Goal: Communication & Community: Answer question/provide support

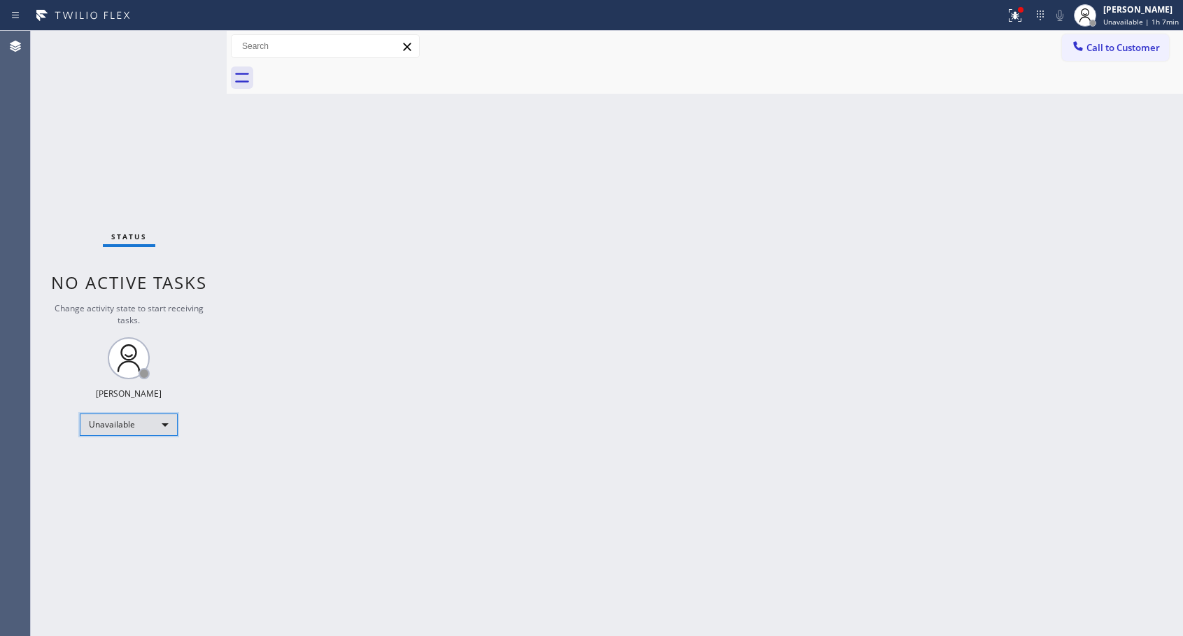
click at [133, 420] on div "Unavailable" at bounding box center [129, 424] width 98 height 22
click at [130, 454] on li "Available" at bounding box center [127, 461] width 95 height 17
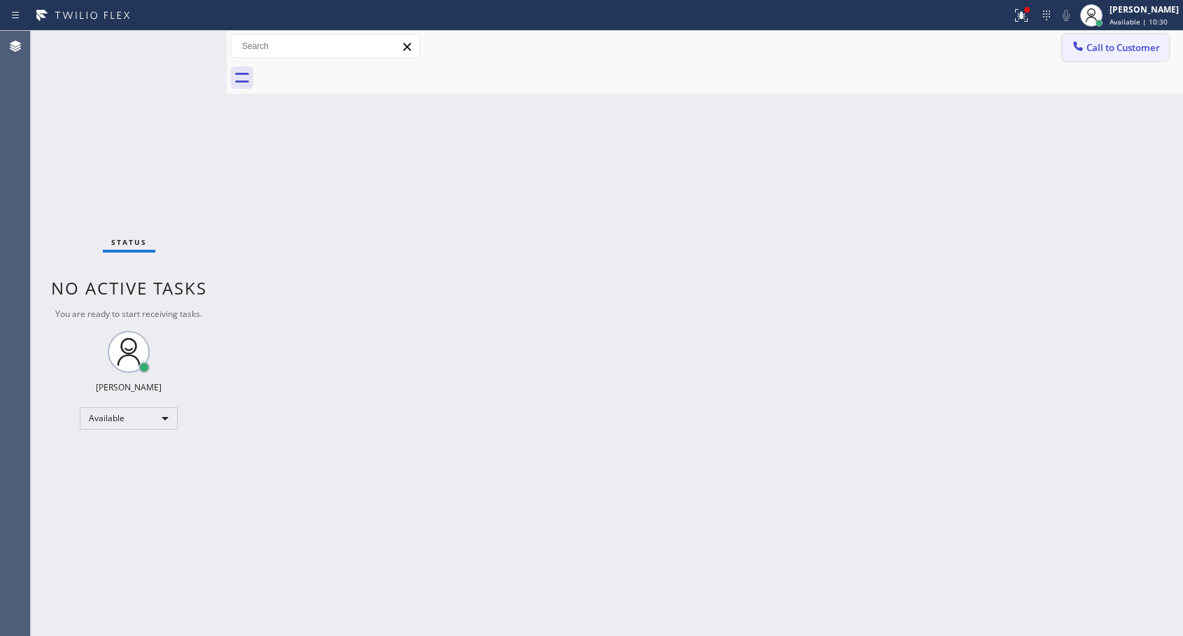
click at [1122, 48] on span "Call to Customer" at bounding box center [1122, 47] width 73 height 13
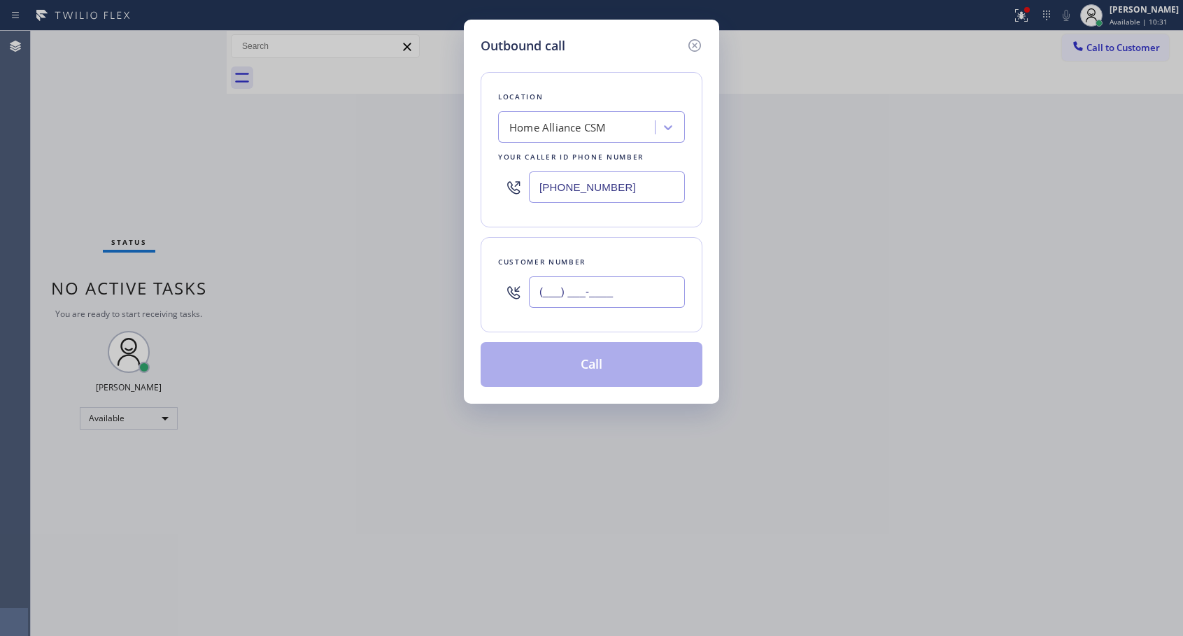
click at [552, 304] on input "(___) ___-____" at bounding box center [607, 291] width 156 height 31
paste input "310) 384-6421"
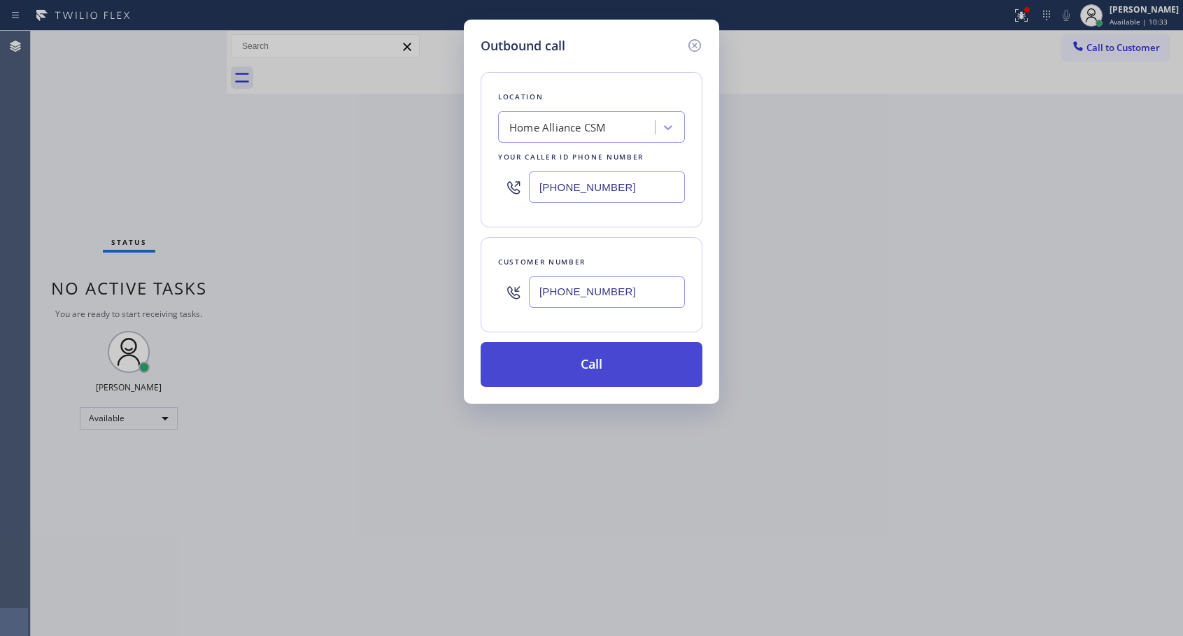
type input "[PHONE_NUMBER]"
click at [611, 368] on button "Call" at bounding box center [592, 364] width 222 height 45
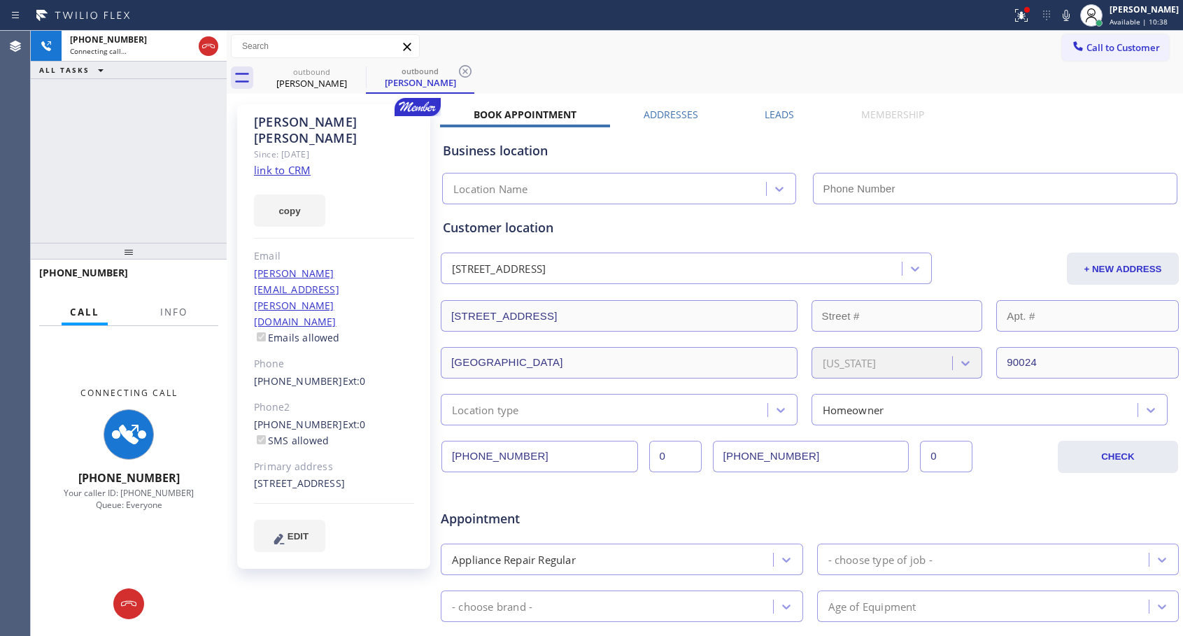
type input "[PHONE_NUMBER]"
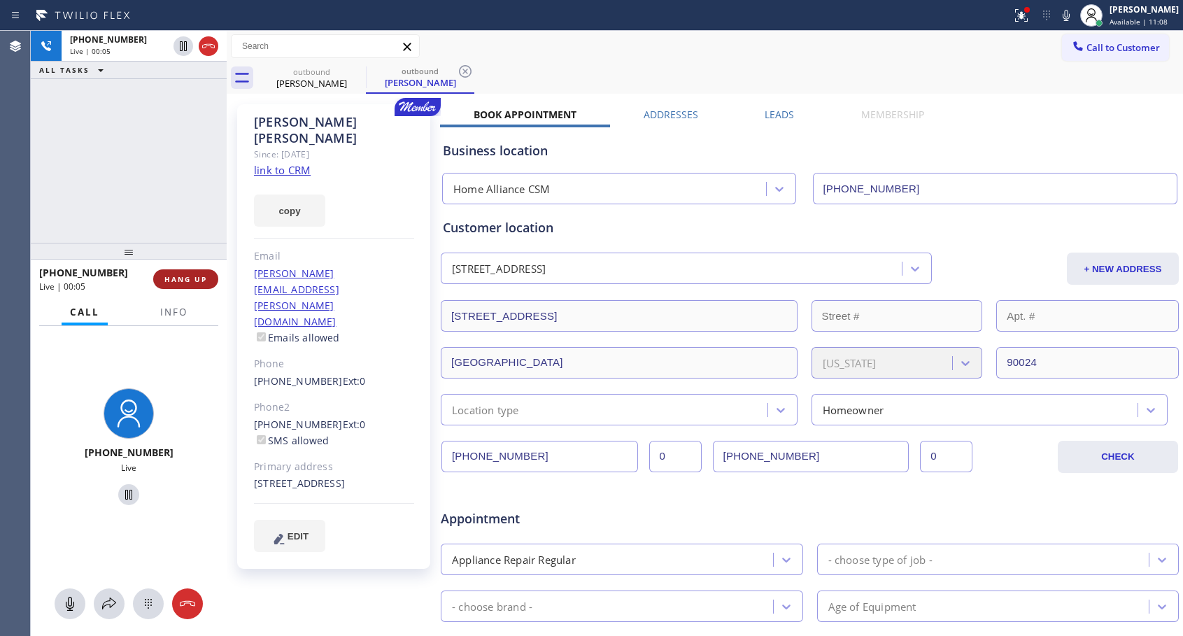
click at [204, 280] on span "HANG UP" at bounding box center [185, 279] width 43 height 10
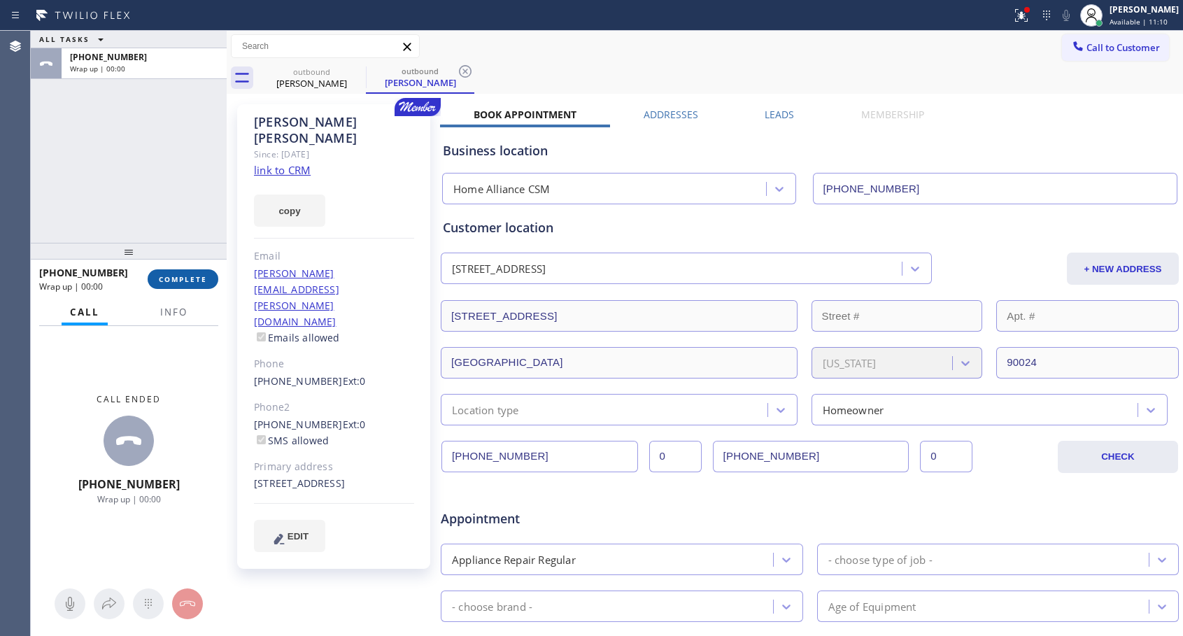
click at [204, 280] on span "COMPLETE" at bounding box center [183, 279] width 48 height 10
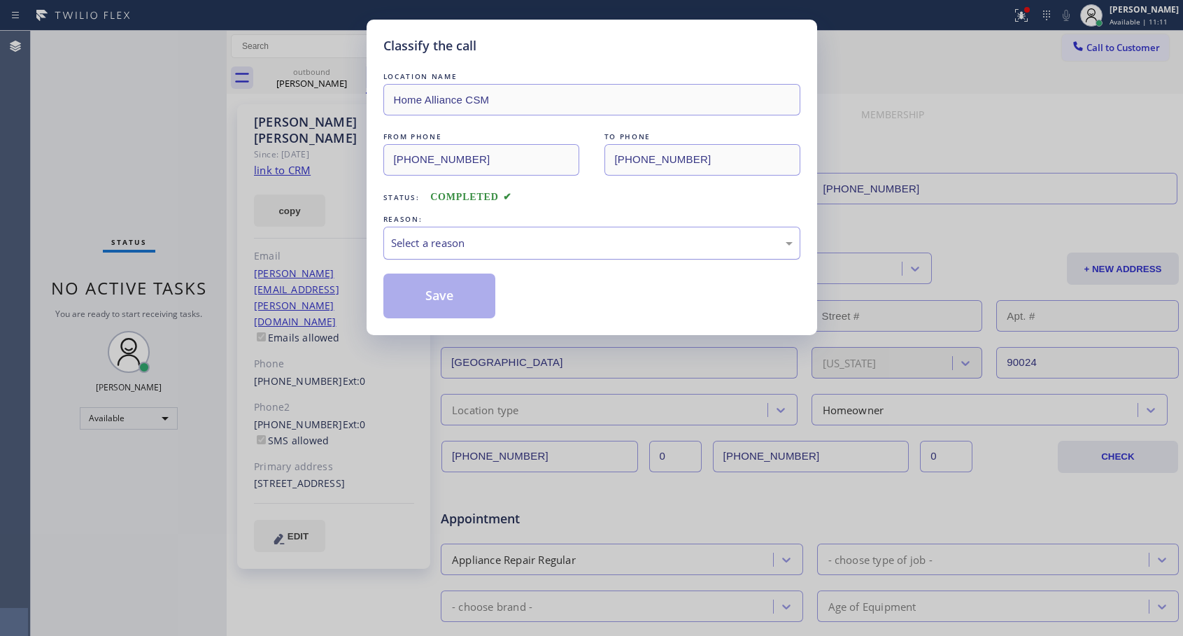
click at [476, 238] on div "Select a reason" at bounding box center [592, 243] width 402 height 16
click at [434, 295] on button "Save" at bounding box center [439, 296] width 113 height 45
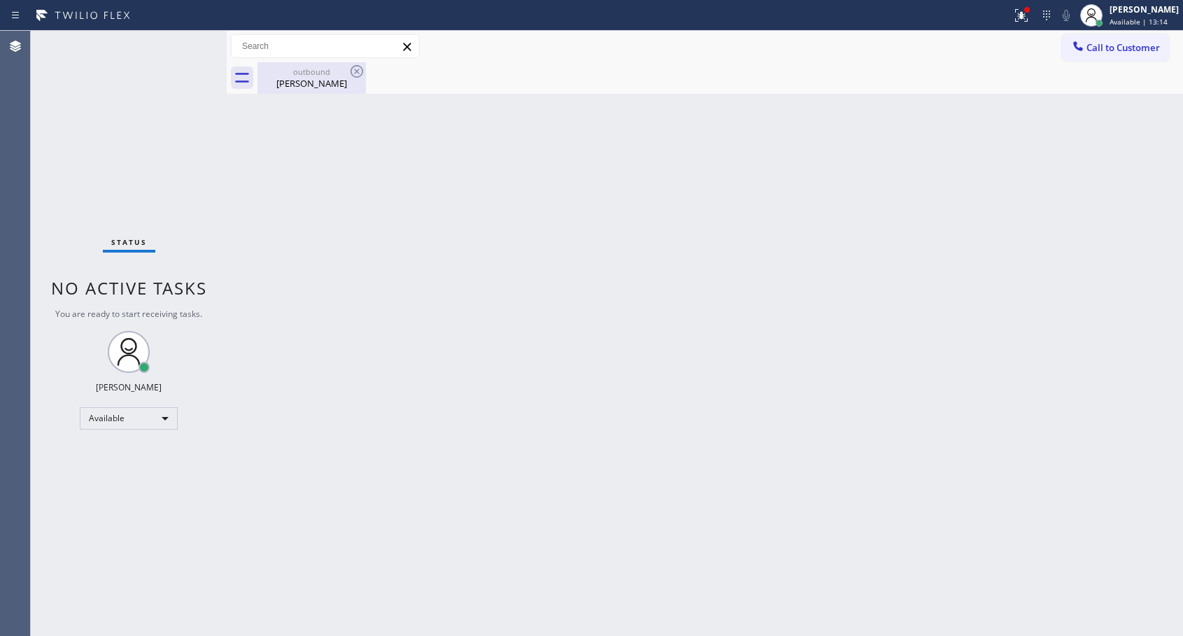
click at [313, 89] on div "[PERSON_NAME]" at bounding box center [312, 83] width 106 height 13
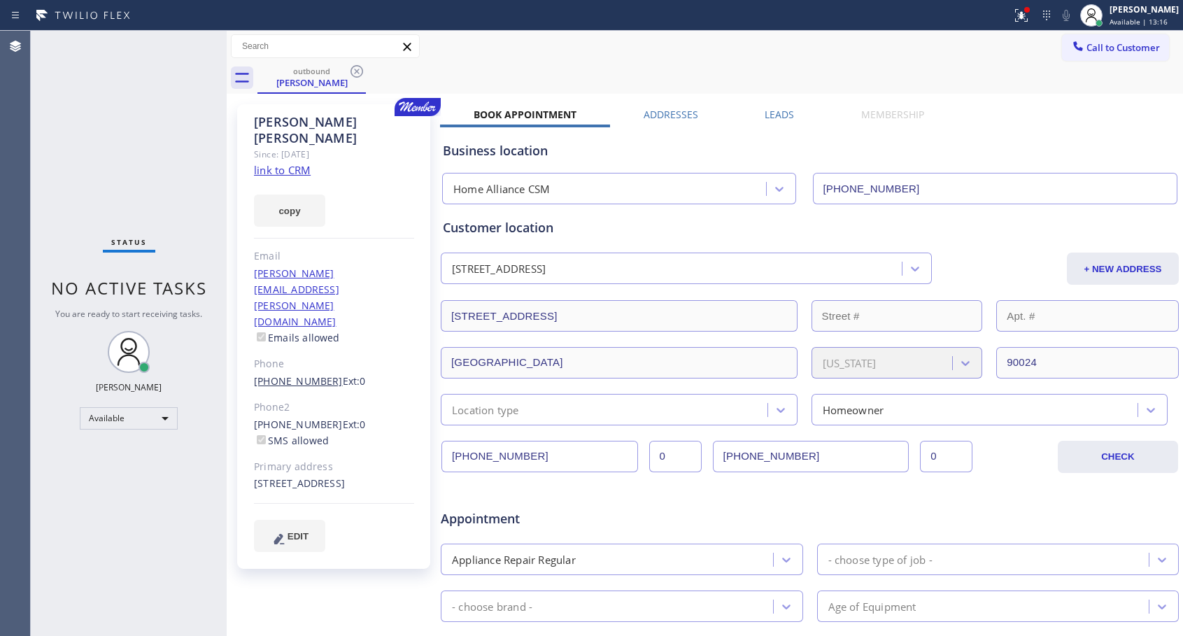
click at [301, 374] on link "[PHONE_NUMBER]" at bounding box center [298, 380] width 89 height 13
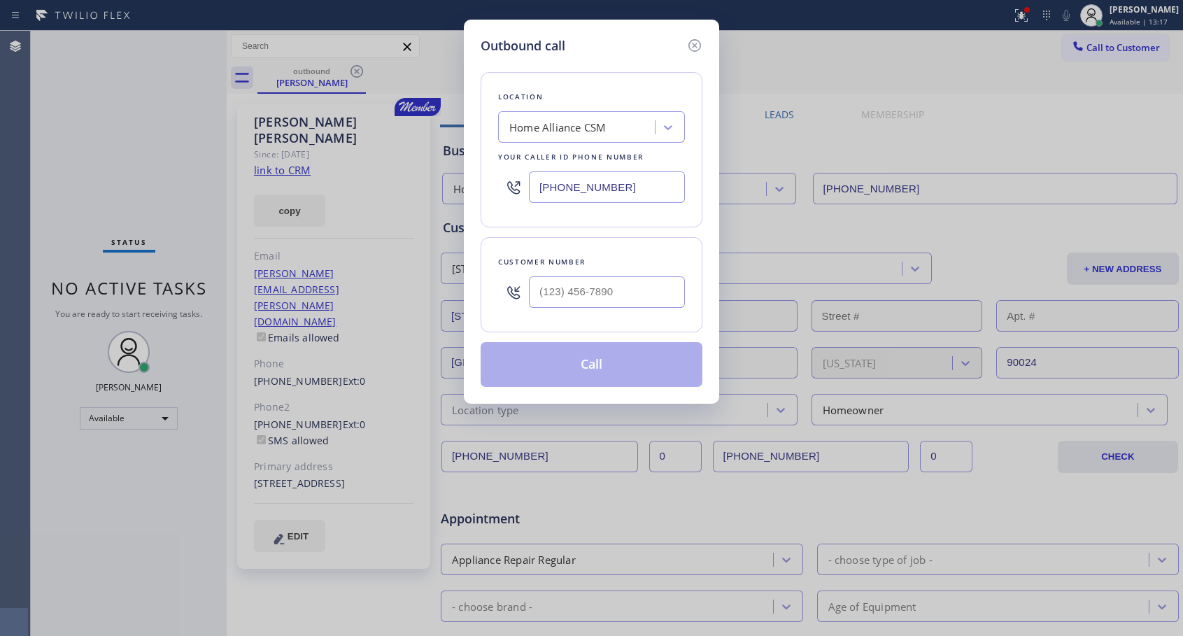
type input "[PHONE_NUMBER]"
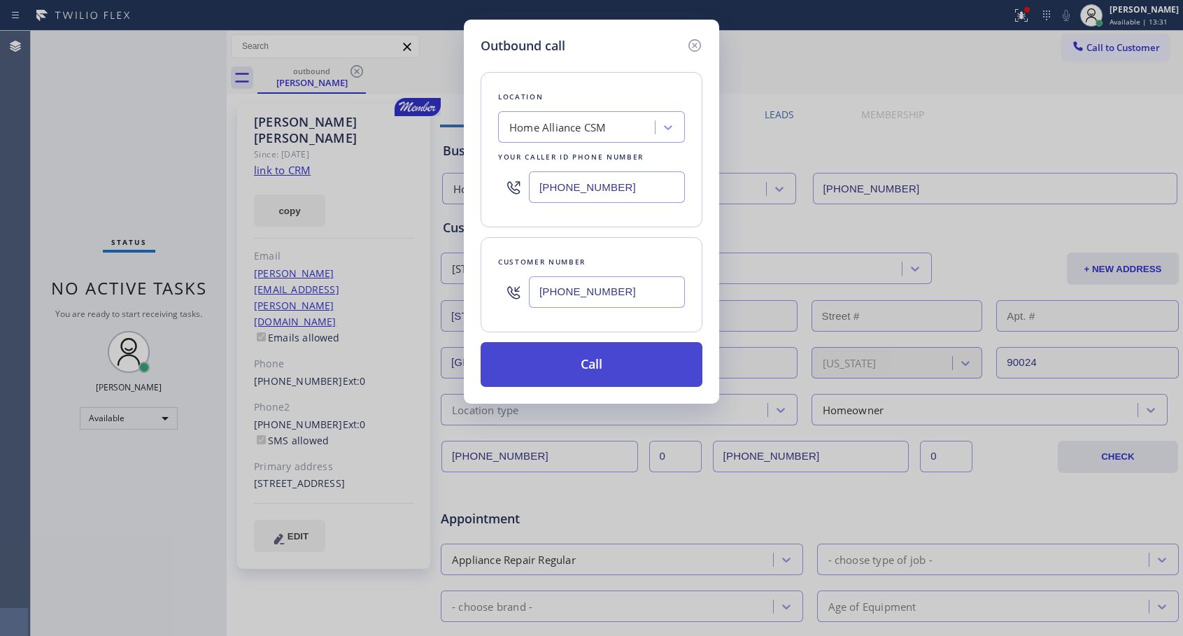
click at [659, 364] on button "Call" at bounding box center [592, 364] width 222 height 45
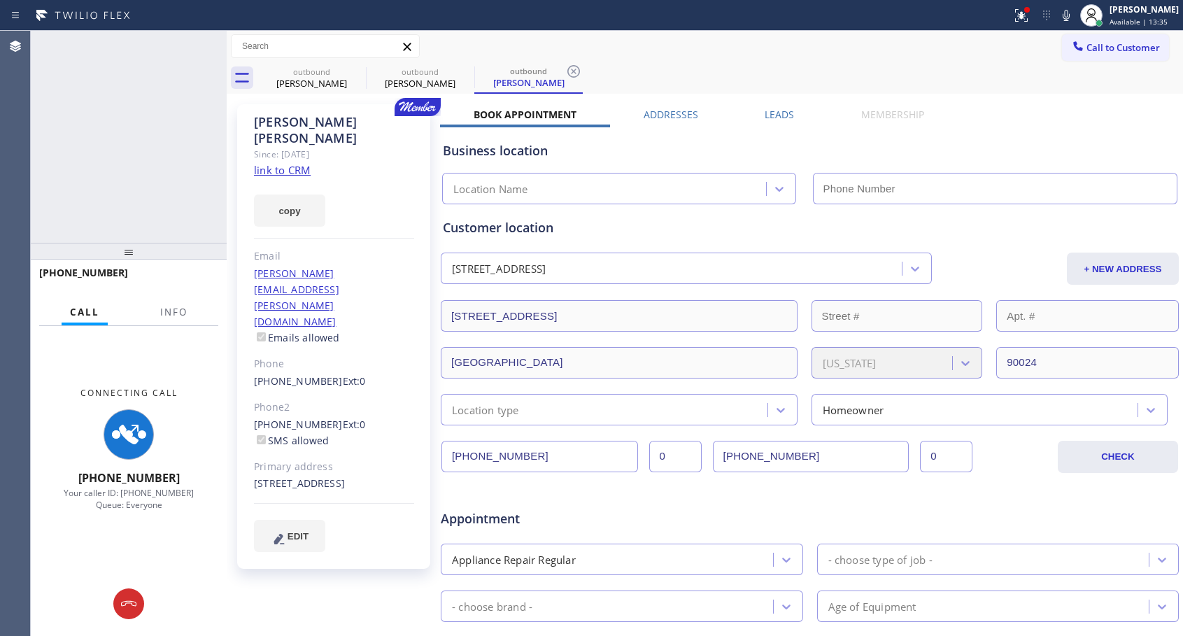
type input "[PHONE_NUMBER]"
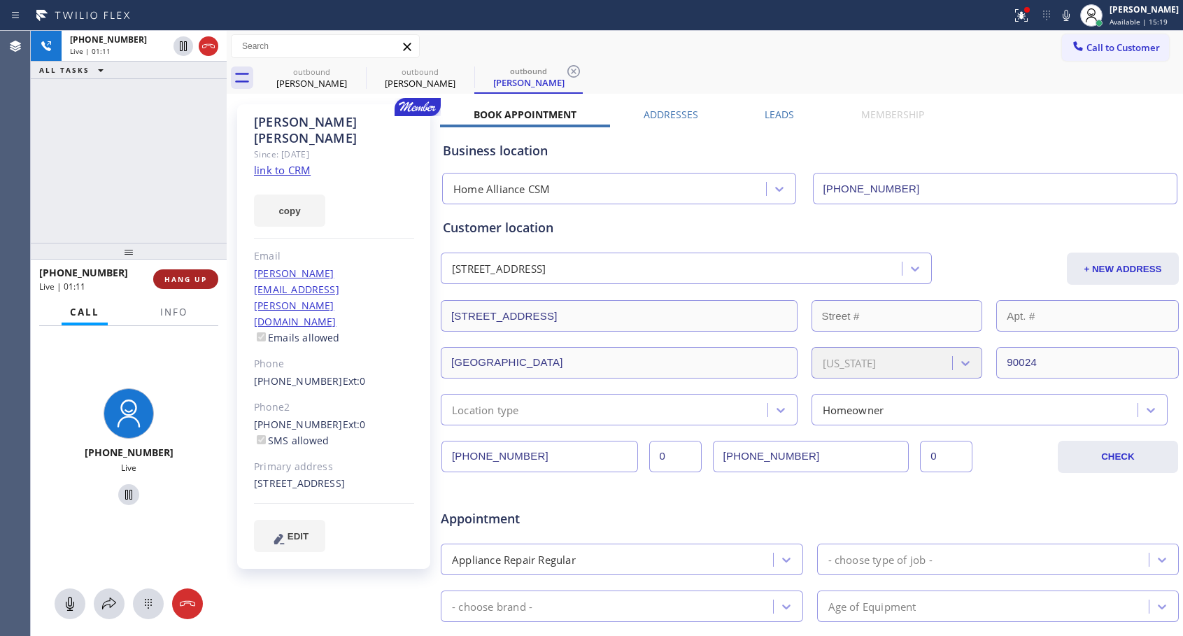
click at [185, 281] on span "HANG UP" at bounding box center [185, 279] width 43 height 10
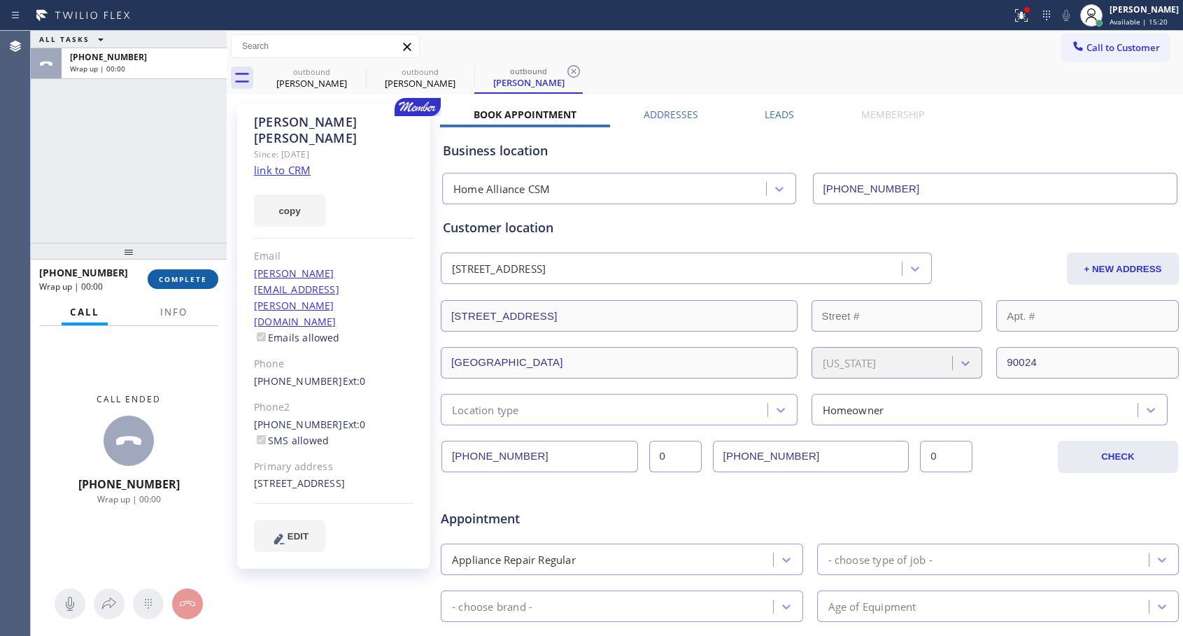
click at [185, 281] on span "COMPLETE" at bounding box center [183, 279] width 48 height 10
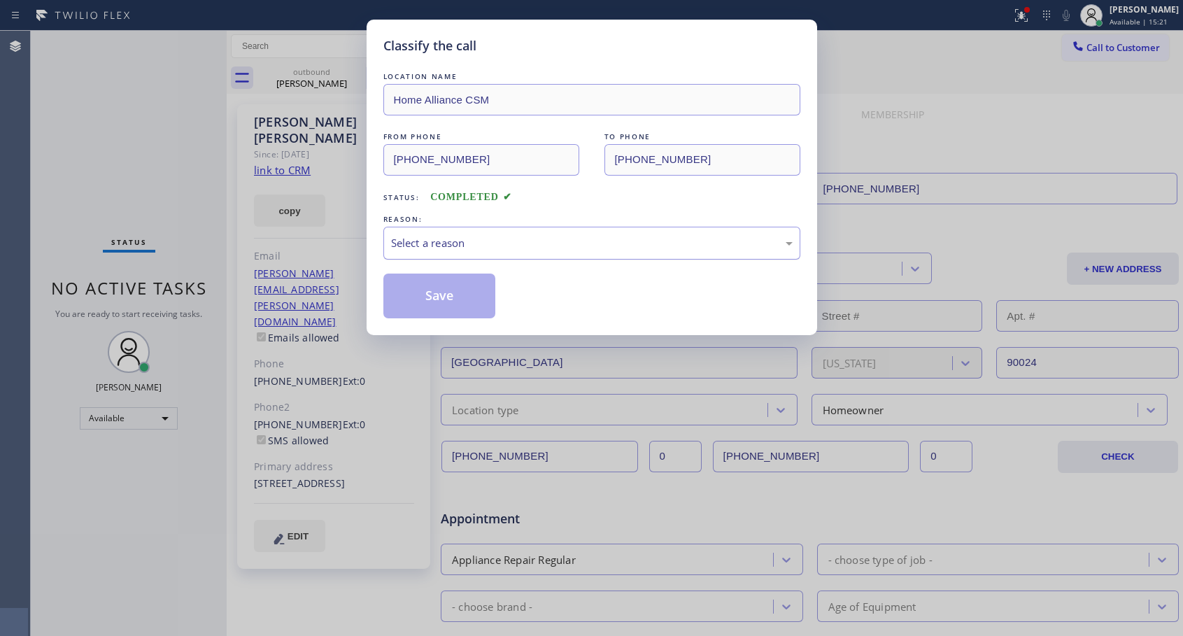
click at [513, 246] on div "Select a reason" at bounding box center [592, 243] width 402 height 16
click at [477, 294] on button "Save" at bounding box center [439, 296] width 113 height 45
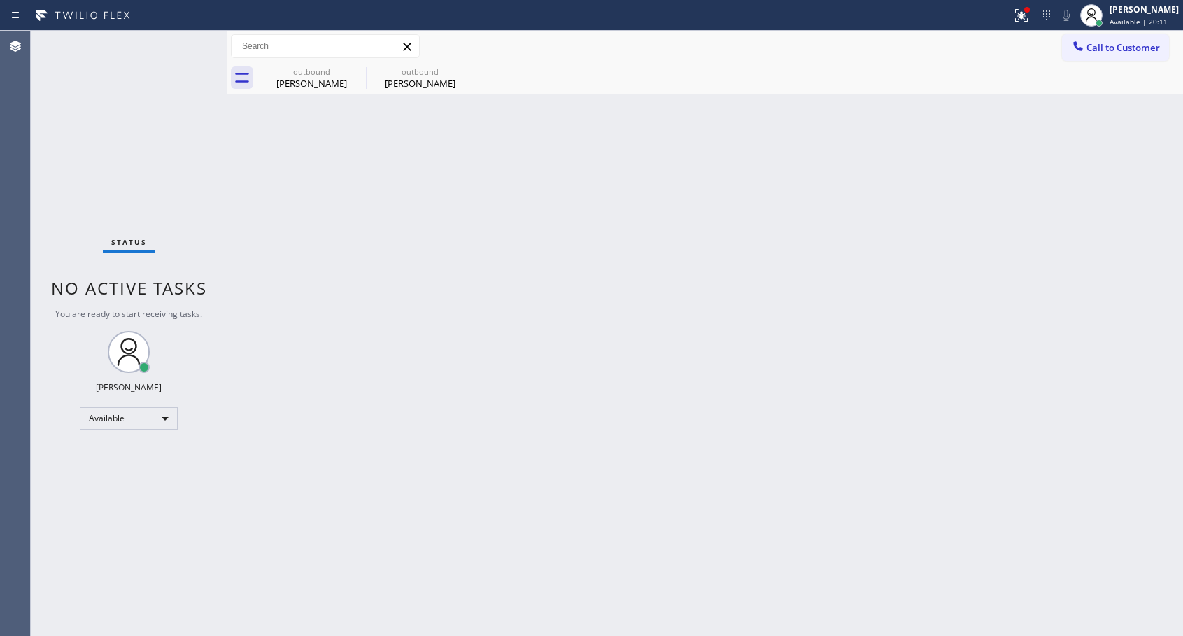
drag, startPoint x: 1126, startPoint y: 50, endPoint x: 662, endPoint y: 281, distance: 518.7
click at [1125, 50] on span "Call to Customer" at bounding box center [1122, 47] width 73 height 13
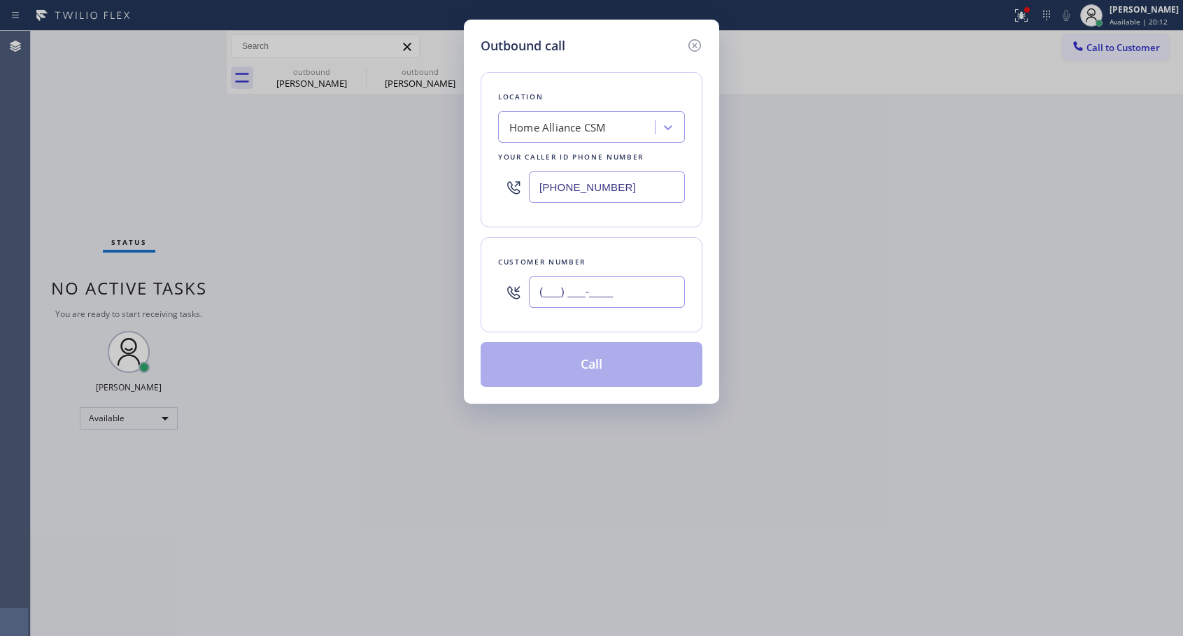
click at [621, 305] on input "(___) ___-____" at bounding box center [607, 291] width 156 height 31
paste input "323) 335-0862"
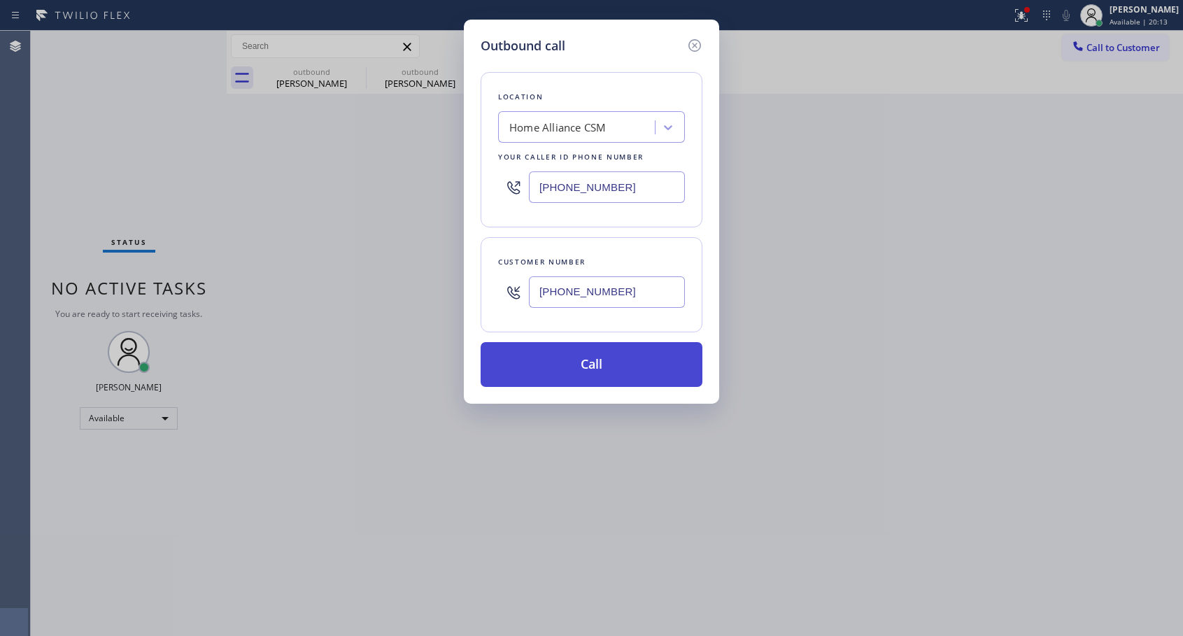
type input "[PHONE_NUMBER]"
click at [588, 370] on button "Call" at bounding box center [592, 364] width 222 height 45
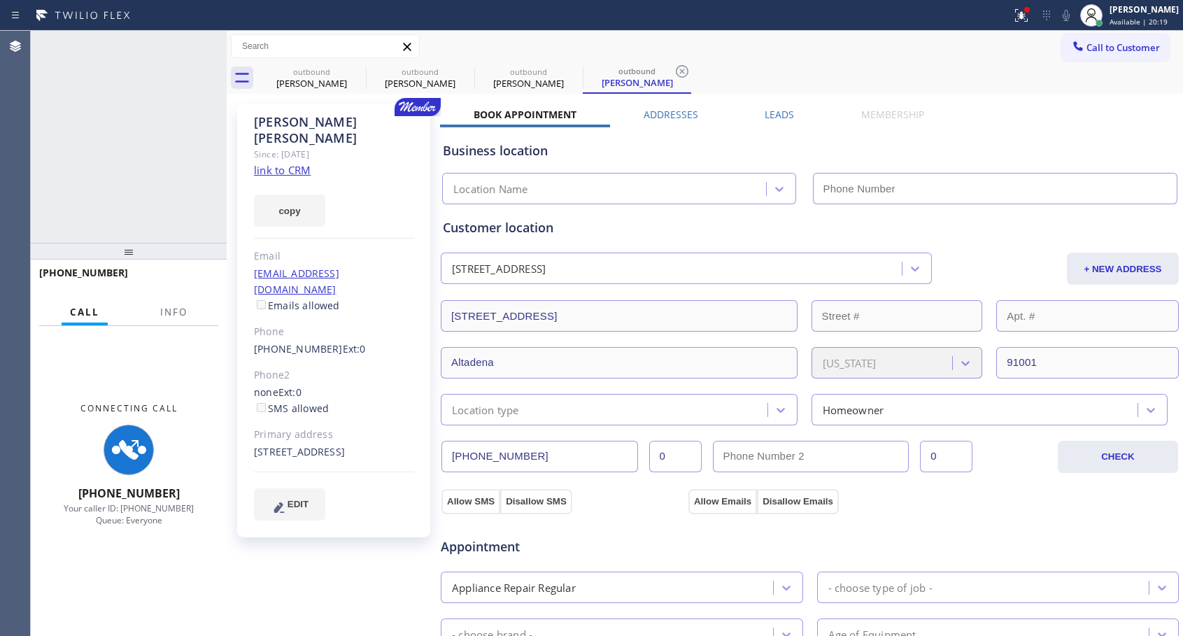
type input "[PHONE_NUMBER]"
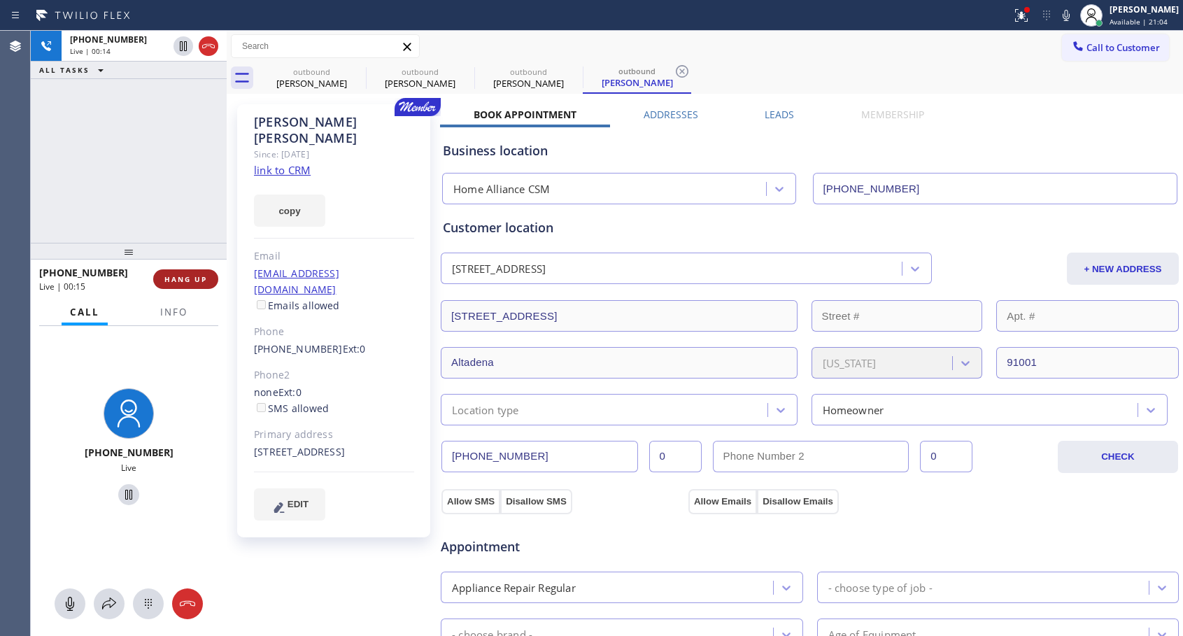
click at [184, 280] on span "HANG UP" at bounding box center [185, 279] width 43 height 10
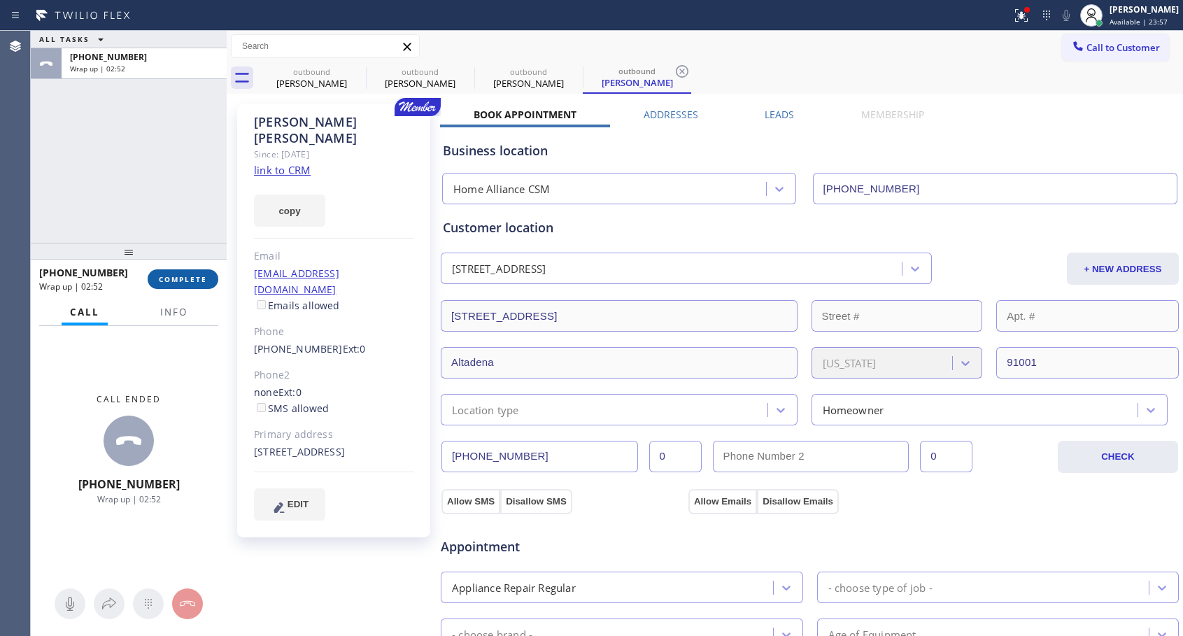
click at [179, 284] on button "COMPLETE" at bounding box center [183, 279] width 71 height 20
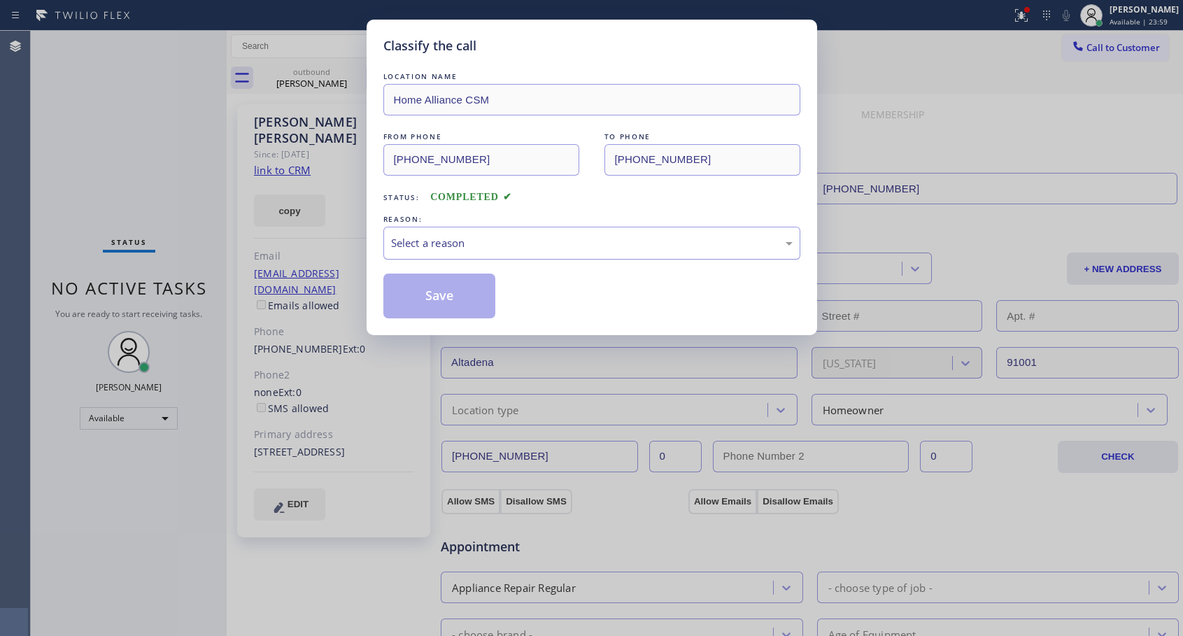
click at [495, 236] on div "Select a reason" at bounding box center [592, 243] width 402 height 16
click at [455, 299] on button "Save" at bounding box center [439, 296] width 113 height 45
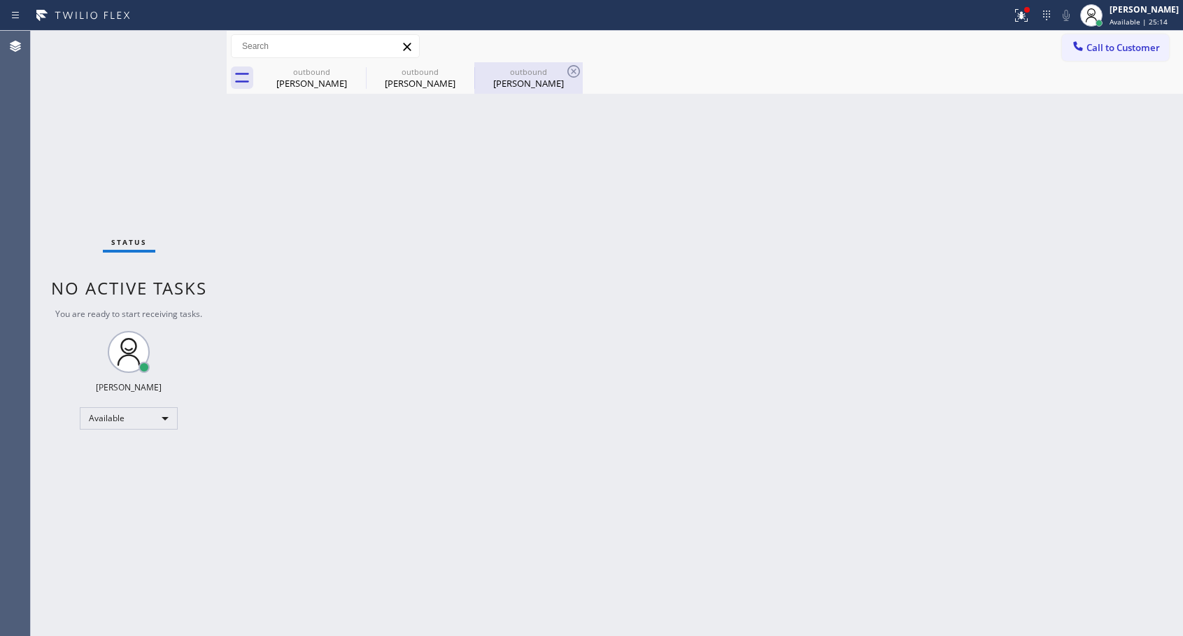
click at [542, 80] on div "[PERSON_NAME]" at bounding box center [529, 83] width 106 height 13
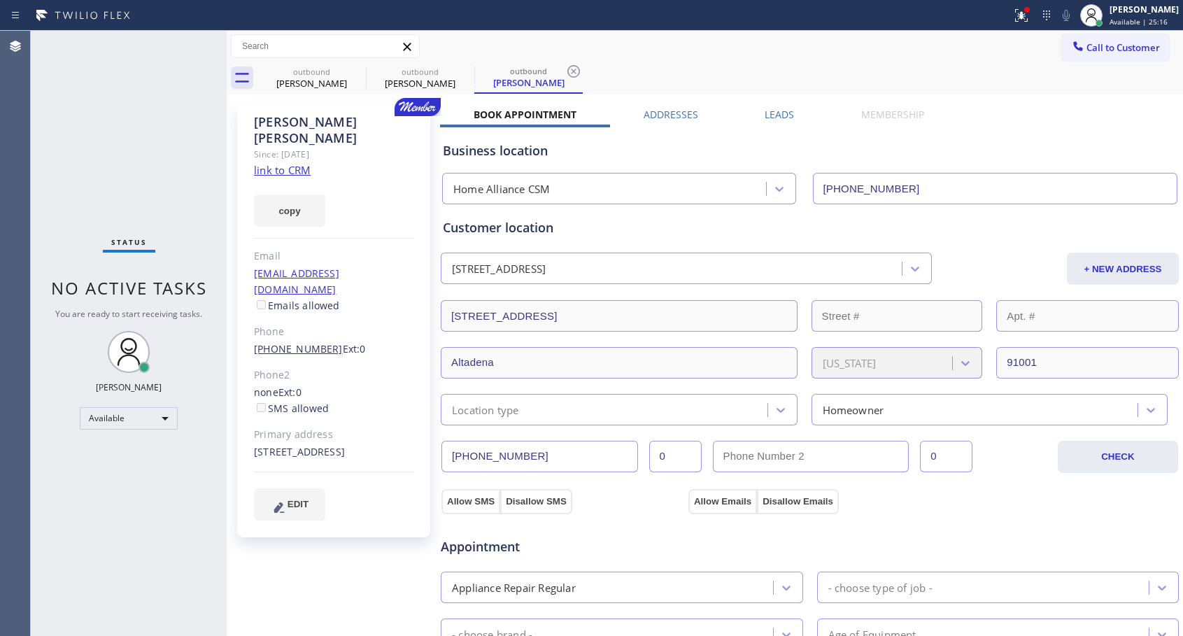
click at [290, 342] on link "[PHONE_NUMBER]" at bounding box center [298, 348] width 89 height 13
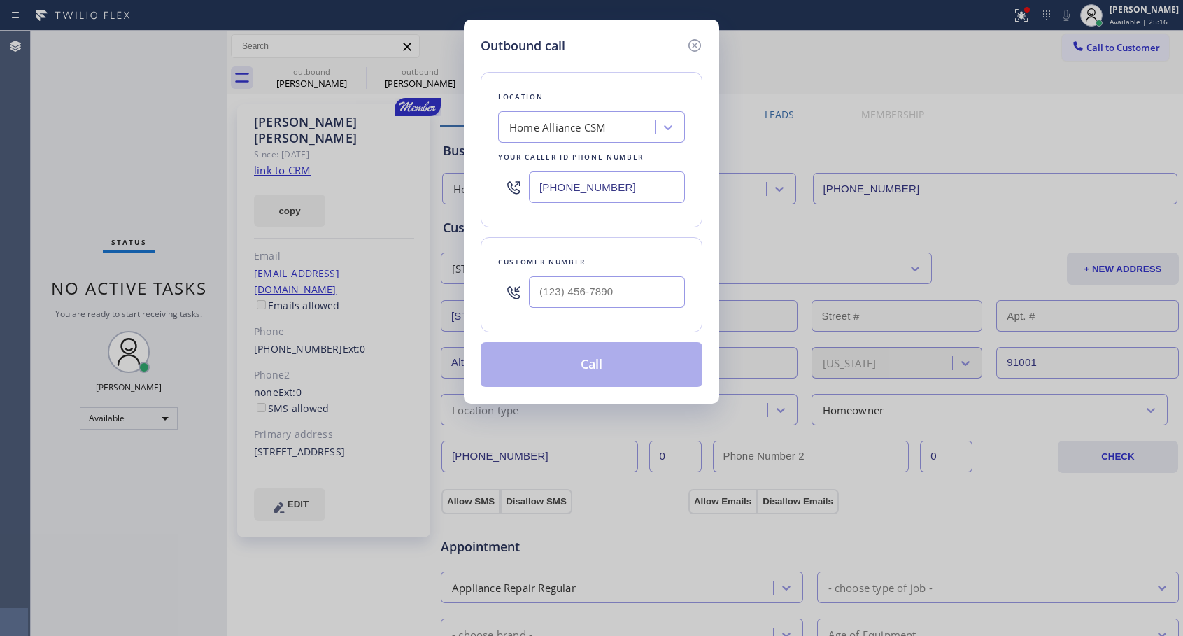
type input "[PHONE_NUMBER]"
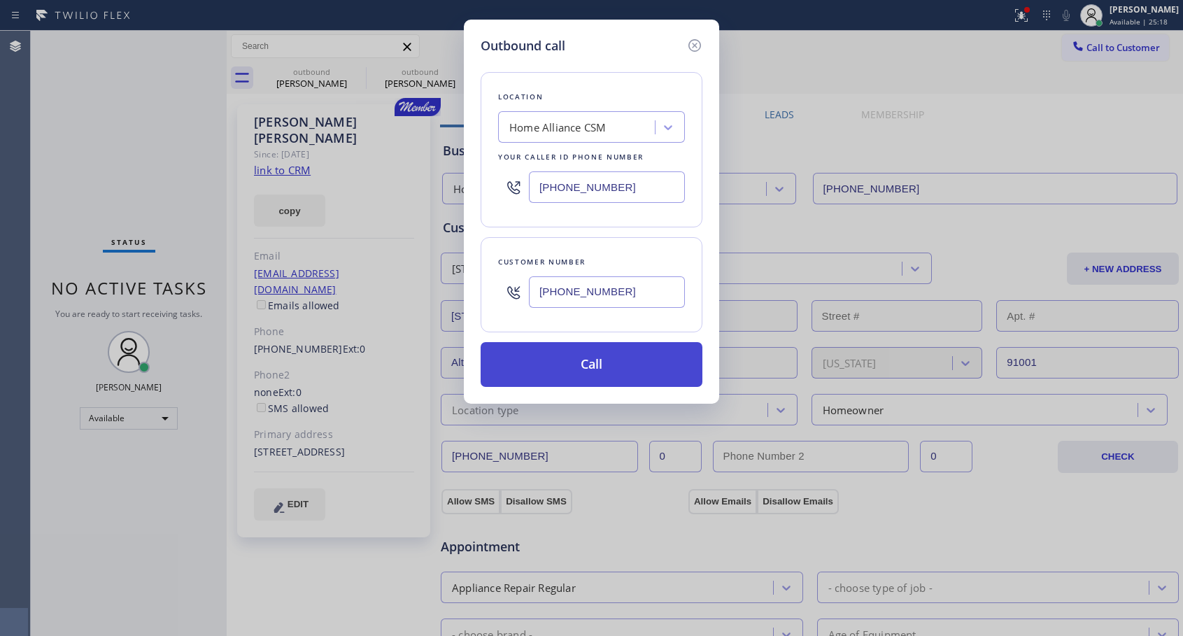
click at [567, 363] on button "Call" at bounding box center [592, 364] width 222 height 45
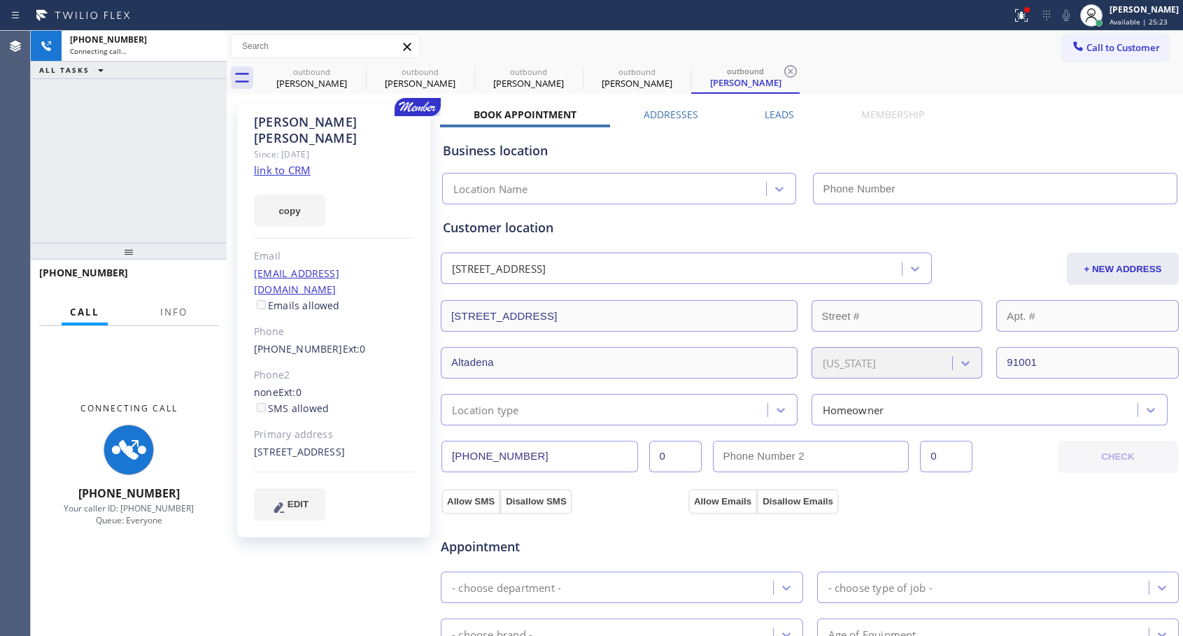
type input "[PHONE_NUMBER]"
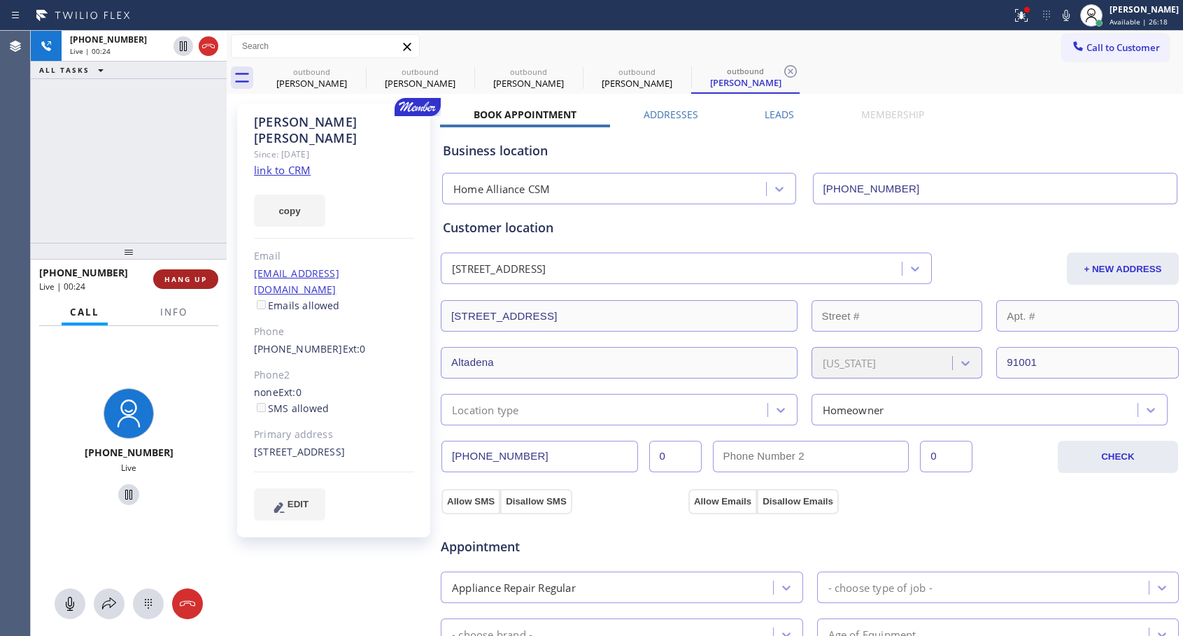
click at [176, 276] on span "HANG UP" at bounding box center [185, 279] width 43 height 10
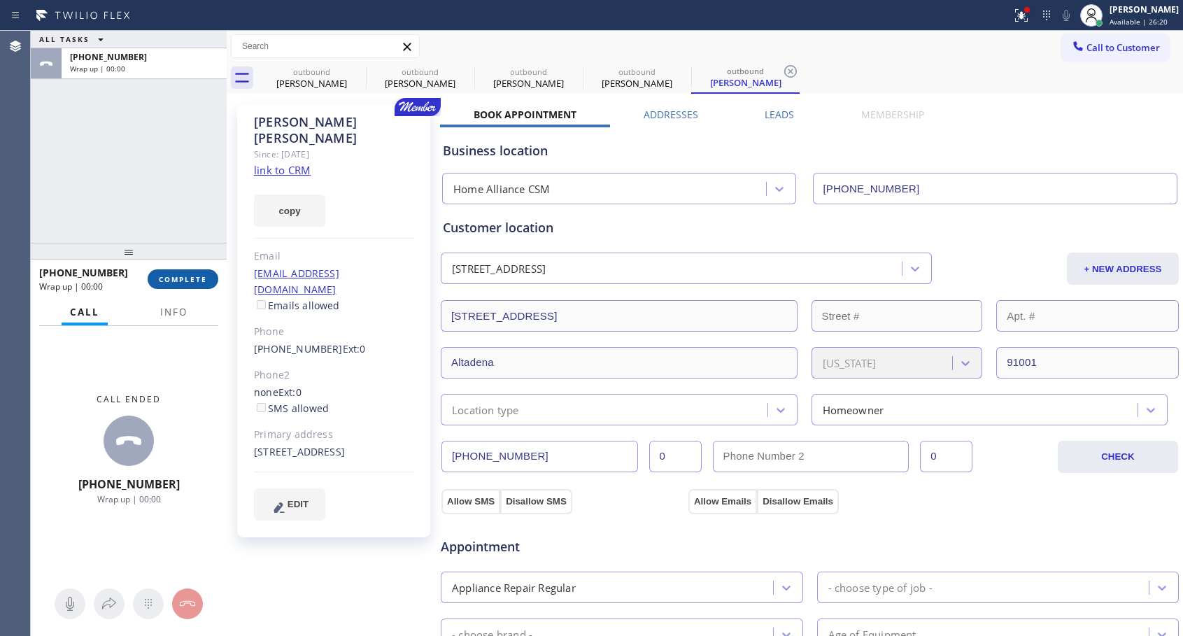
click at [176, 276] on span "COMPLETE" at bounding box center [183, 279] width 48 height 10
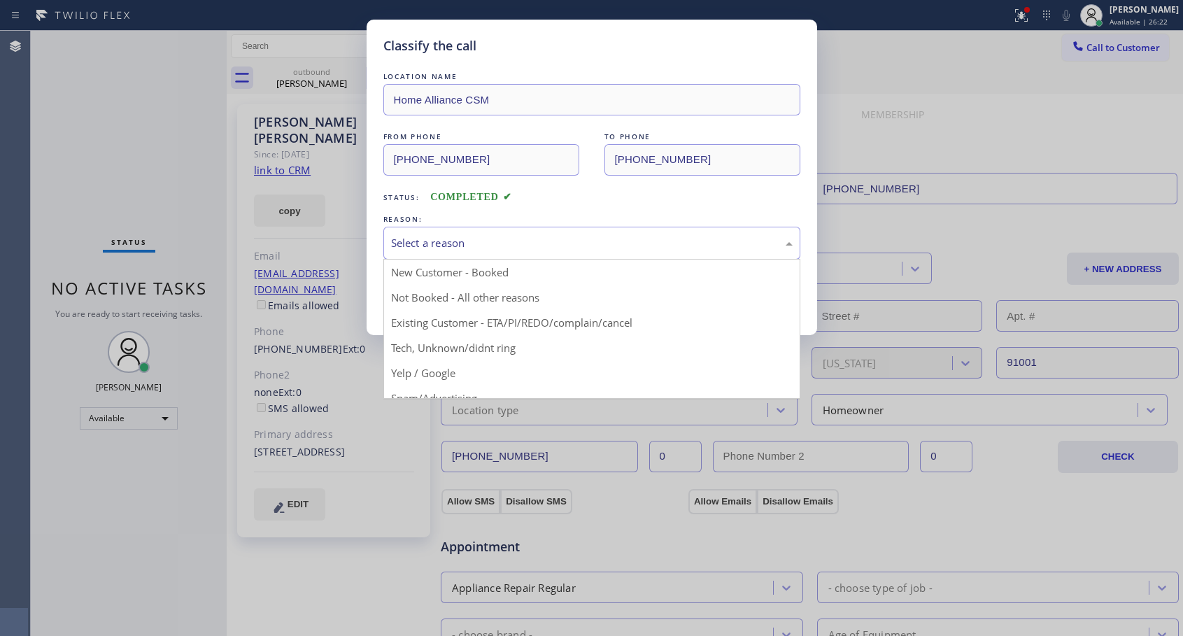
click at [456, 248] on div "Select a reason" at bounding box center [592, 243] width 402 height 16
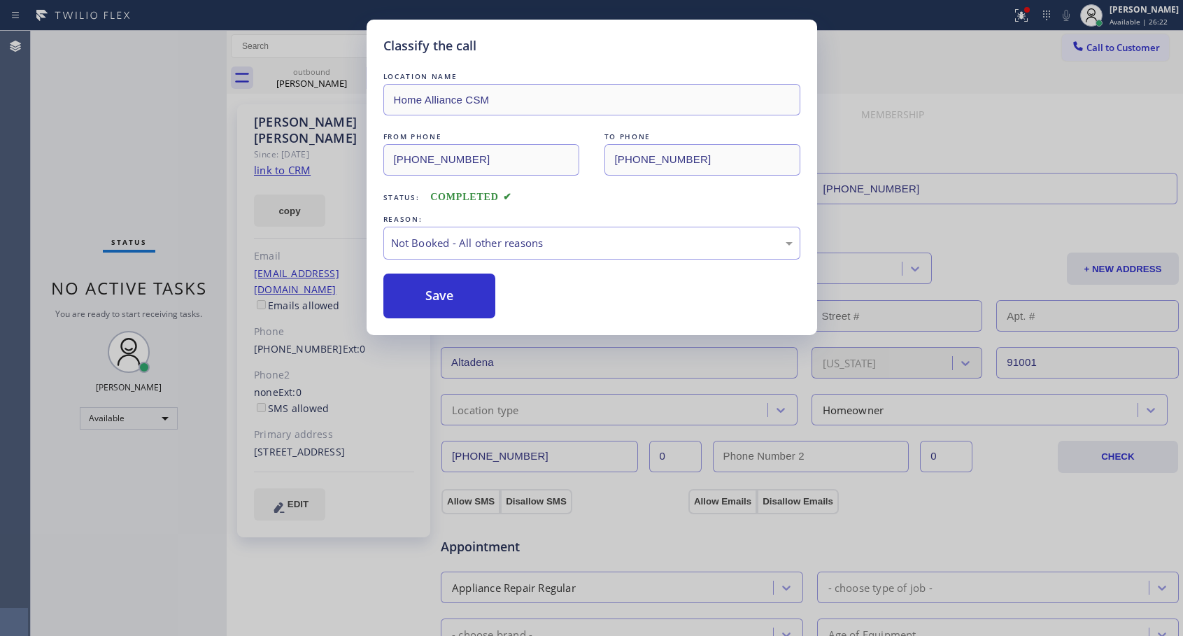
click at [434, 300] on button "Save" at bounding box center [439, 296] width 113 height 45
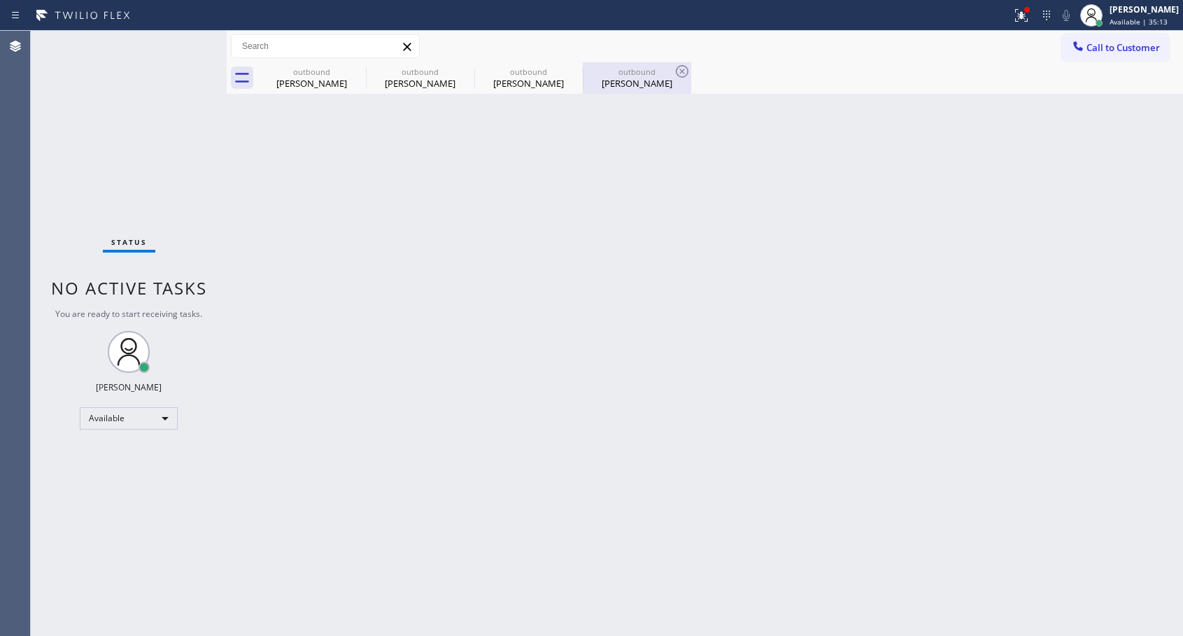
click at [623, 83] on div "[PERSON_NAME]" at bounding box center [637, 83] width 106 height 13
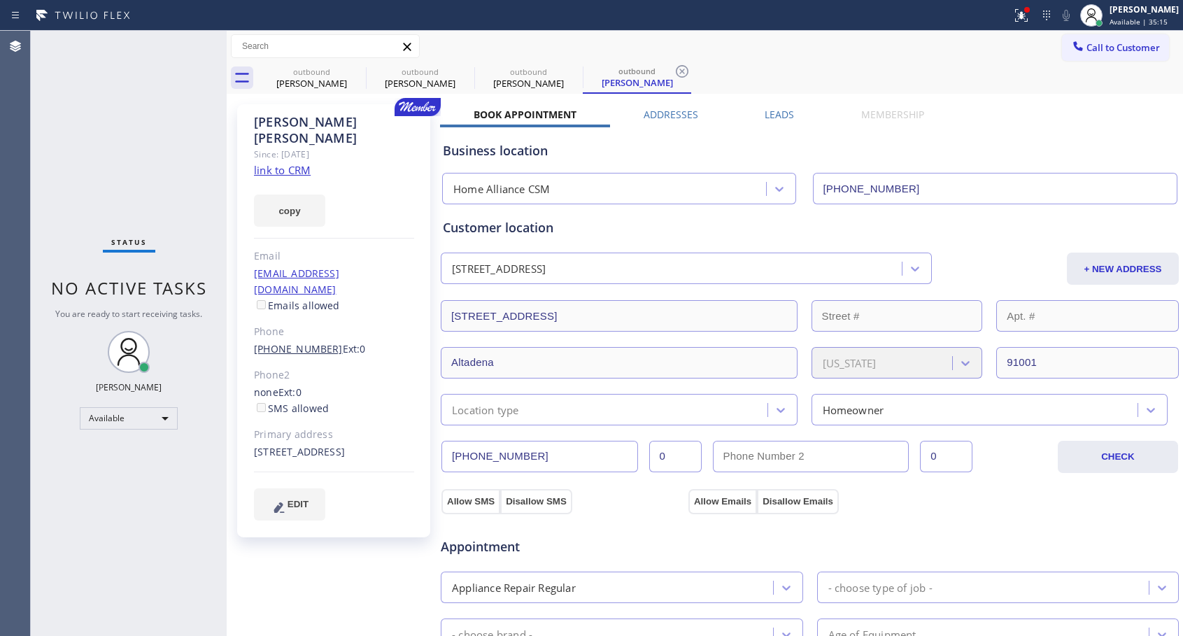
click at [299, 342] on link "[PHONE_NUMBER]" at bounding box center [298, 348] width 89 height 13
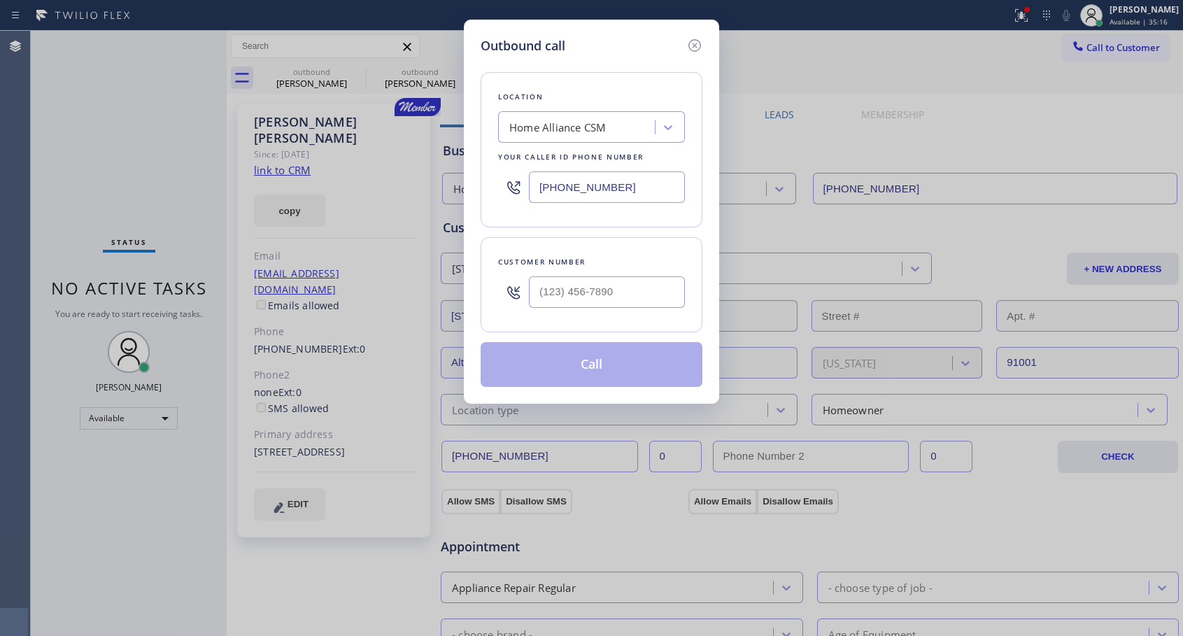
type input "[PHONE_NUMBER]"
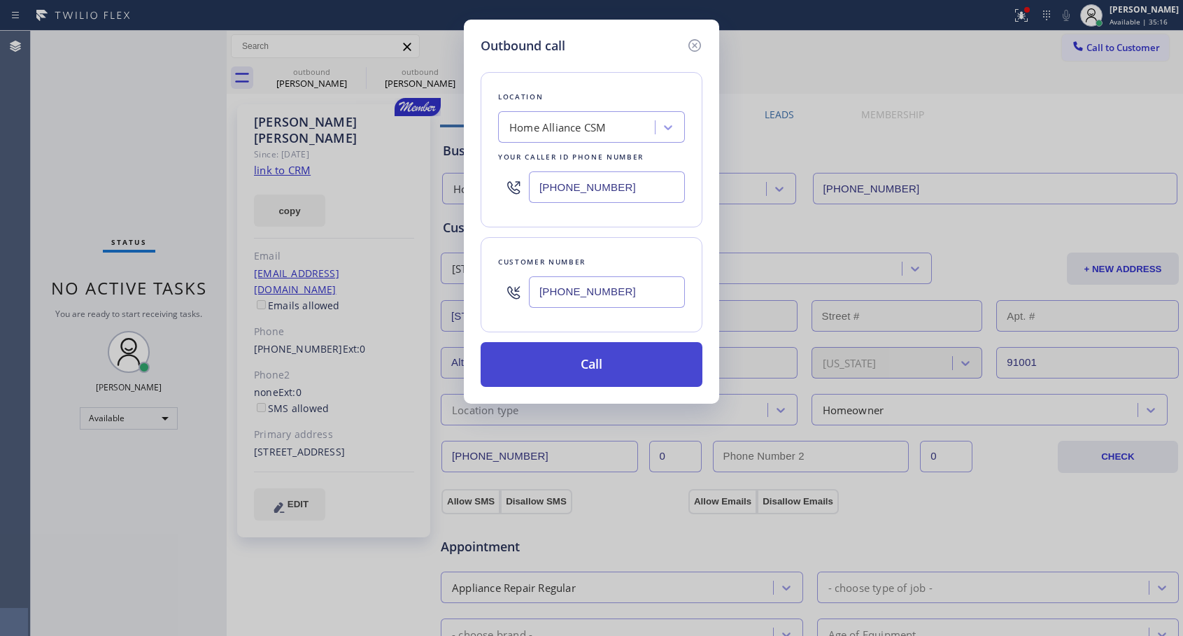
click at [579, 360] on button "Call" at bounding box center [592, 364] width 222 height 45
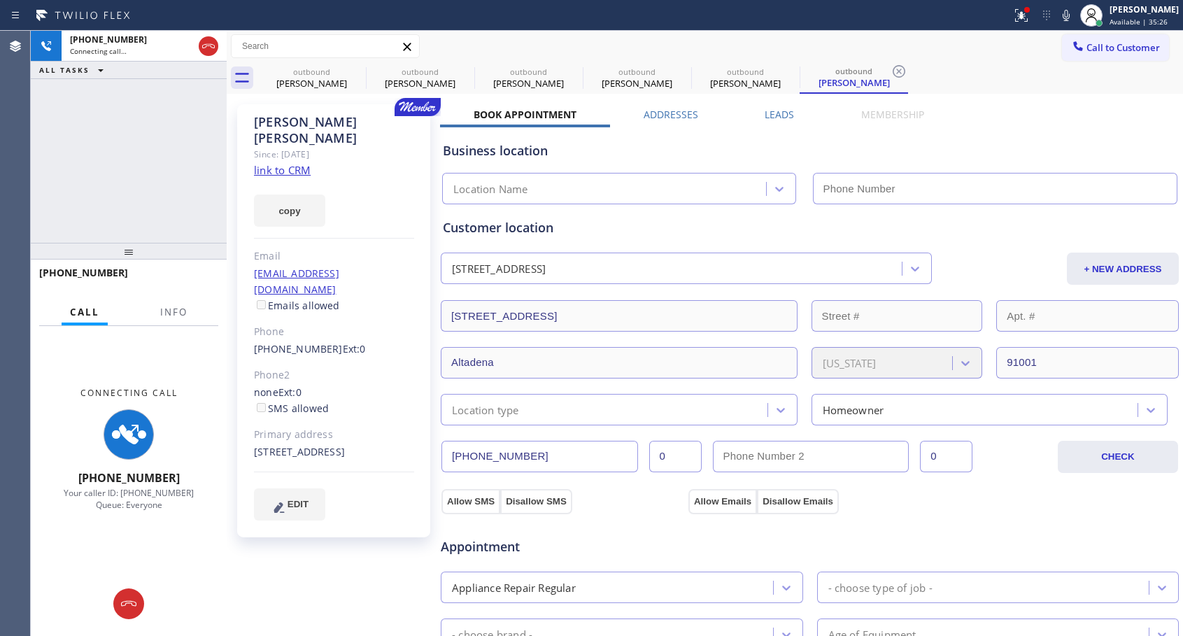
type input "[PHONE_NUMBER]"
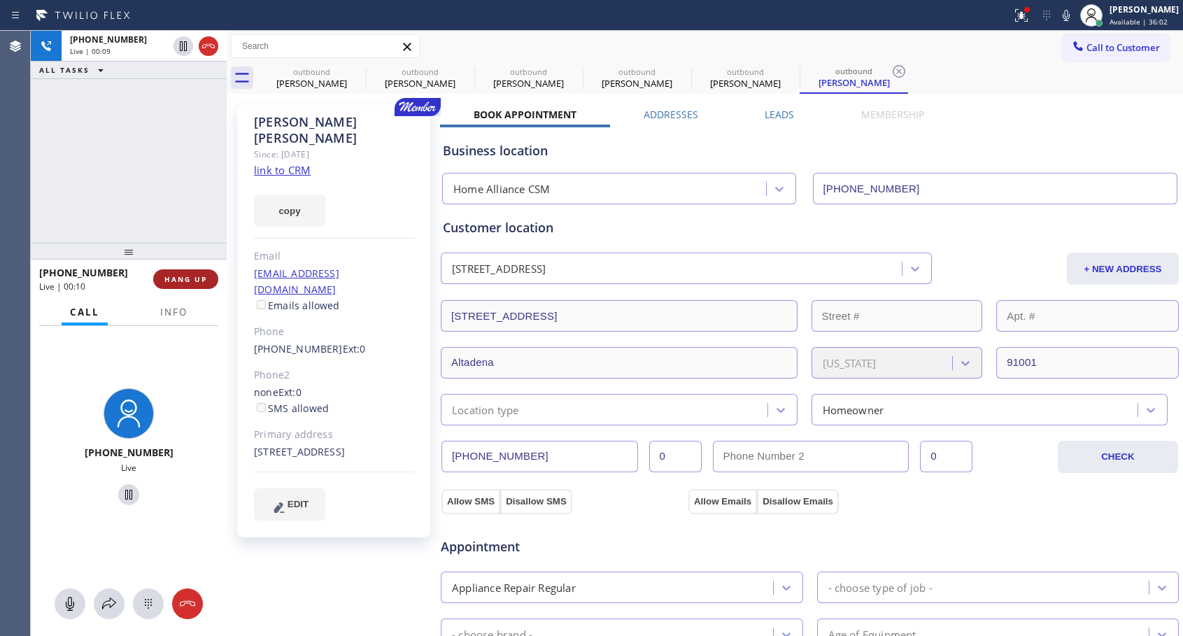
click at [186, 277] on span "HANG UP" at bounding box center [185, 279] width 43 height 10
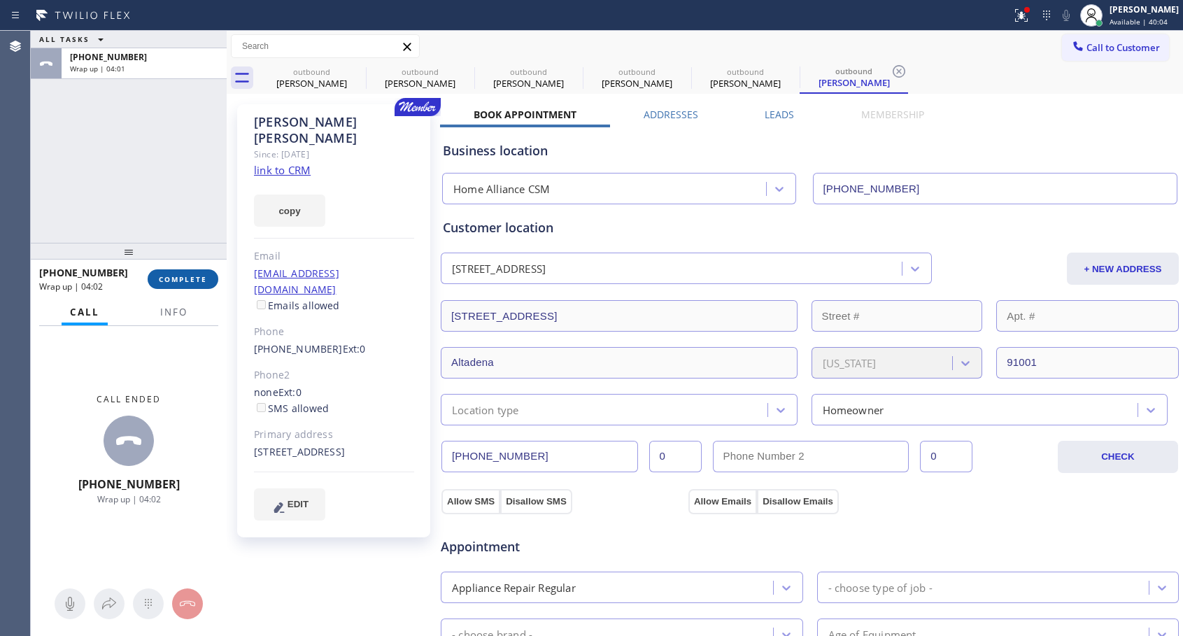
click at [156, 277] on button "COMPLETE" at bounding box center [183, 279] width 71 height 20
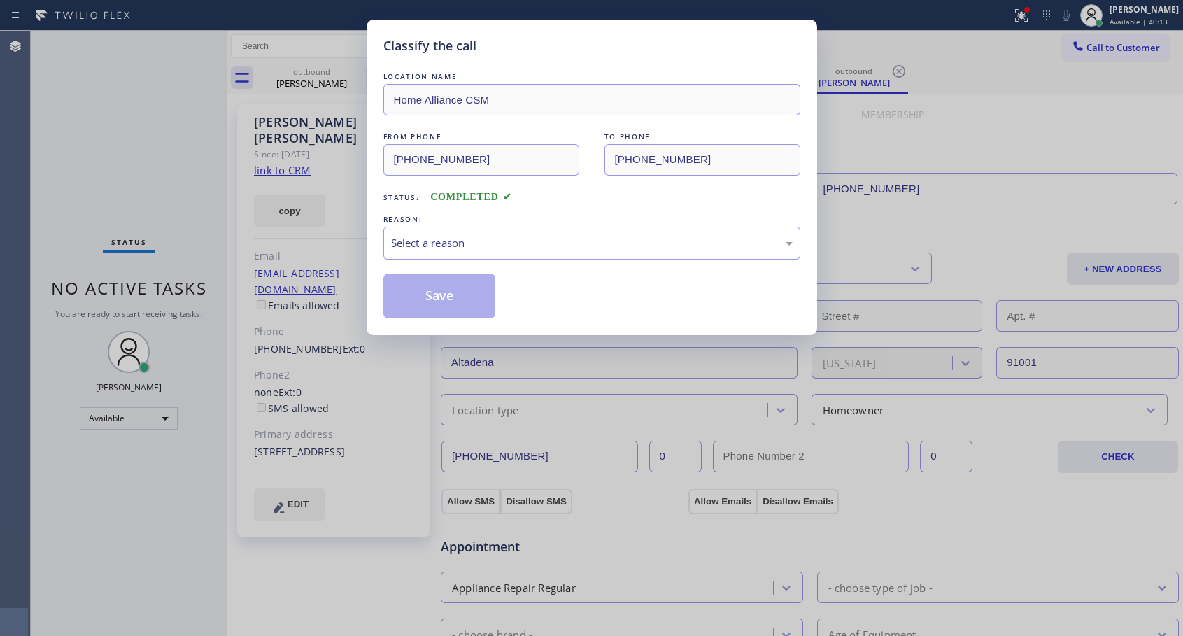
click at [577, 232] on div "Select a reason" at bounding box center [591, 243] width 417 height 33
click at [474, 293] on button "Save" at bounding box center [439, 296] width 113 height 45
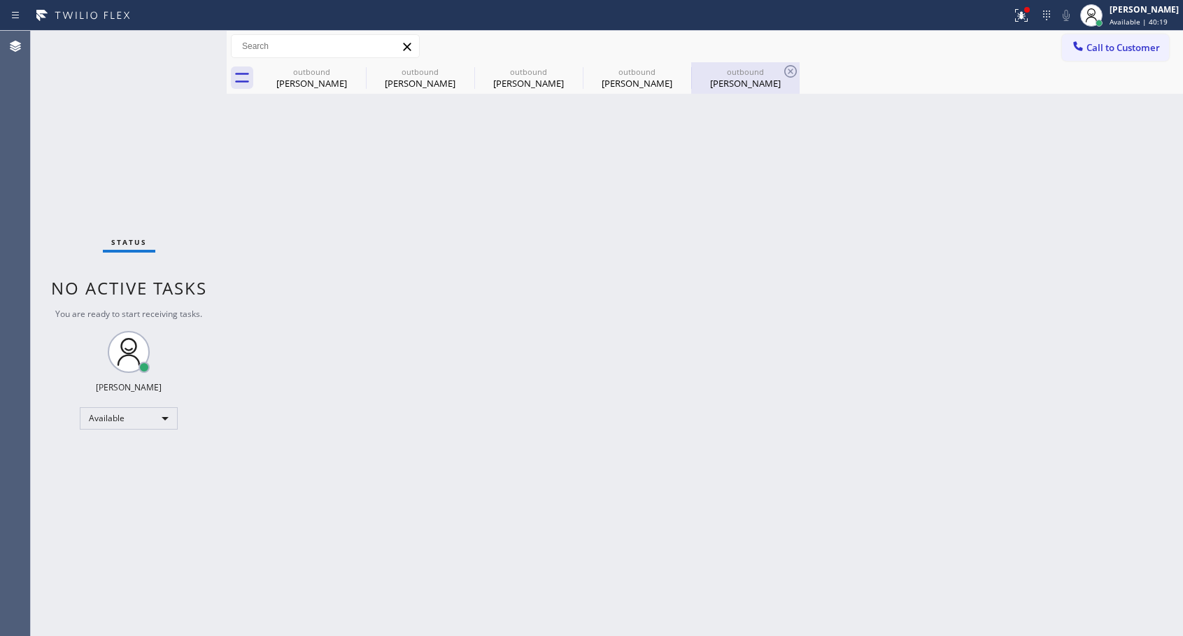
click at [748, 76] on div "outbound" at bounding box center [745, 71] width 106 height 10
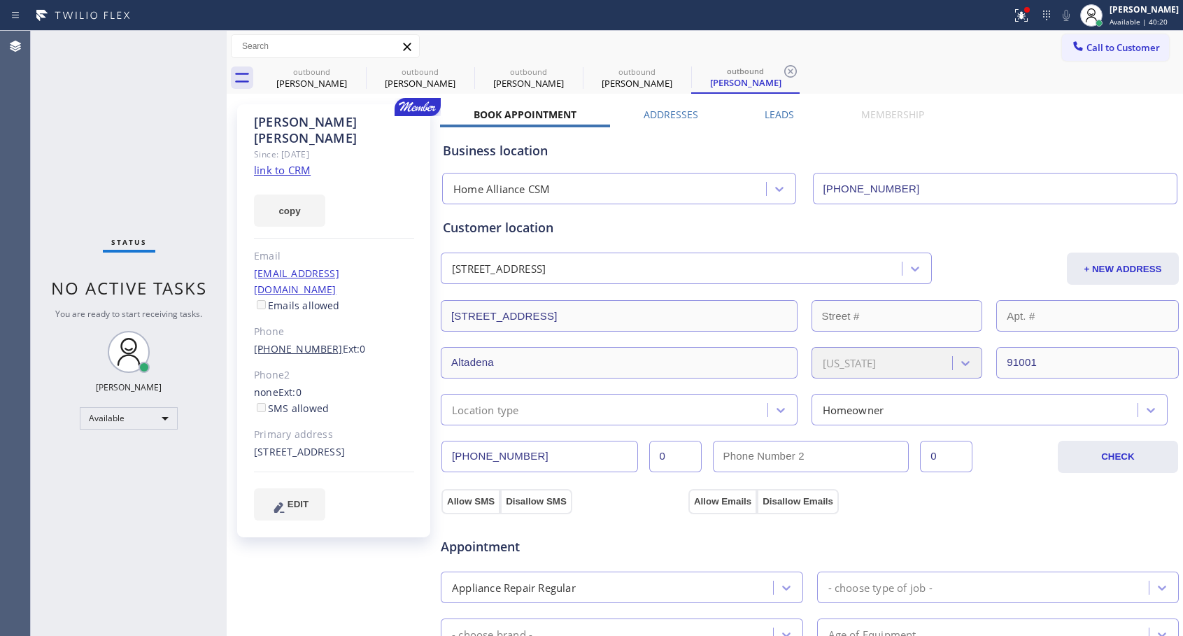
click at [303, 342] on link "[PHONE_NUMBER]" at bounding box center [298, 348] width 89 height 13
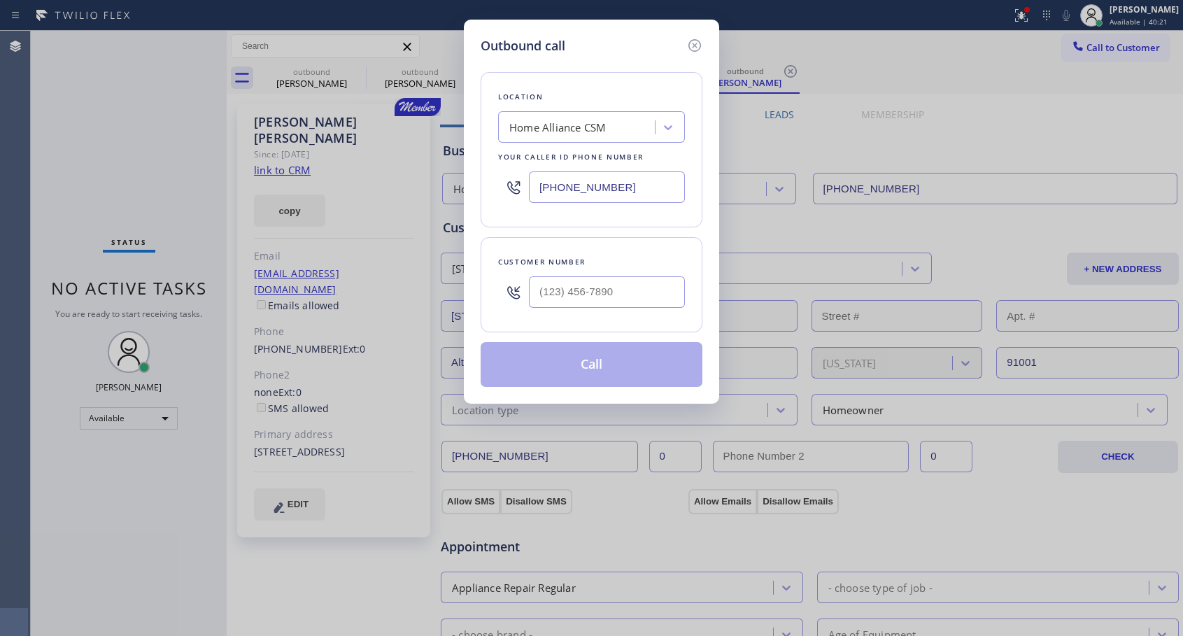
type input "[PHONE_NUMBER]"
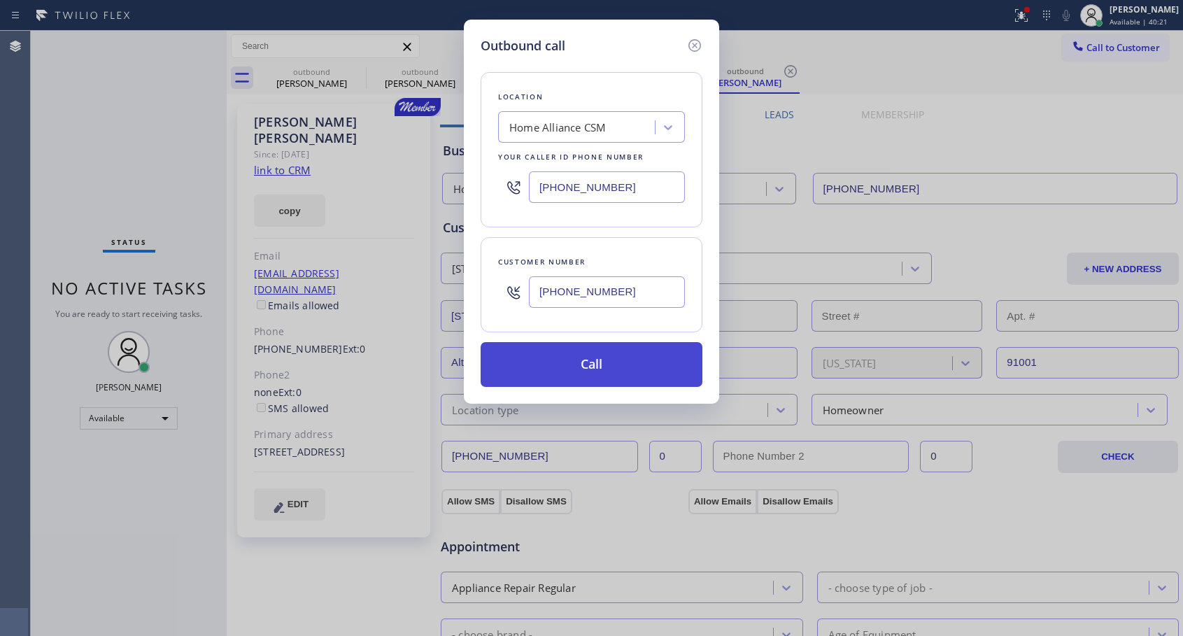
click at [648, 350] on button "Call" at bounding box center [592, 364] width 222 height 45
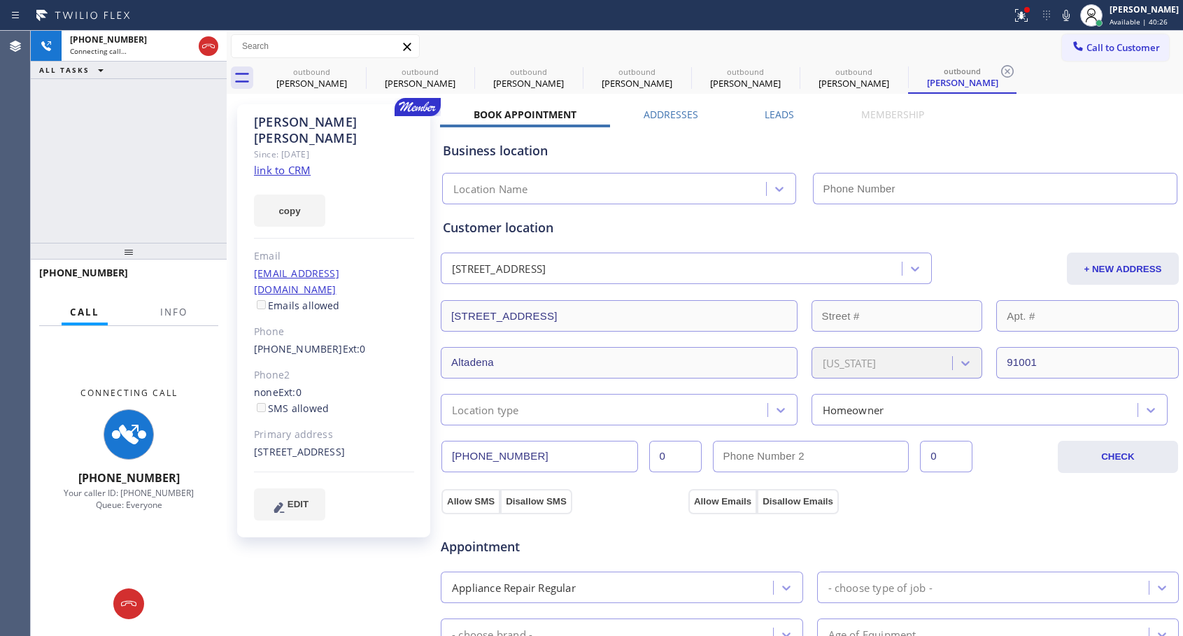
type input "[PHONE_NUMBER]"
click at [205, 50] on icon at bounding box center [208, 46] width 17 height 17
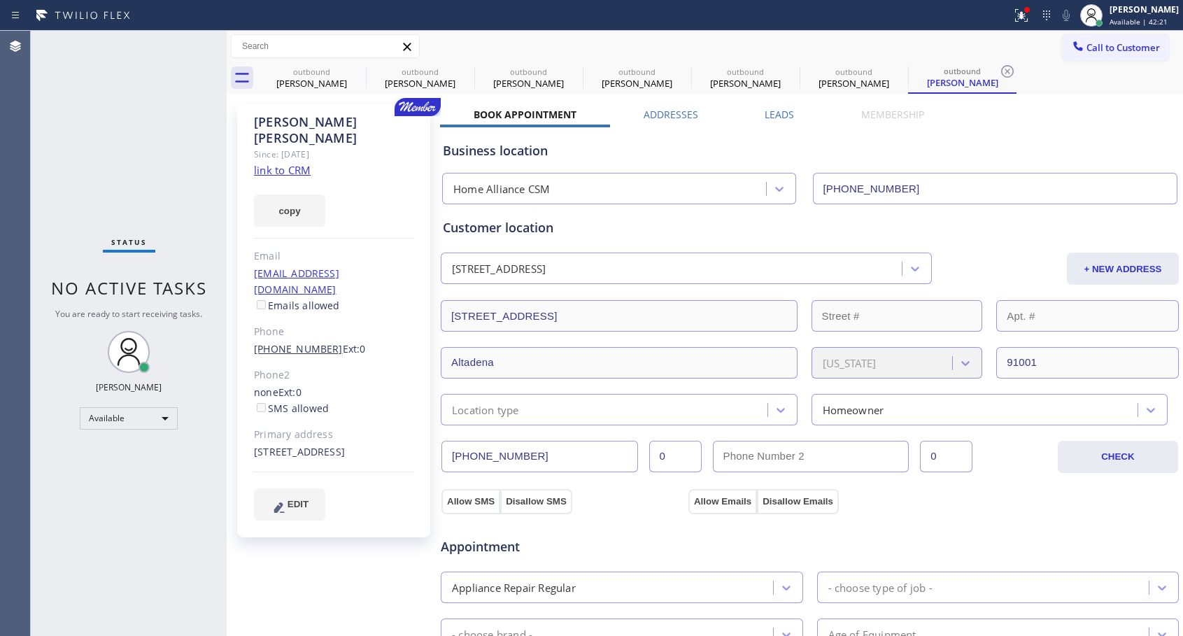
click at [311, 342] on link "[PHONE_NUMBER]" at bounding box center [298, 348] width 89 height 13
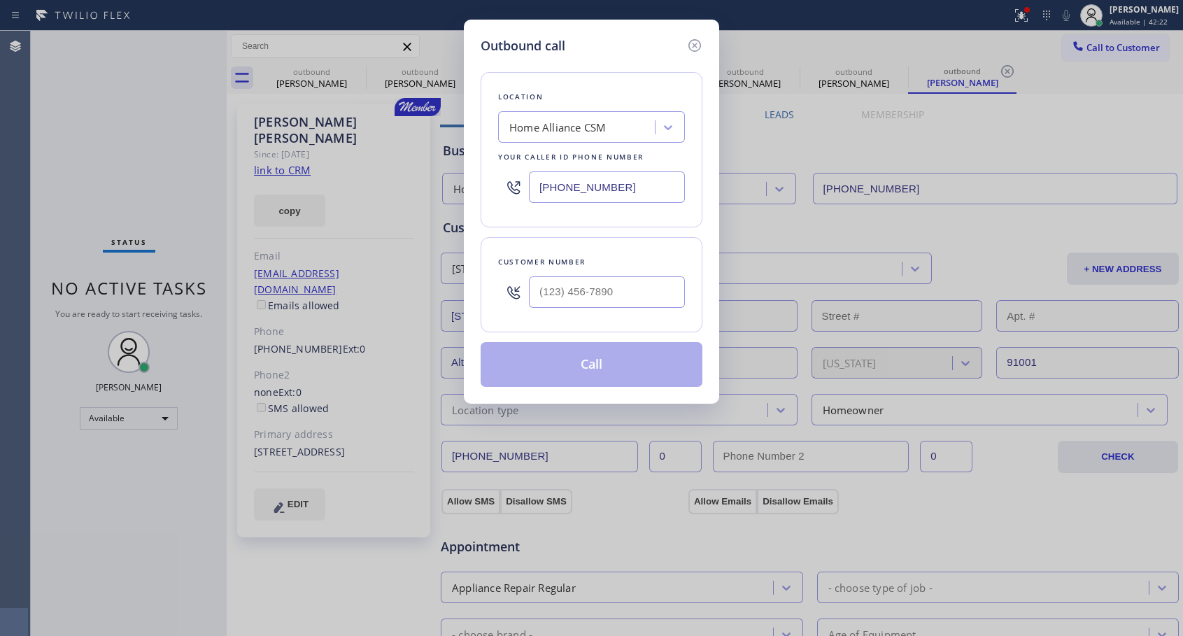
type input "[PHONE_NUMBER]"
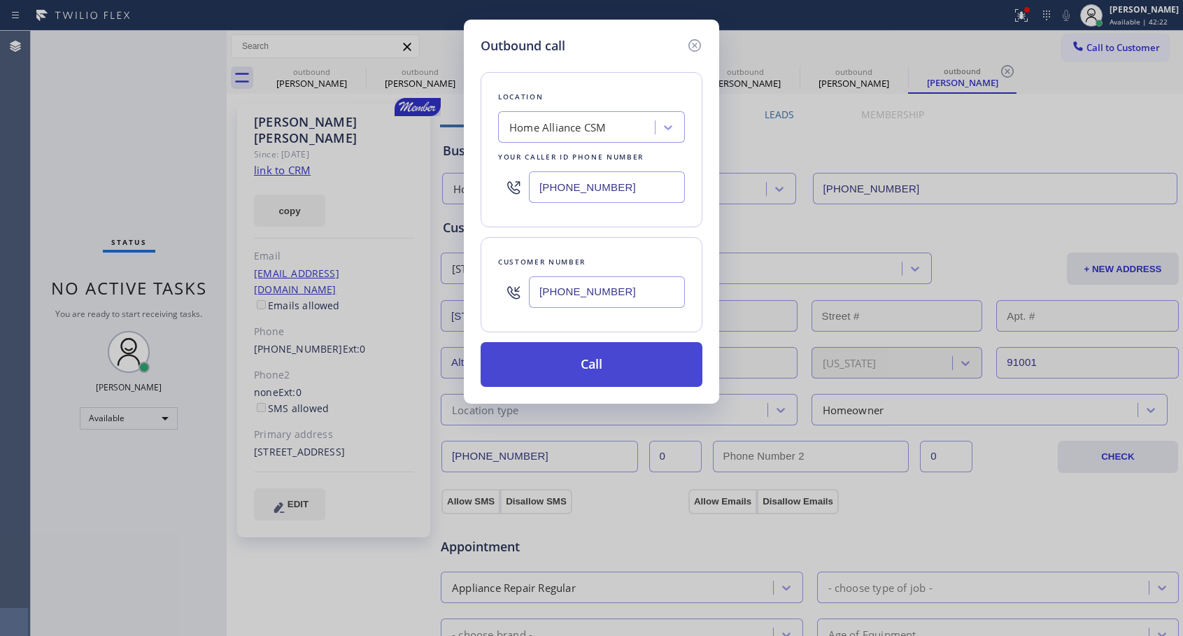
click at [597, 359] on button "Call" at bounding box center [592, 364] width 222 height 45
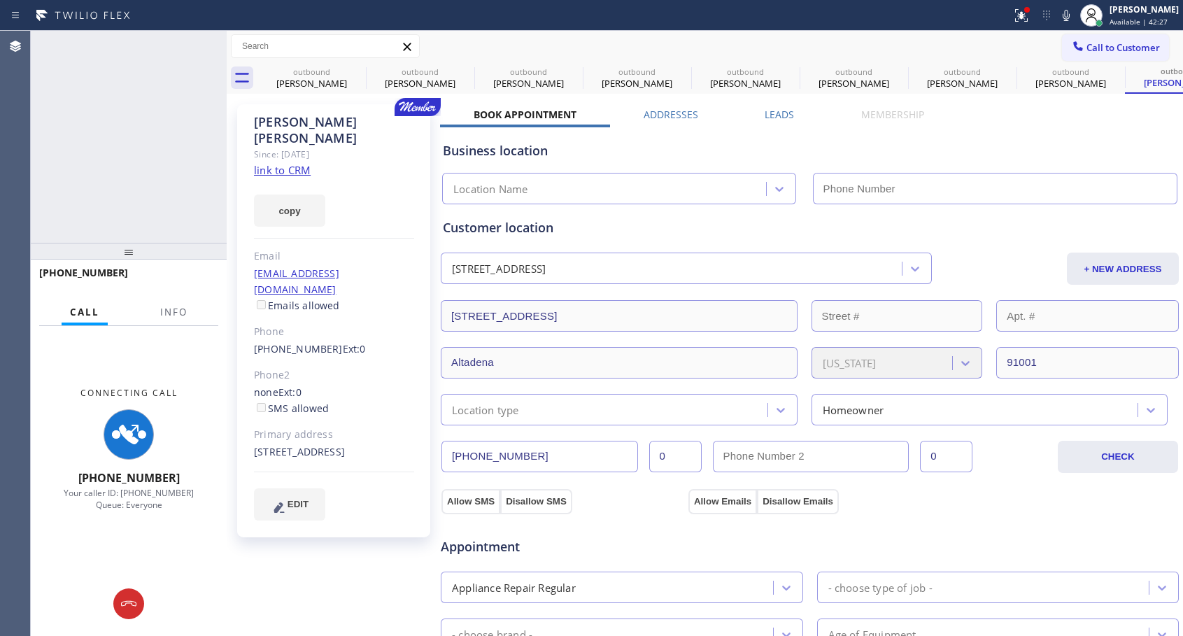
type input "[PHONE_NUMBER]"
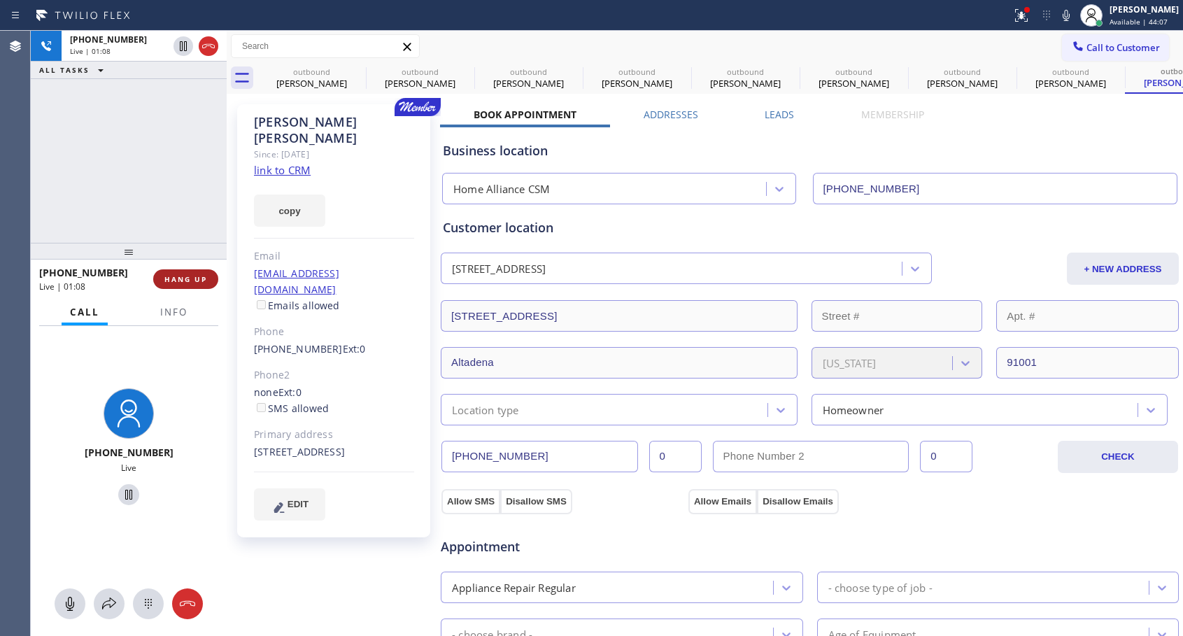
click at [192, 276] on span "HANG UP" at bounding box center [185, 279] width 43 height 10
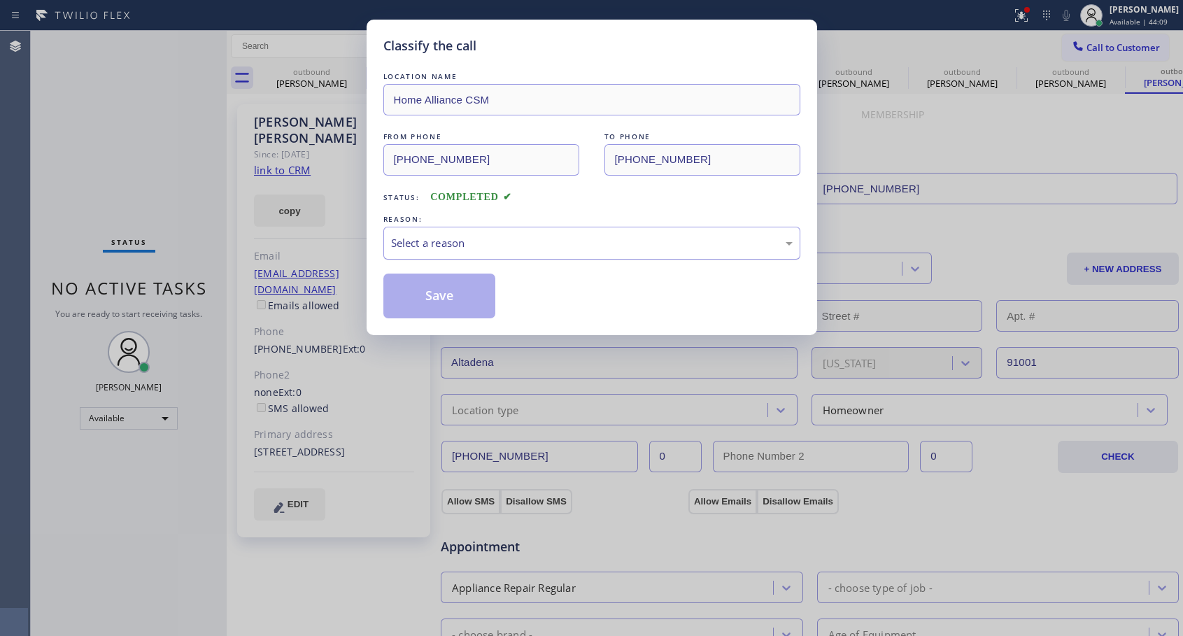
click at [512, 246] on div "Select a reason" at bounding box center [592, 243] width 402 height 16
click at [431, 296] on button "Save" at bounding box center [439, 296] width 113 height 45
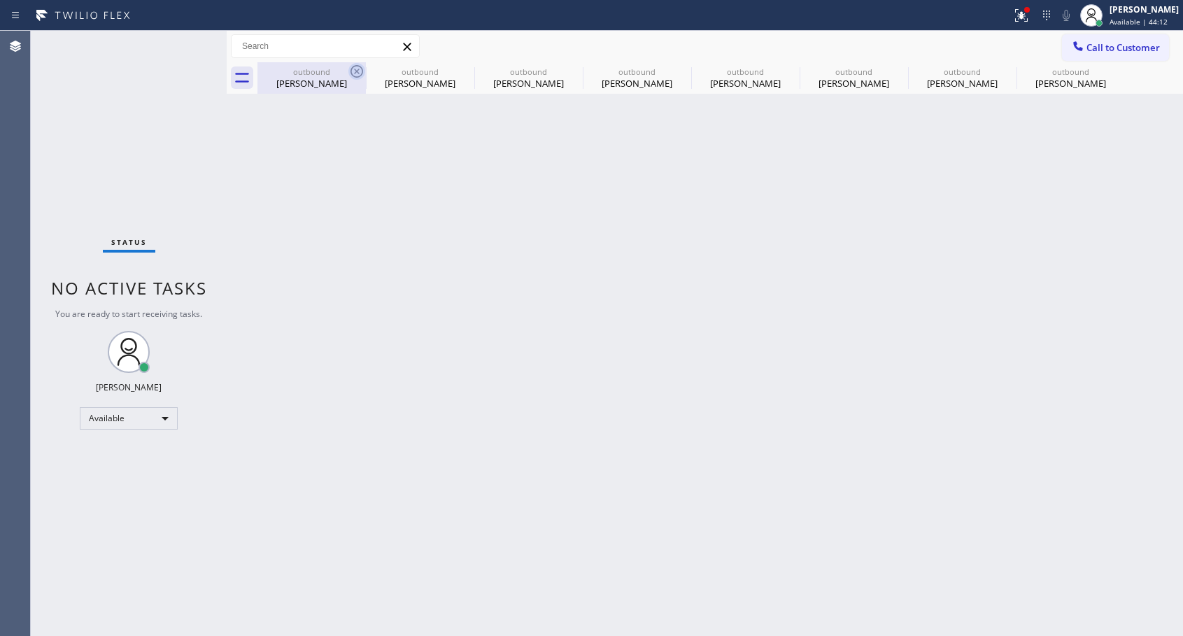
click at [356, 69] on icon at bounding box center [356, 71] width 17 height 17
click at [0, 0] on icon at bounding box center [0, 0] width 0 height 0
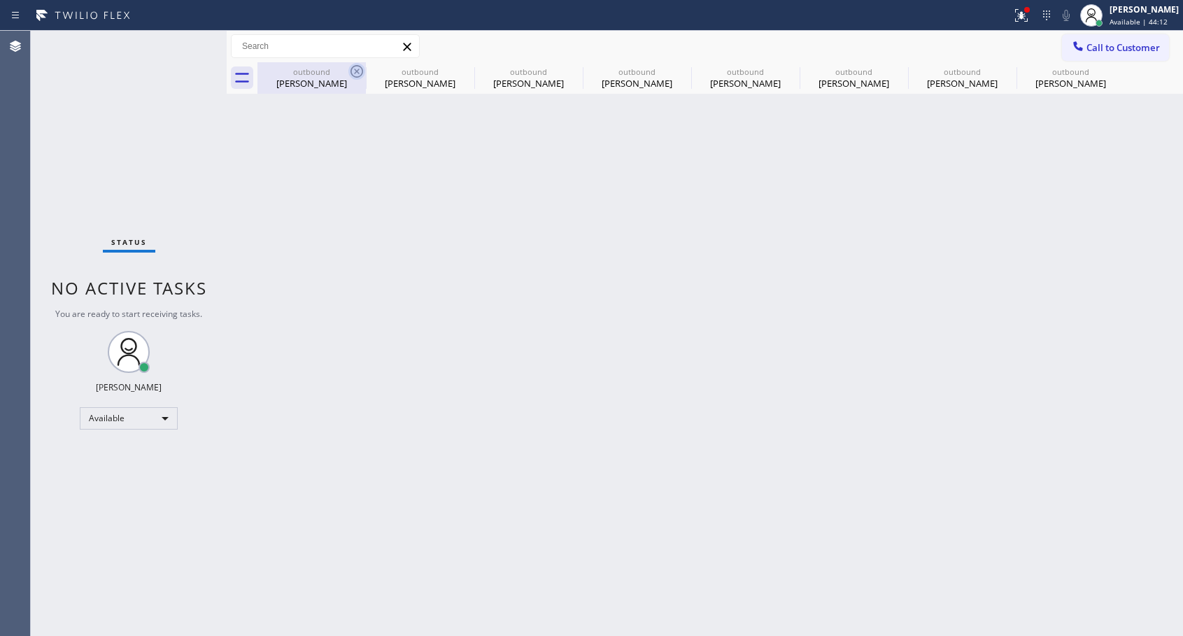
click at [0, 0] on icon at bounding box center [0, 0] width 0 height 0
click at [1109, 70] on icon at bounding box center [1115, 71] width 13 height 13
click at [356, 70] on div "outbound [PERSON_NAME] outbound [PERSON_NAME] outbound [PERSON_NAME] outbound […" at bounding box center [719, 77] width 925 height 31
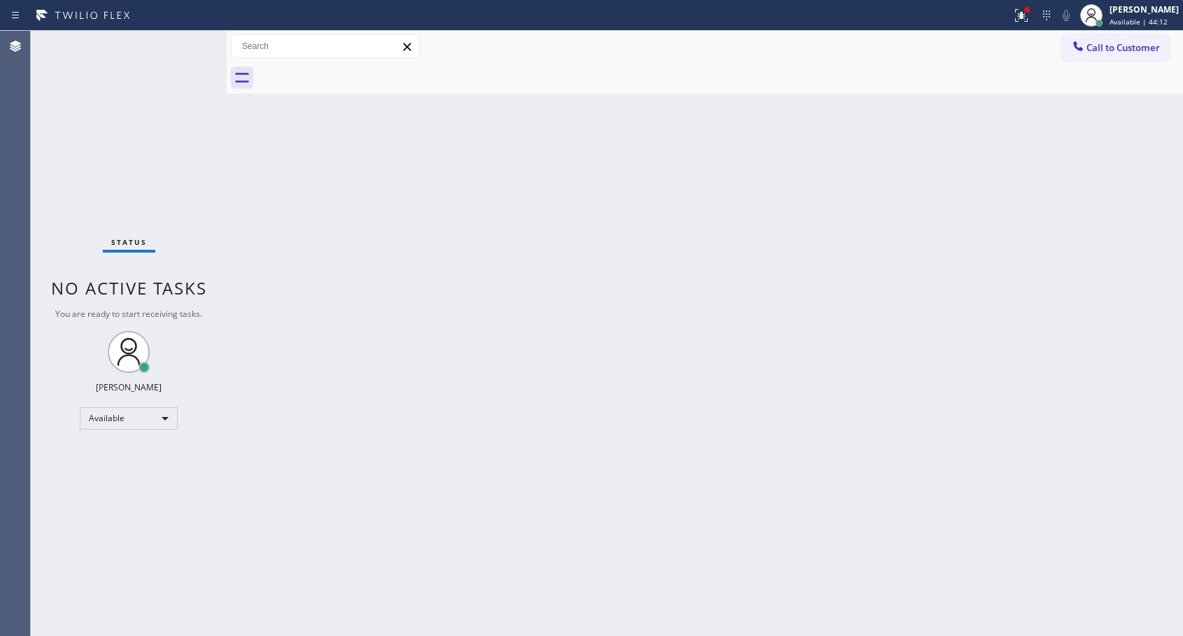
click at [356, 70] on div at bounding box center [719, 77] width 925 height 31
click at [1084, 47] on icon at bounding box center [1078, 46] width 14 height 14
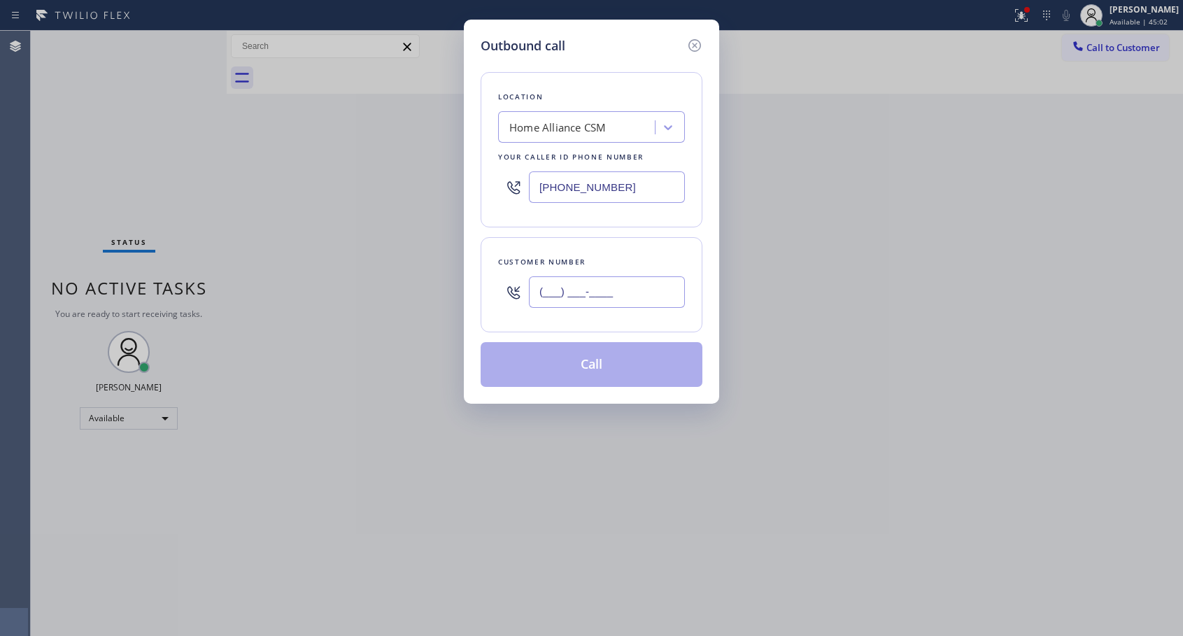
click at [574, 292] on input "(___) ___-____" at bounding box center [607, 291] width 156 height 31
paste input "562) 714-8301"
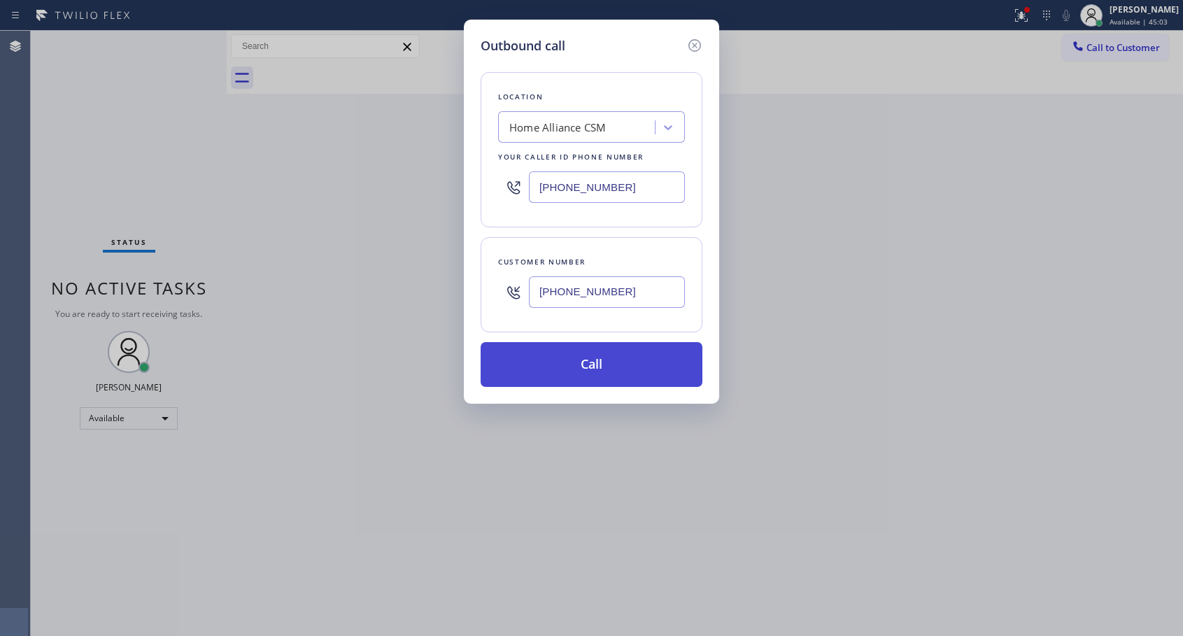
type input "[PHONE_NUMBER]"
click at [599, 369] on button "Call" at bounding box center [592, 364] width 222 height 45
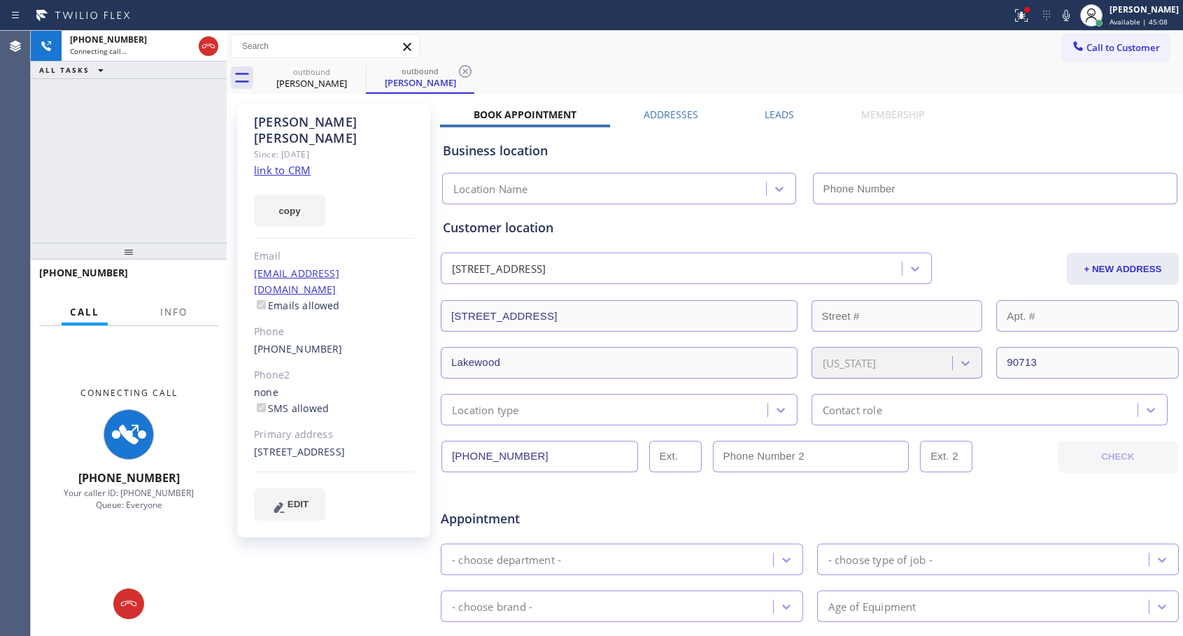
type input "[PHONE_NUMBER]"
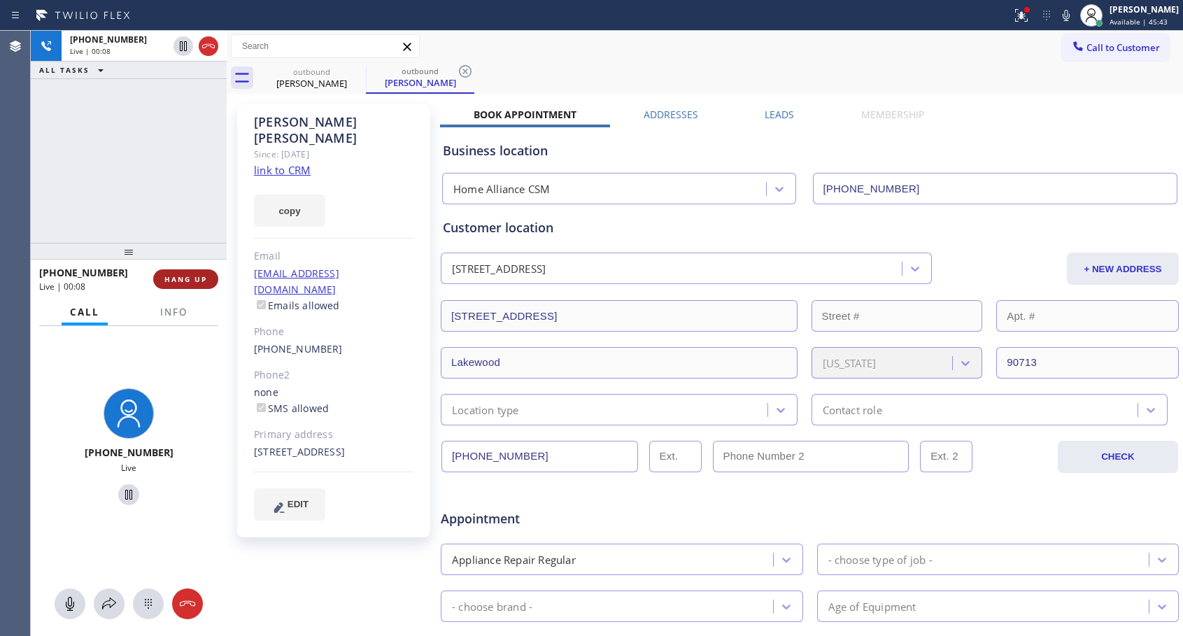
click at [163, 276] on button "HANG UP" at bounding box center [185, 279] width 65 height 20
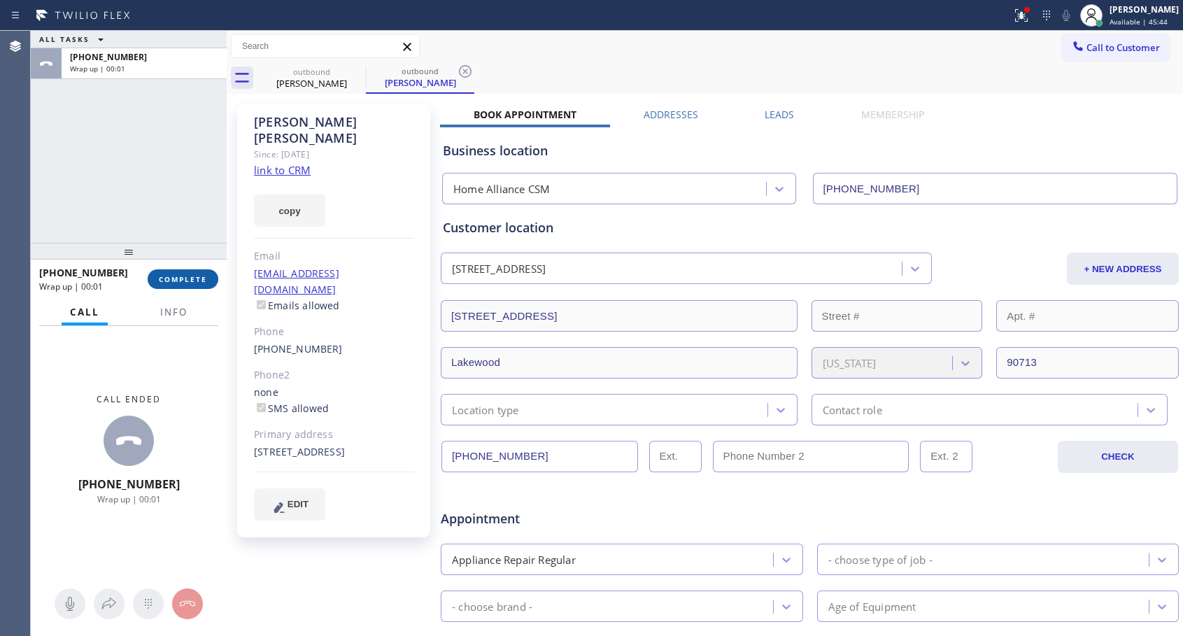
click at [165, 276] on span "COMPLETE" at bounding box center [183, 279] width 48 height 10
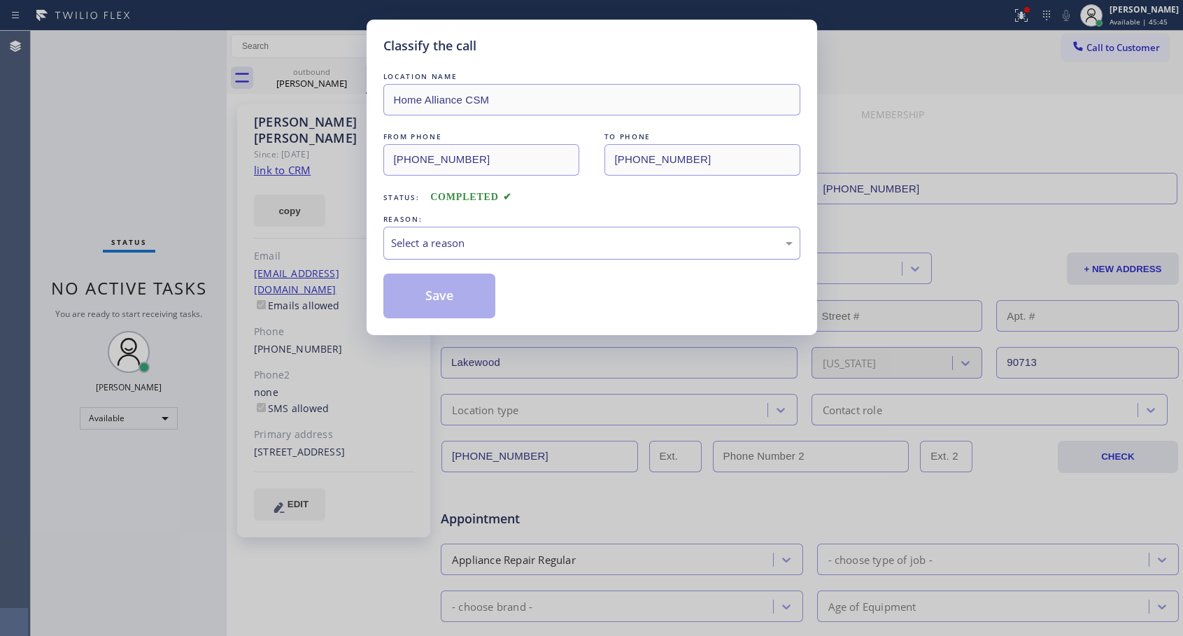
click at [504, 249] on div "Select a reason" at bounding box center [592, 243] width 402 height 16
click at [436, 294] on button "Save" at bounding box center [439, 296] width 113 height 45
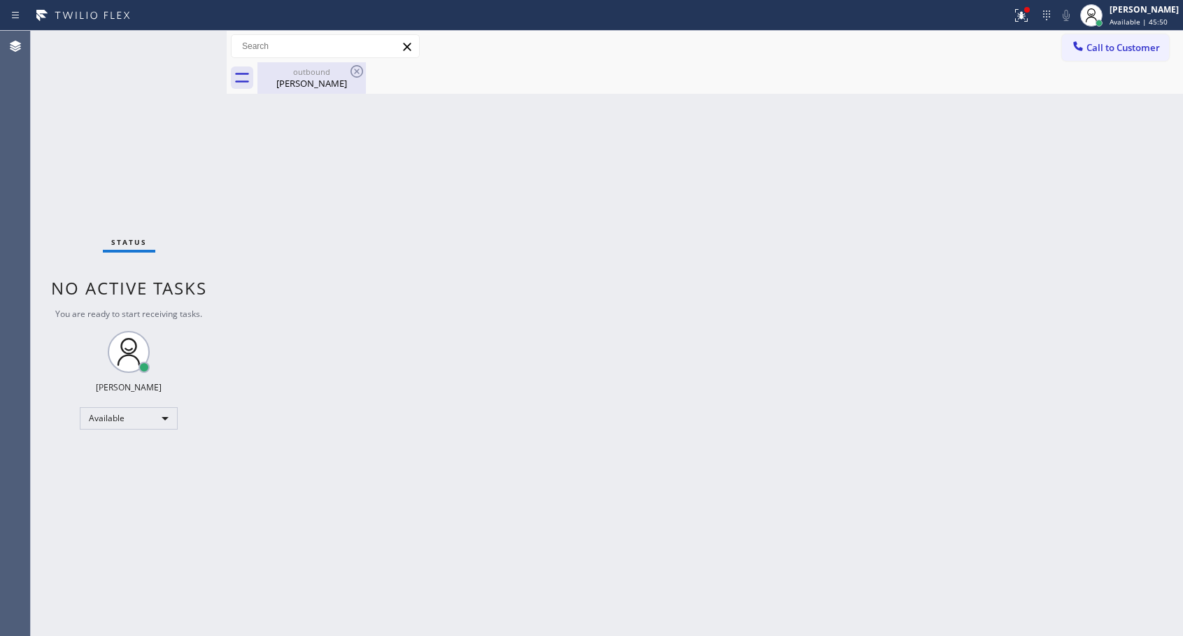
click at [307, 77] on div "[PERSON_NAME]" at bounding box center [312, 83] width 106 height 13
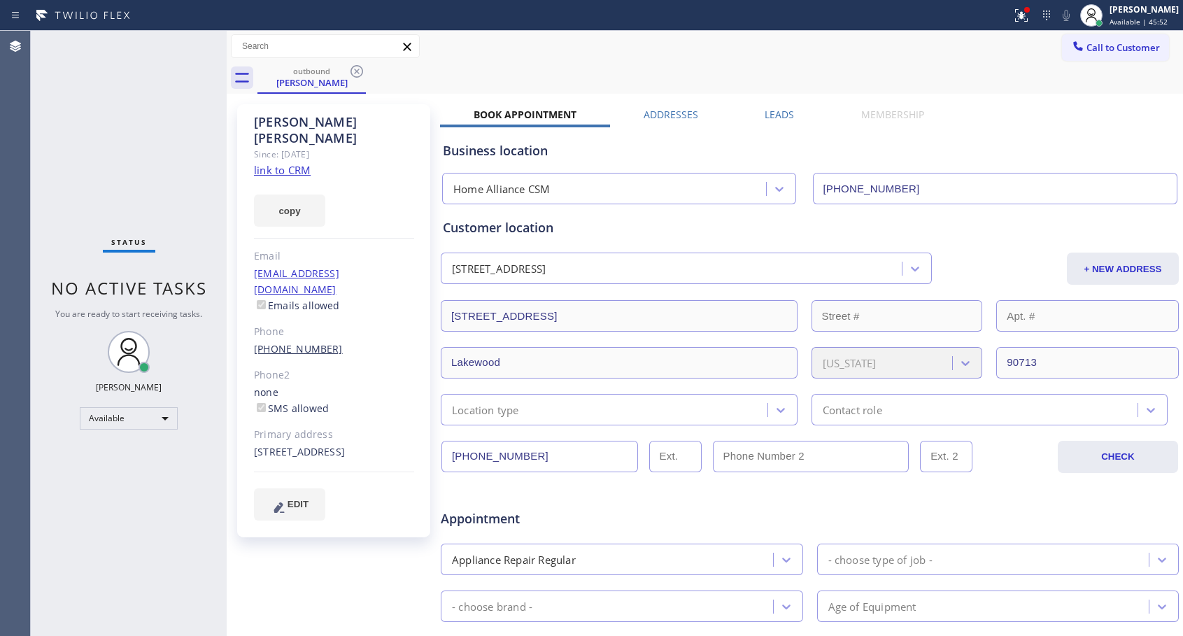
click at [308, 342] on link "[PHONE_NUMBER]" at bounding box center [298, 348] width 89 height 13
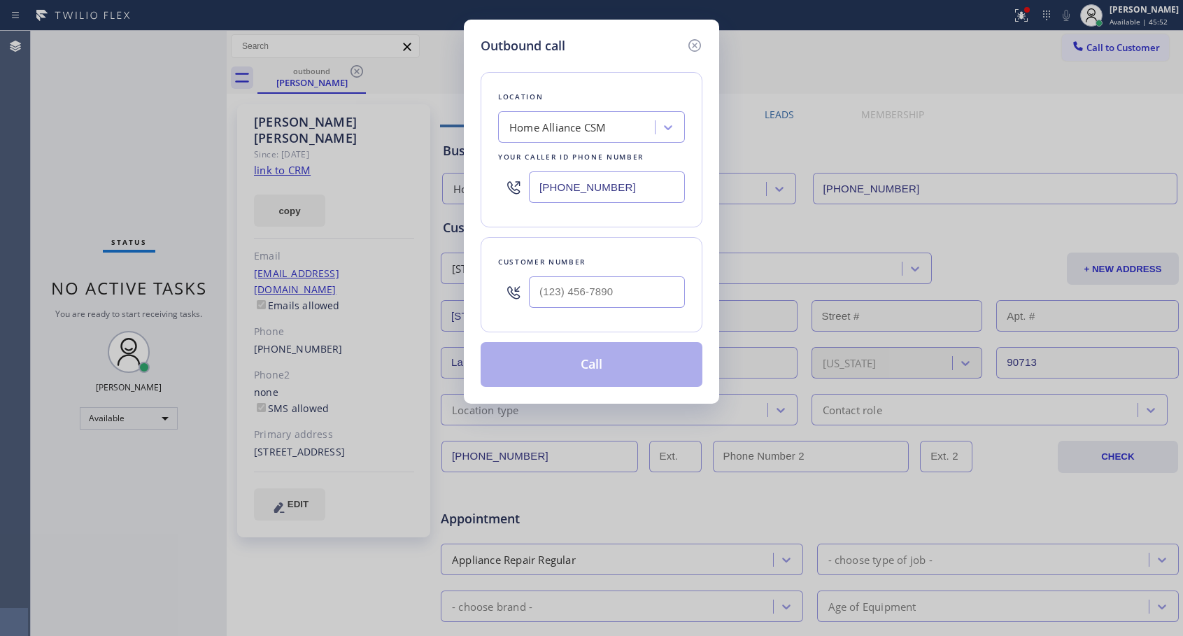
type input "[PHONE_NUMBER]"
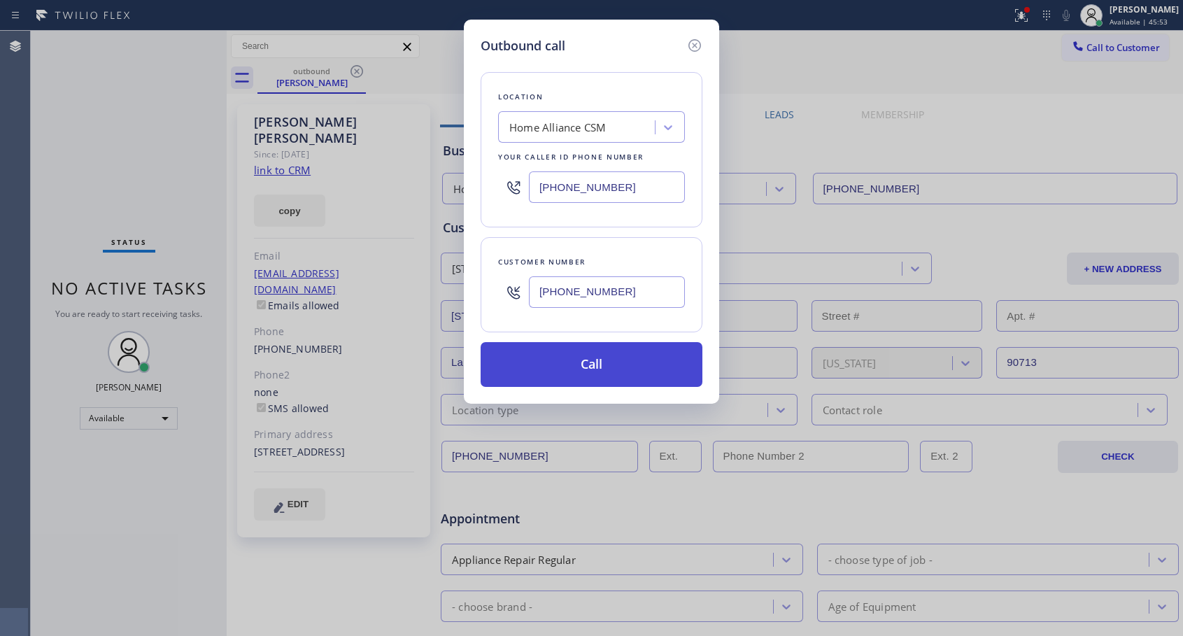
click at [599, 365] on button "Call" at bounding box center [592, 364] width 222 height 45
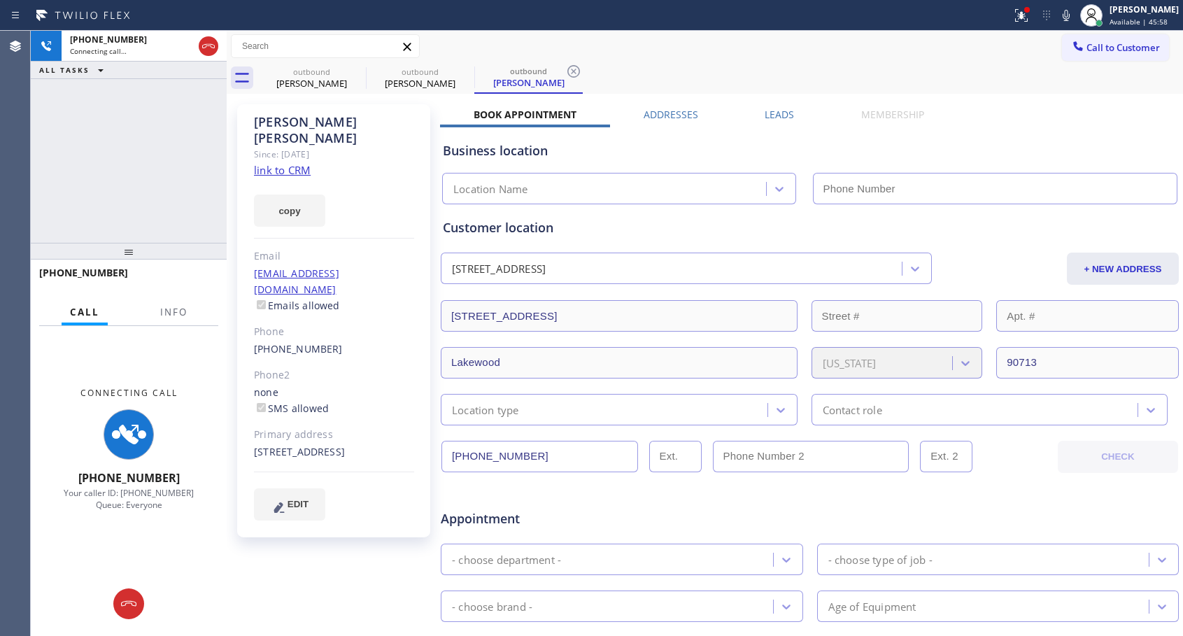
type input "[PHONE_NUMBER]"
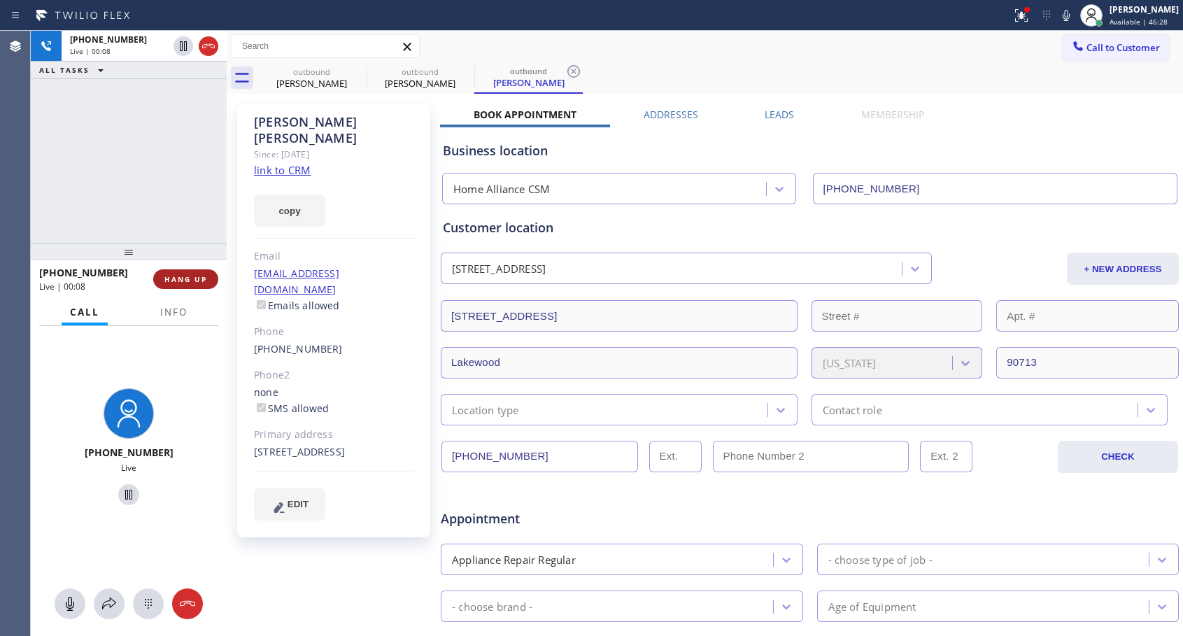
click at [217, 282] on button "HANG UP" at bounding box center [185, 279] width 65 height 20
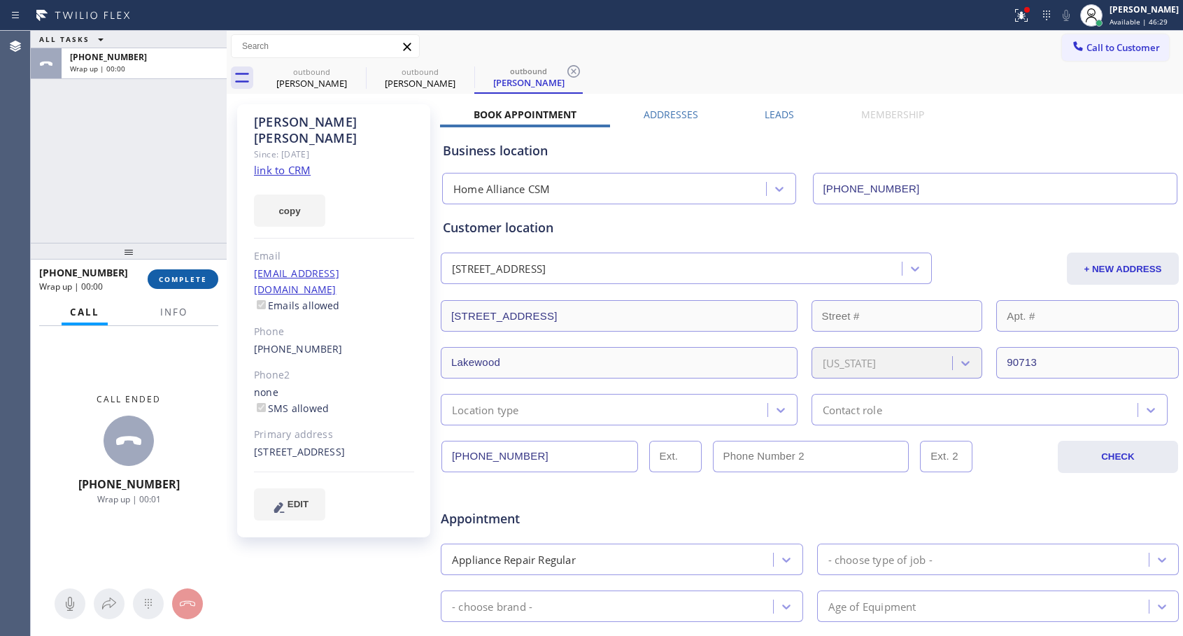
click at [210, 279] on button "COMPLETE" at bounding box center [183, 279] width 71 height 20
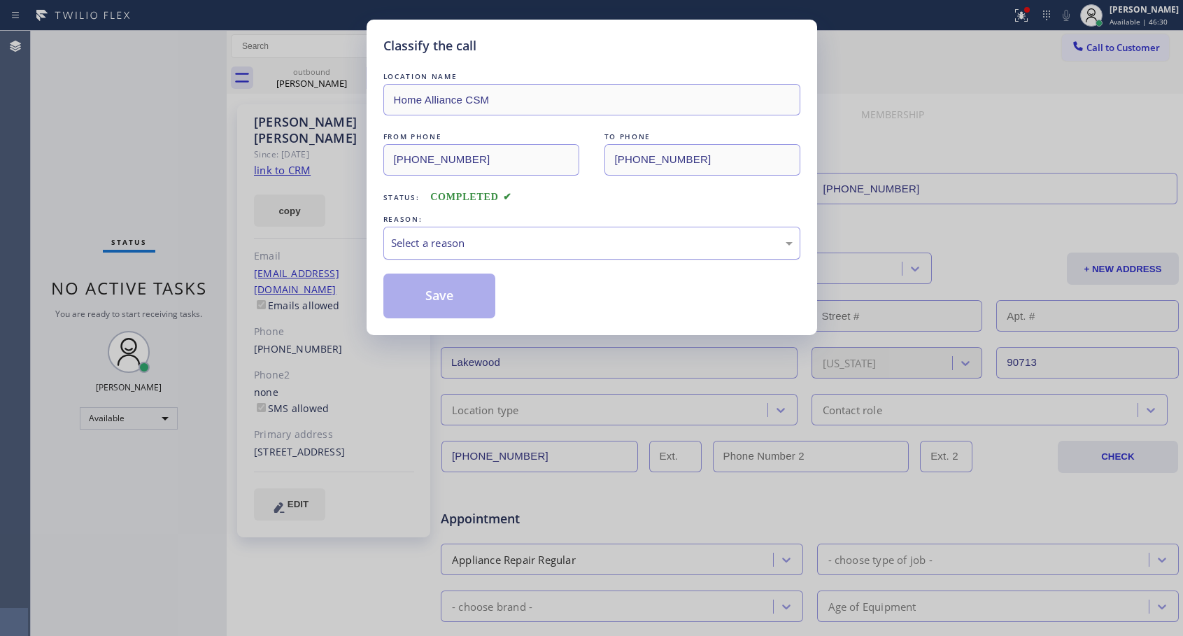
click at [495, 248] on div "Select a reason" at bounding box center [592, 243] width 402 height 16
click at [430, 292] on button "Save" at bounding box center [439, 296] width 113 height 45
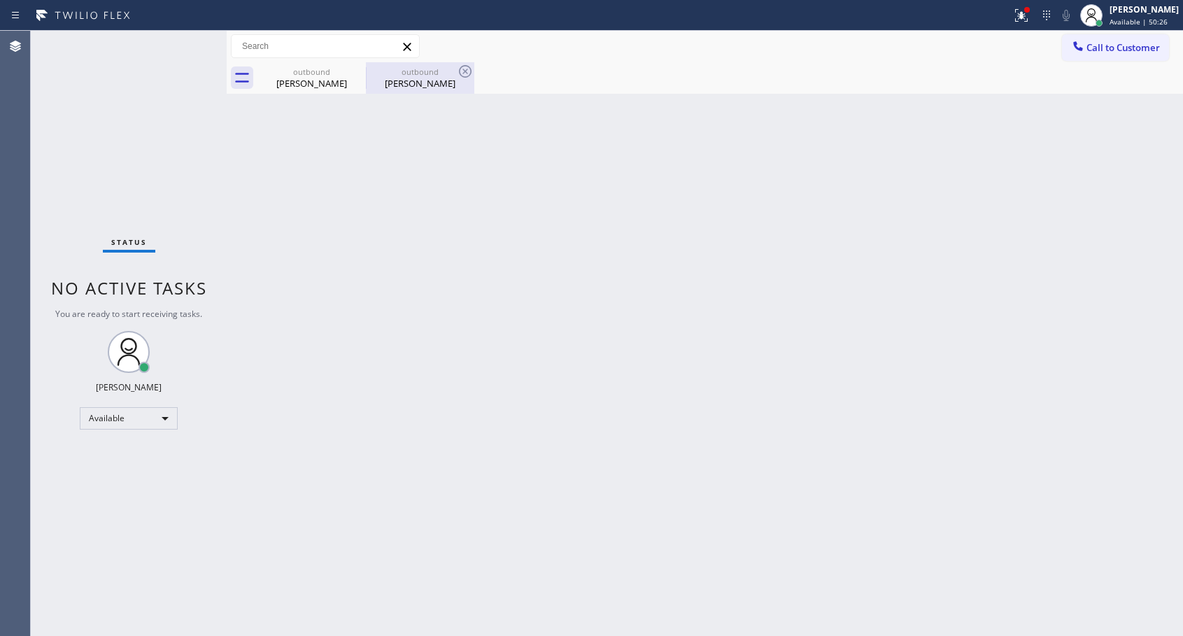
click at [432, 90] on div "outbound [PERSON_NAME]" at bounding box center [420, 77] width 106 height 31
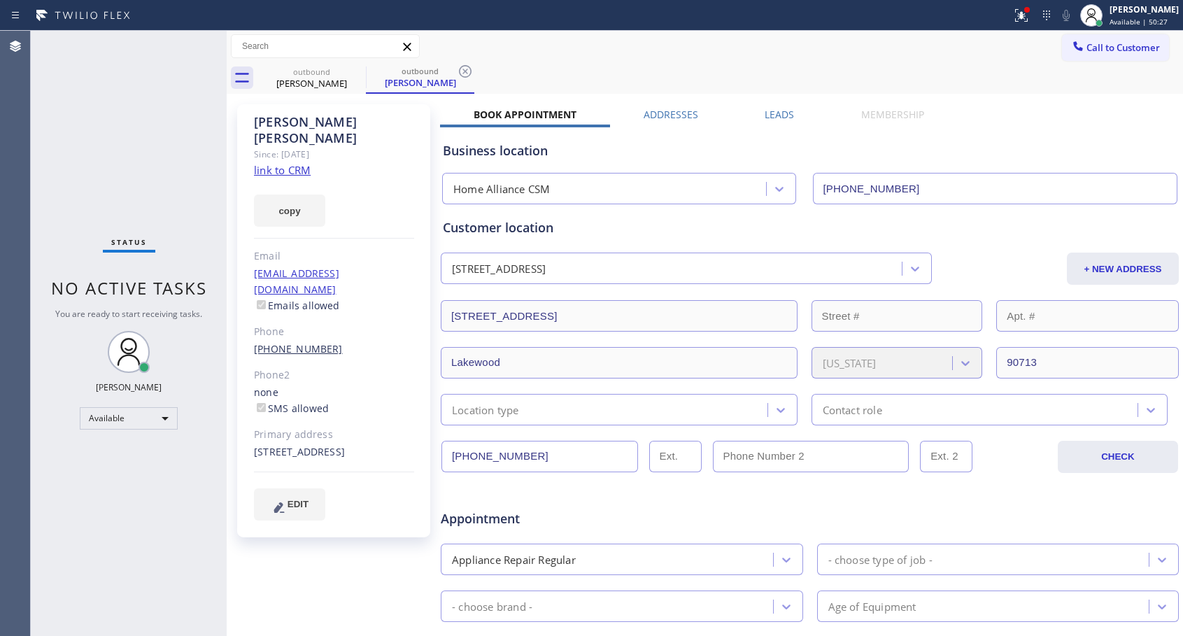
click at [281, 342] on link "[PHONE_NUMBER]" at bounding box center [298, 348] width 89 height 13
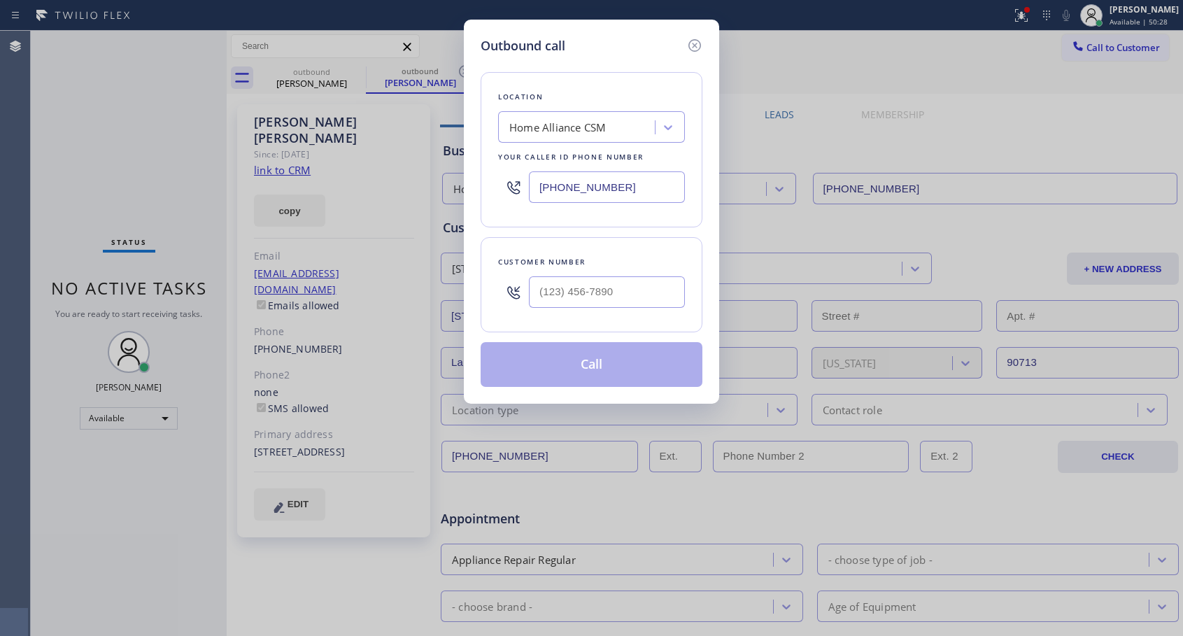
type input "[PHONE_NUMBER]"
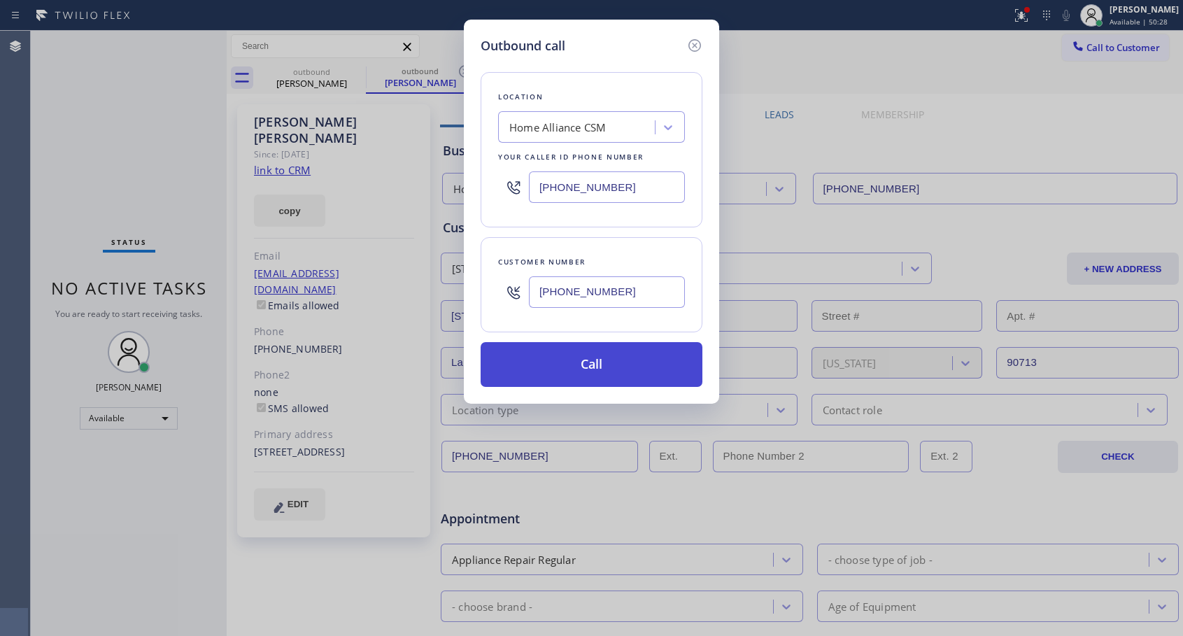
click at [566, 371] on button "Call" at bounding box center [592, 364] width 222 height 45
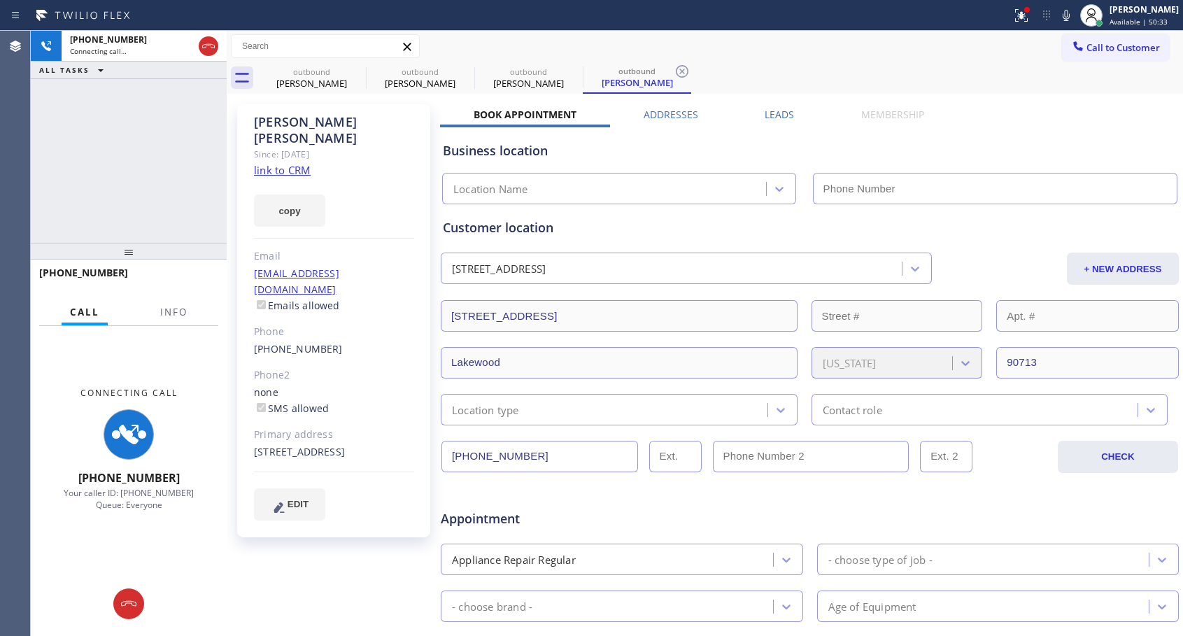
type input "[PHONE_NUMBER]"
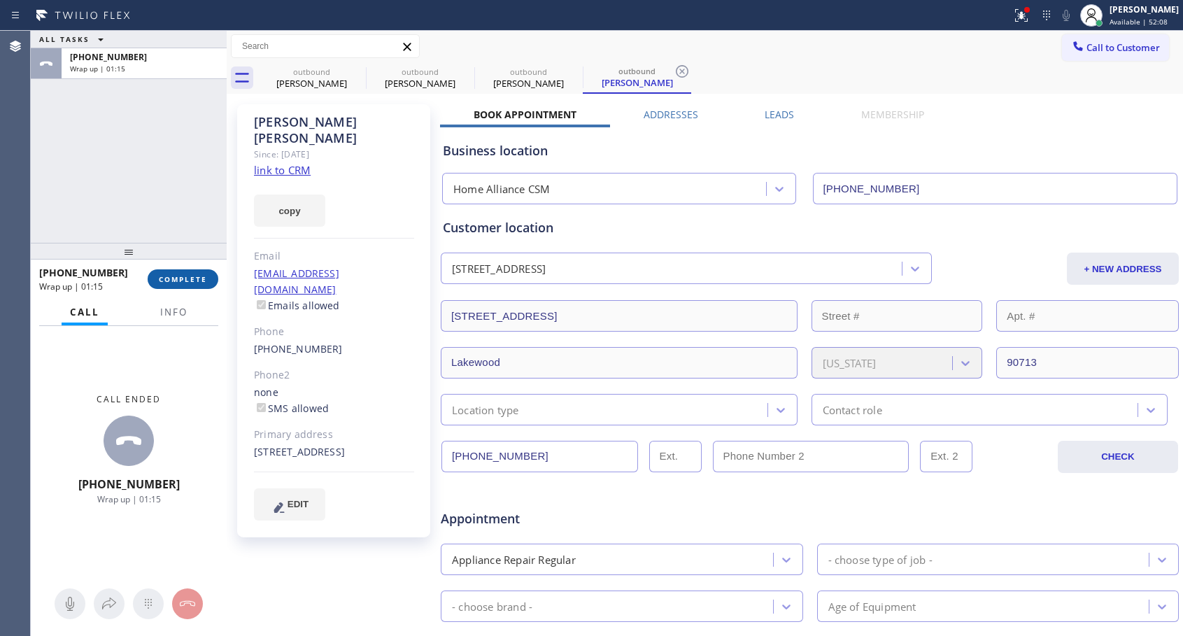
click at [178, 271] on button "COMPLETE" at bounding box center [183, 279] width 71 height 20
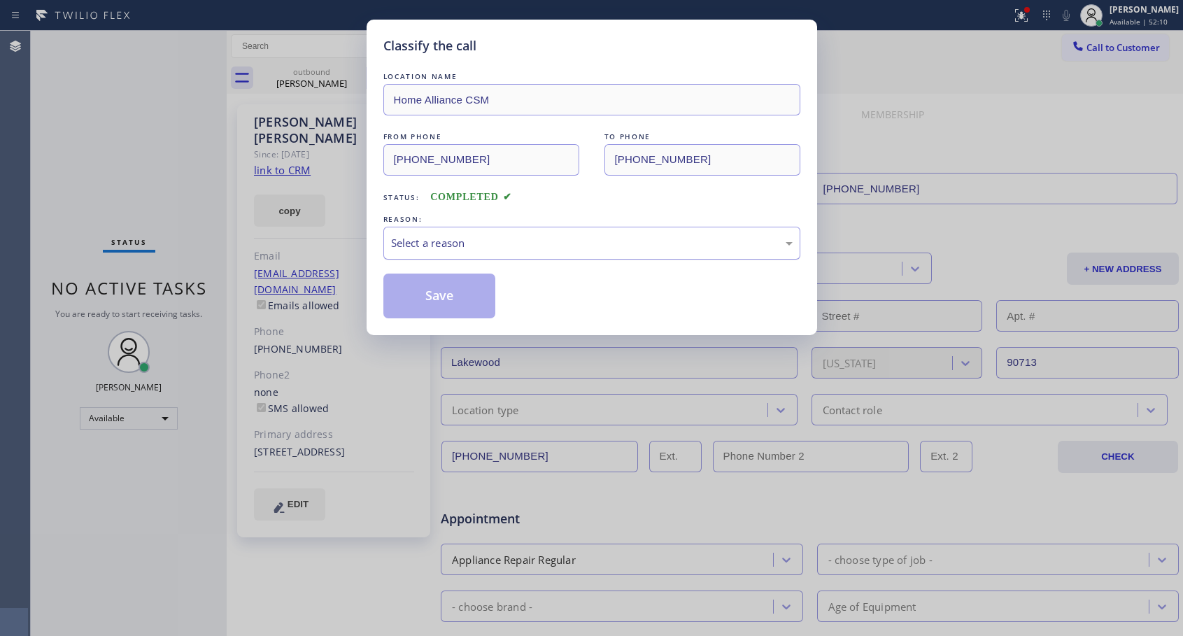
click at [546, 241] on div "Select a reason" at bounding box center [592, 243] width 402 height 16
click at [474, 297] on button "Save" at bounding box center [439, 296] width 113 height 45
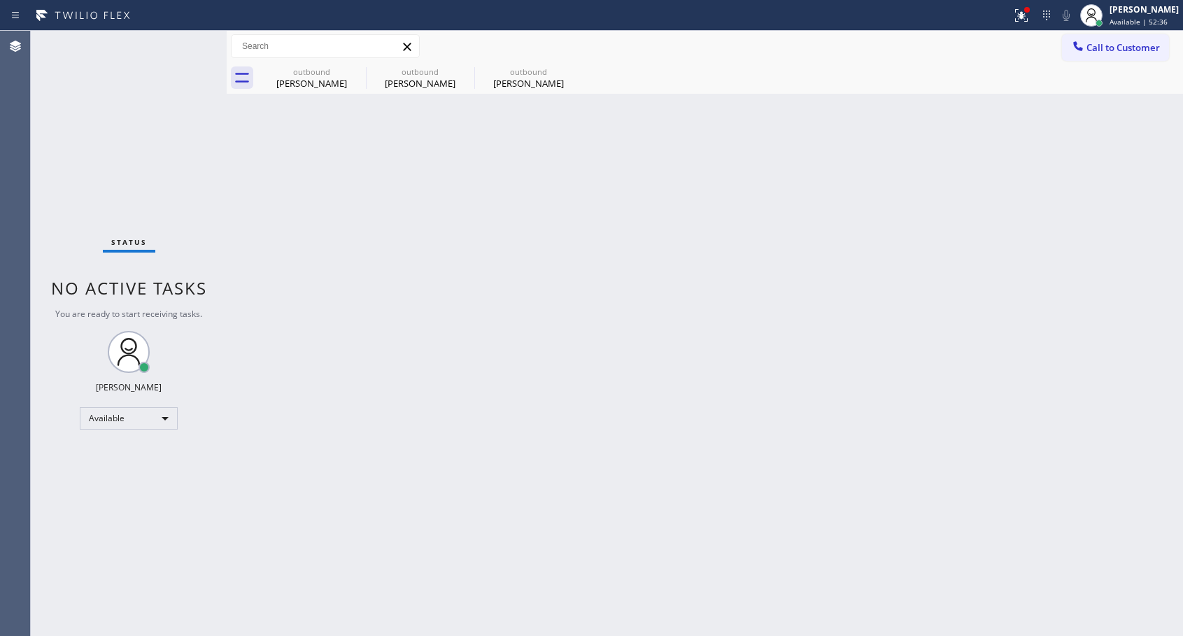
drag, startPoint x: 1130, startPoint y: 50, endPoint x: 1053, endPoint y: 67, distance: 78.9
click at [1130, 50] on span "Call to Customer" at bounding box center [1122, 47] width 73 height 13
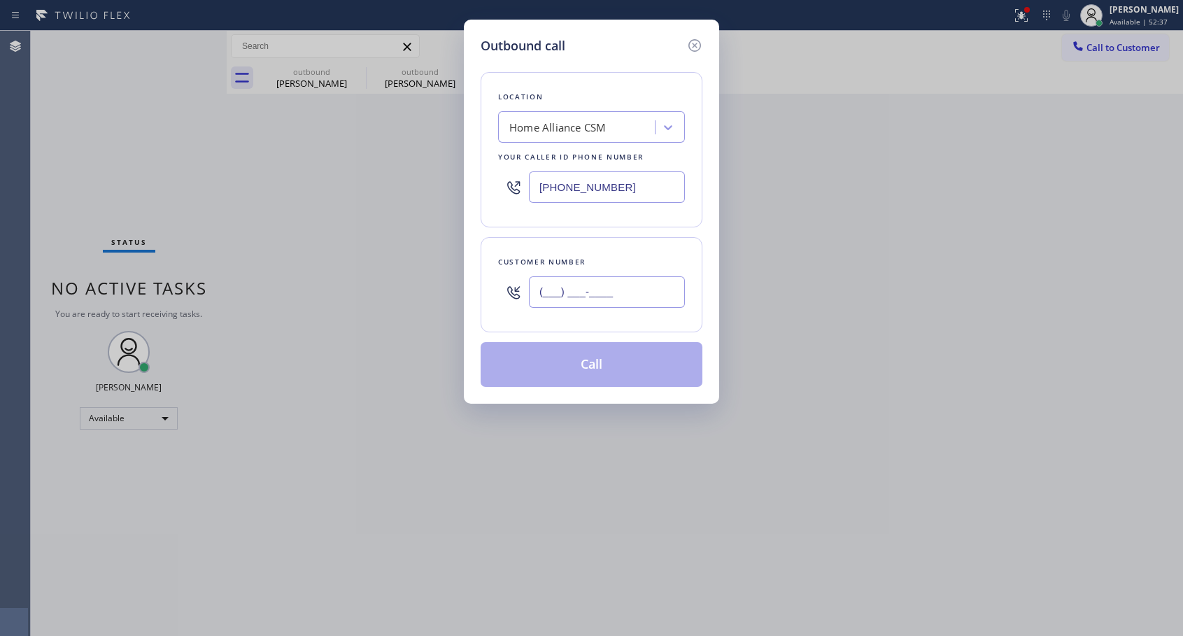
click at [622, 287] on input "(___) ___-____" at bounding box center [607, 291] width 156 height 31
paste input "714) 470-7855"
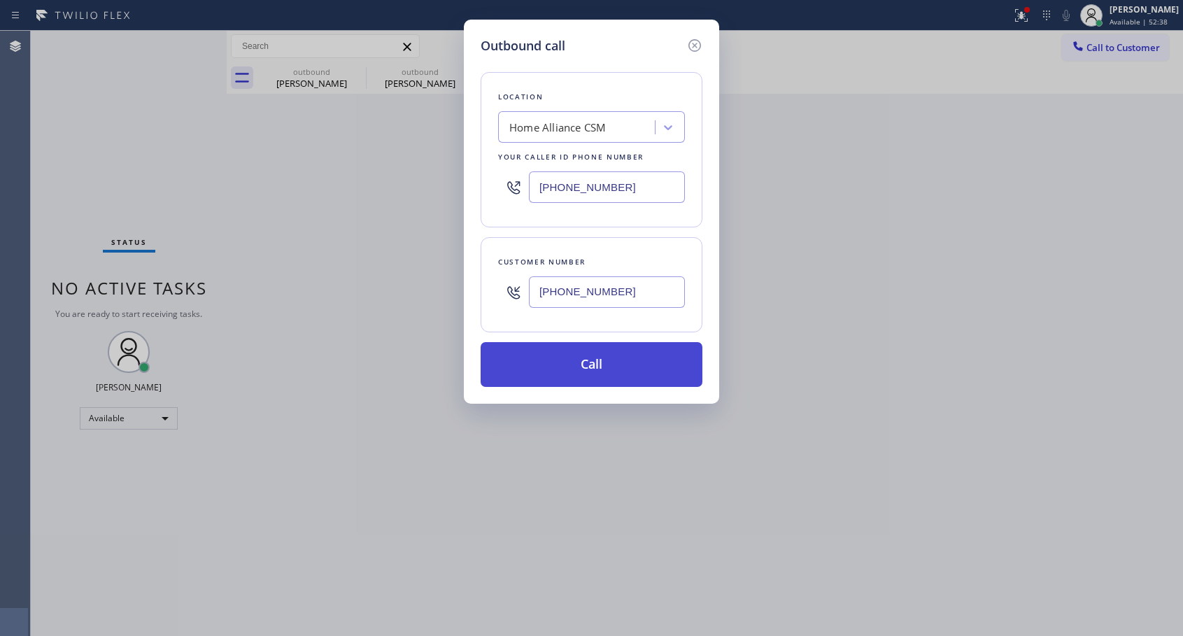
type input "[PHONE_NUMBER]"
click at [601, 369] on button "Call" at bounding box center [592, 364] width 222 height 45
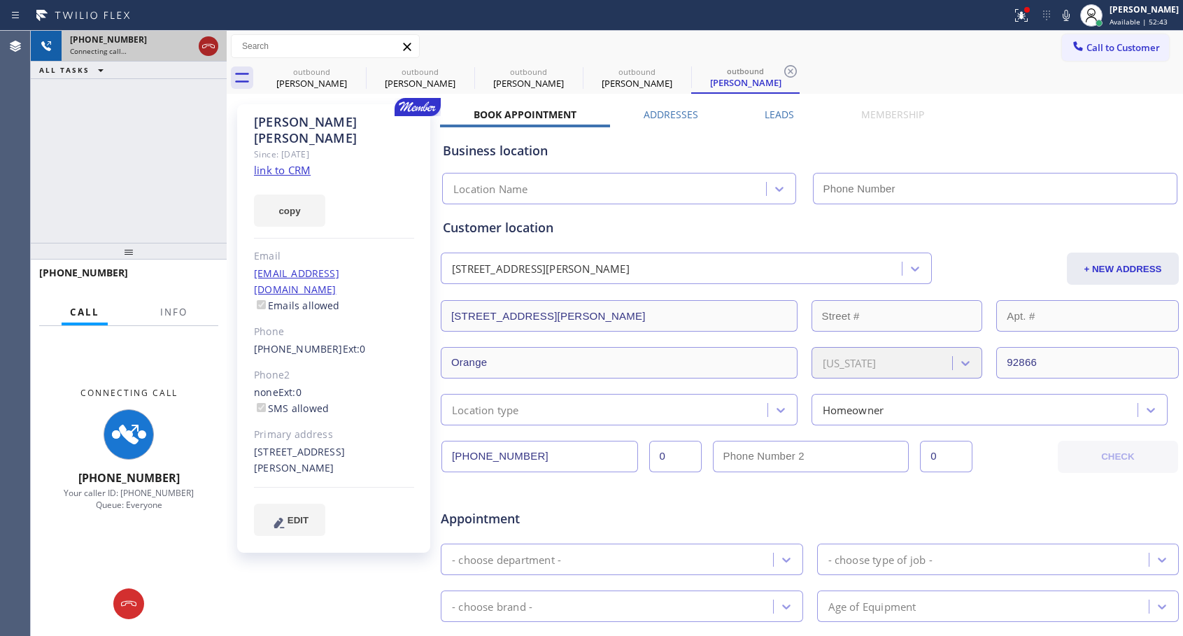
type input "[PHONE_NUMBER]"
click at [206, 45] on icon at bounding box center [208, 46] width 17 height 17
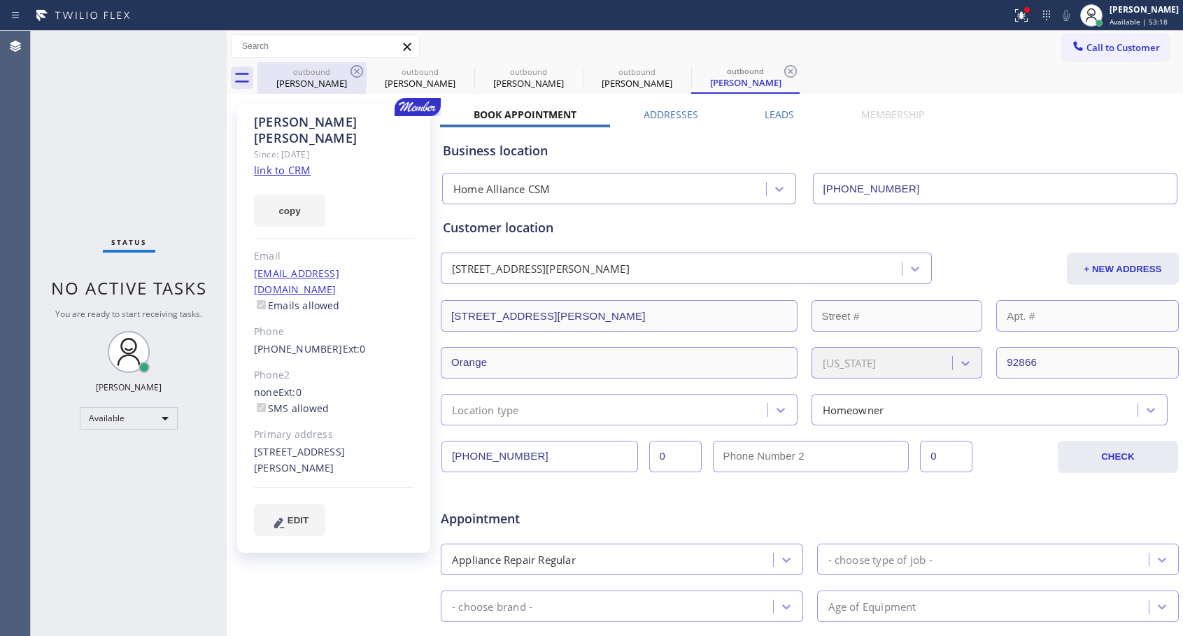
click at [348, 71] on div "outbound" at bounding box center [312, 71] width 106 height 10
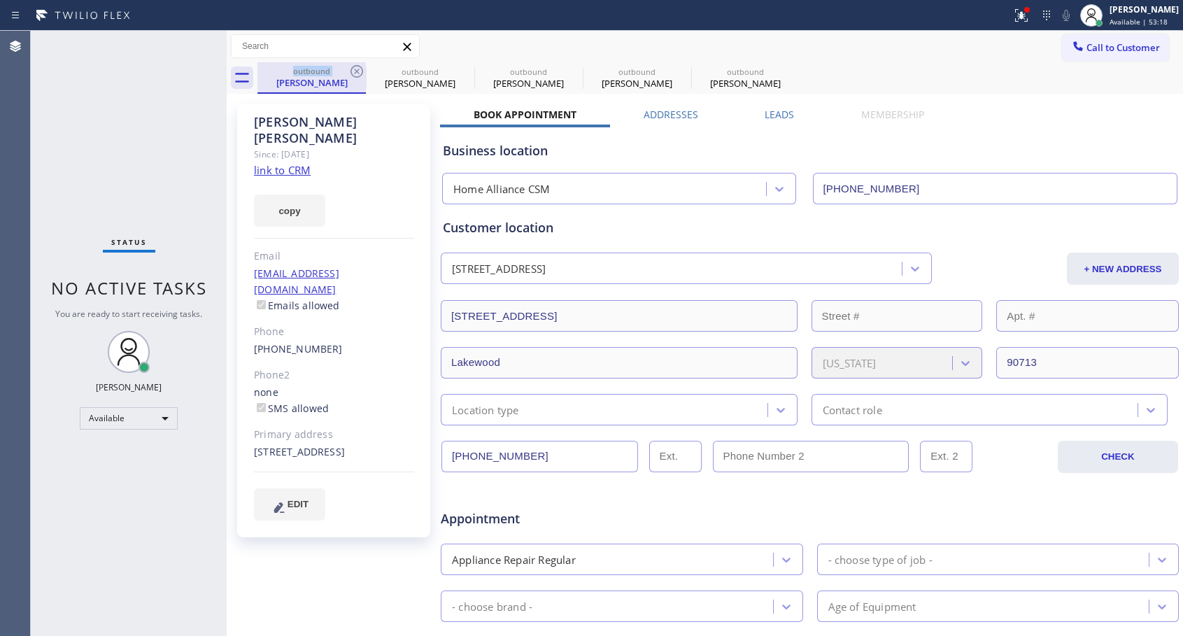
click at [348, 71] on div "outbound" at bounding box center [312, 71] width 106 height 10
click at [357, 70] on icon at bounding box center [356, 71] width 13 height 13
click at [0, 0] on icon at bounding box center [0, 0] width 0 height 0
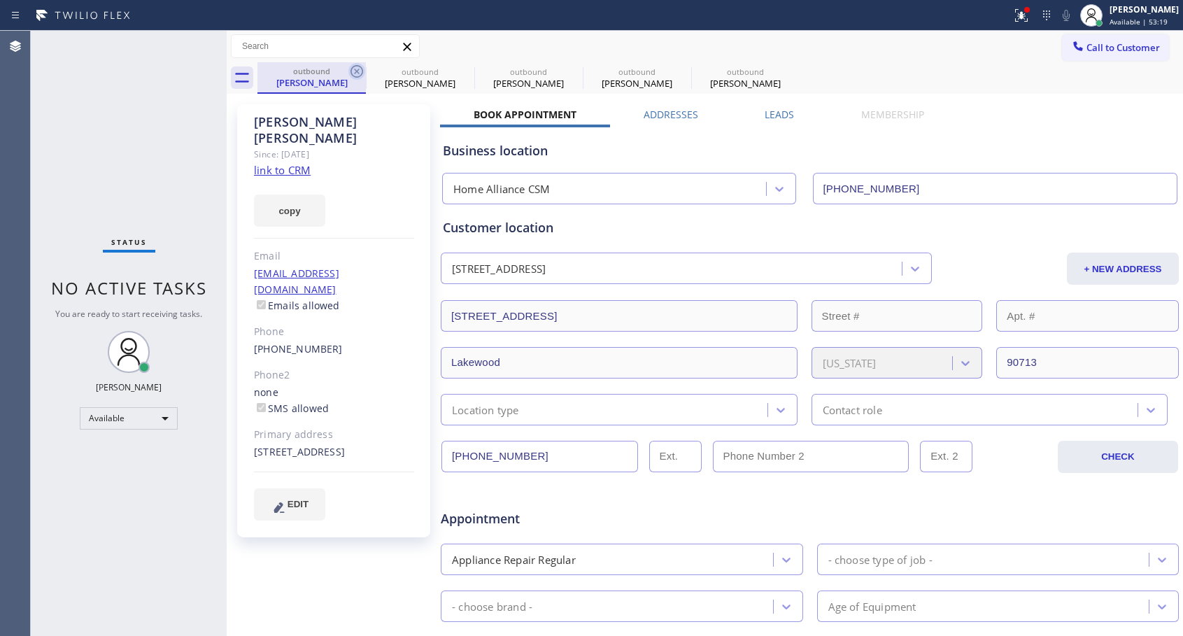
click at [0, 0] on icon at bounding box center [0, 0] width 0 height 0
click at [357, 70] on div "outbound [PERSON_NAME] outbound [PERSON_NAME] outbound [PERSON_NAME] outbound […" at bounding box center [719, 77] width 925 height 31
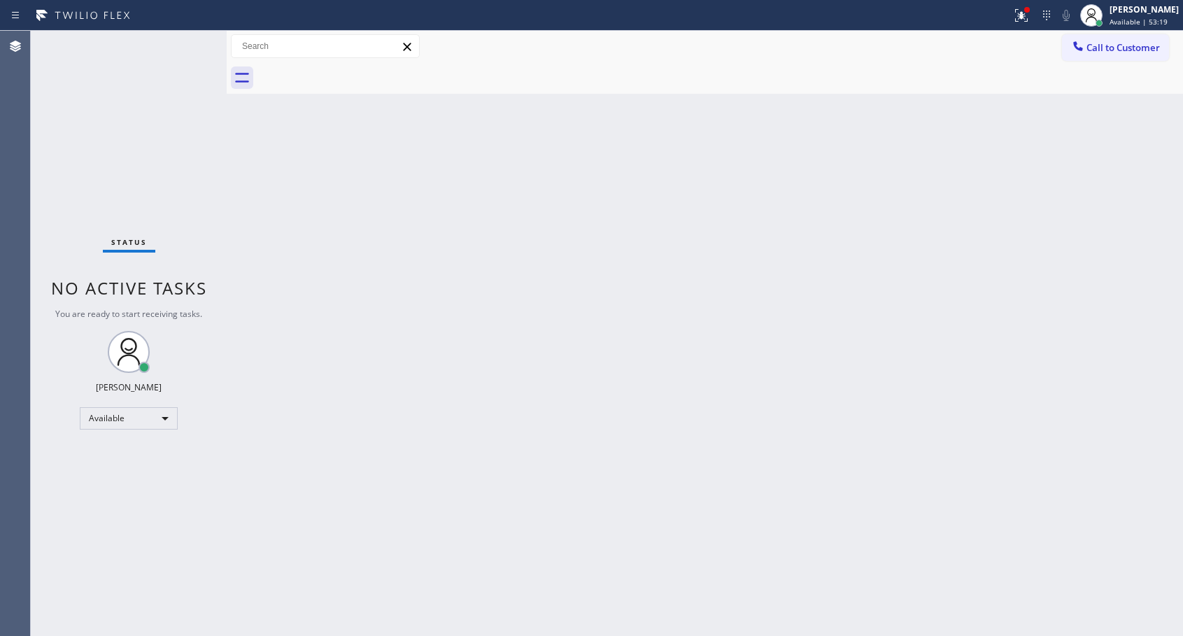
click at [357, 70] on div at bounding box center [719, 77] width 925 height 31
click at [1116, 43] on span "Call to Customer" at bounding box center [1122, 47] width 73 height 13
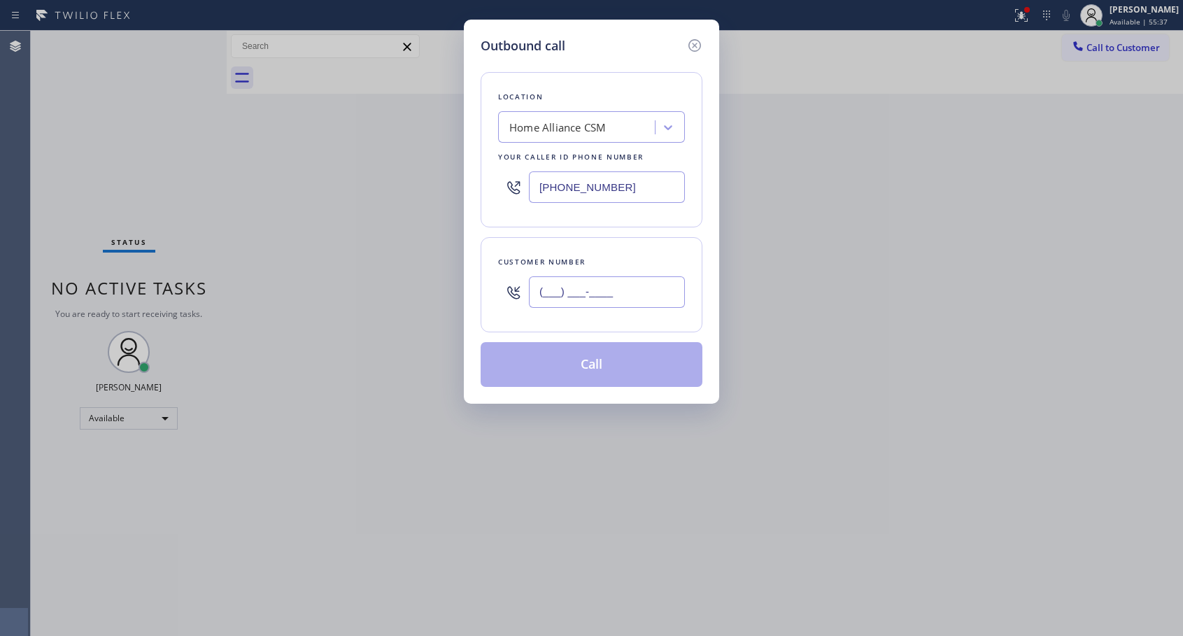
click at [584, 285] on input "(___) ___-____" at bounding box center [607, 291] width 156 height 31
paste input "424) 224-7816"
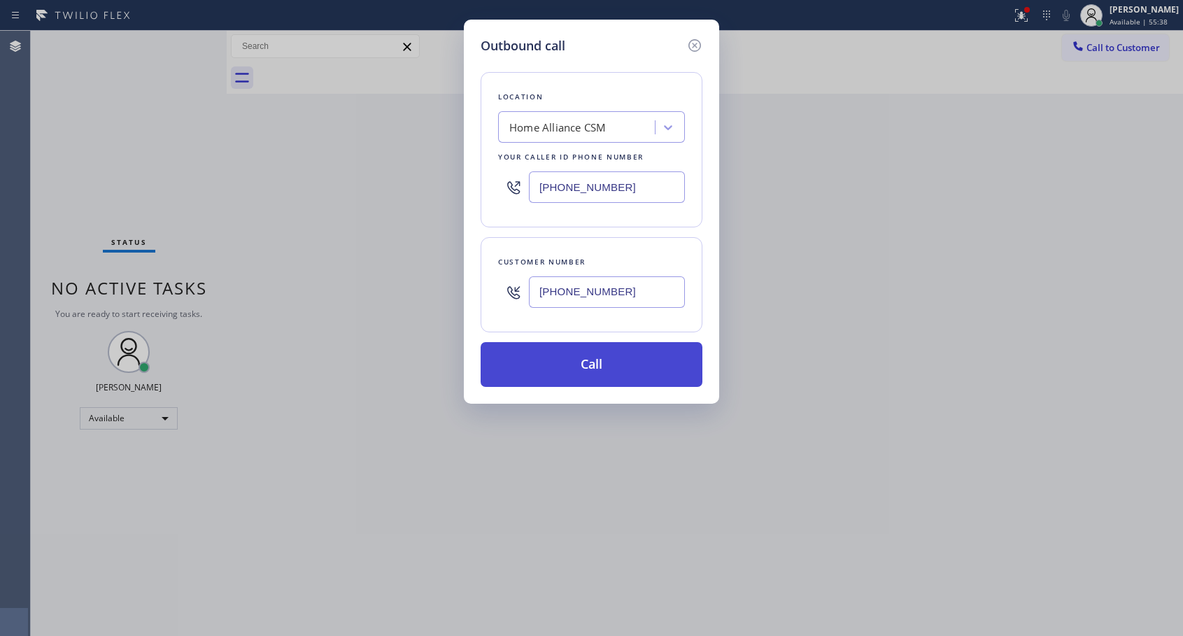
type input "[PHONE_NUMBER]"
click at [619, 362] on button "Call" at bounding box center [592, 364] width 222 height 45
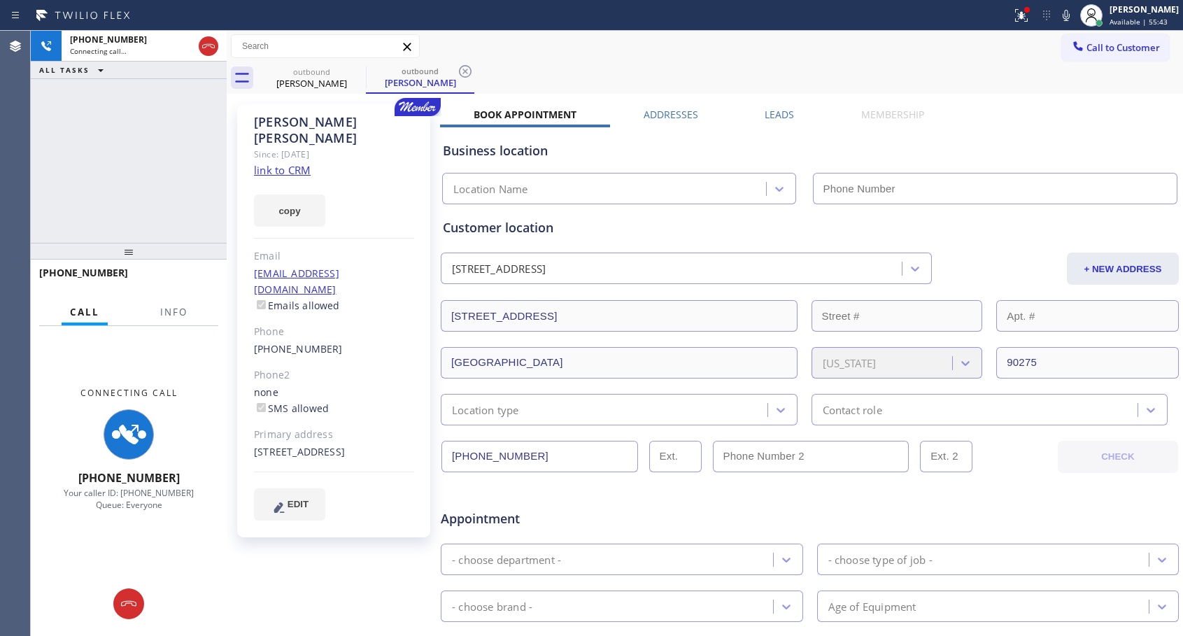
type input "[PHONE_NUMBER]"
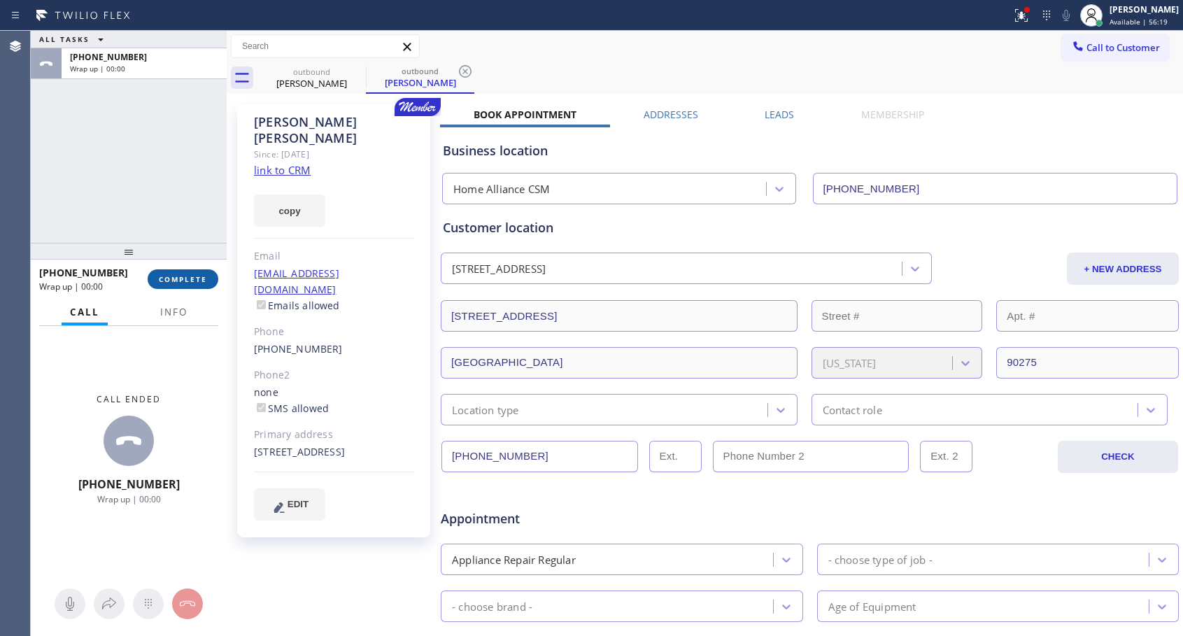
click at [201, 279] on span "COMPLETE" at bounding box center [183, 279] width 48 height 10
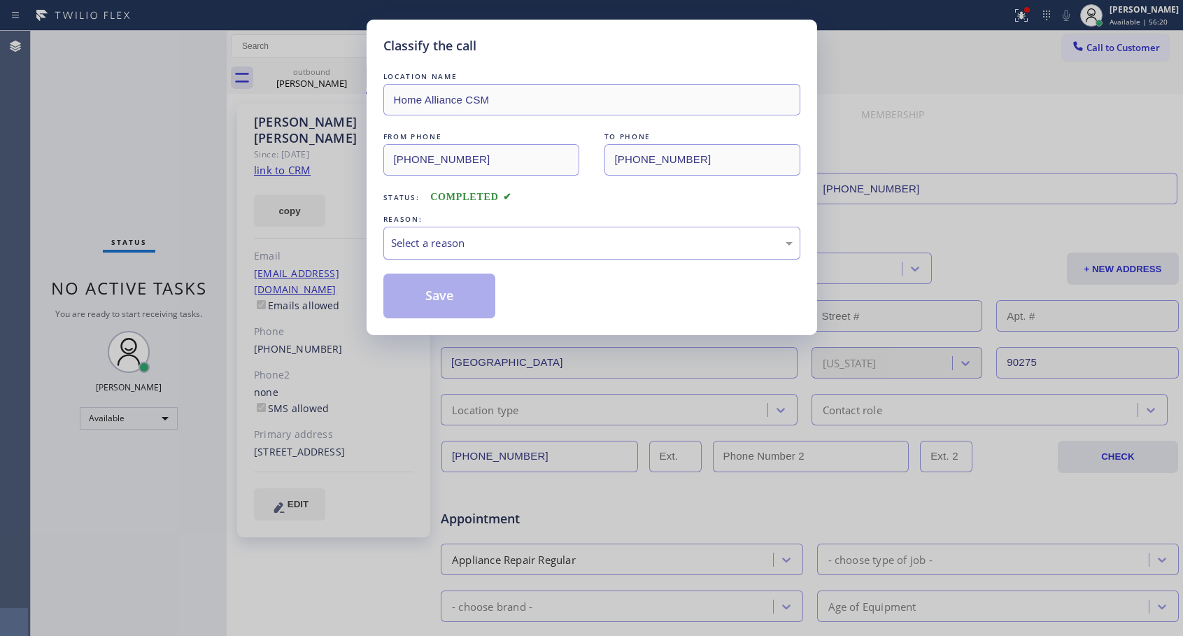
click at [471, 251] on div "Select a reason" at bounding box center [591, 243] width 417 height 33
click at [450, 292] on button "Save" at bounding box center [439, 296] width 113 height 45
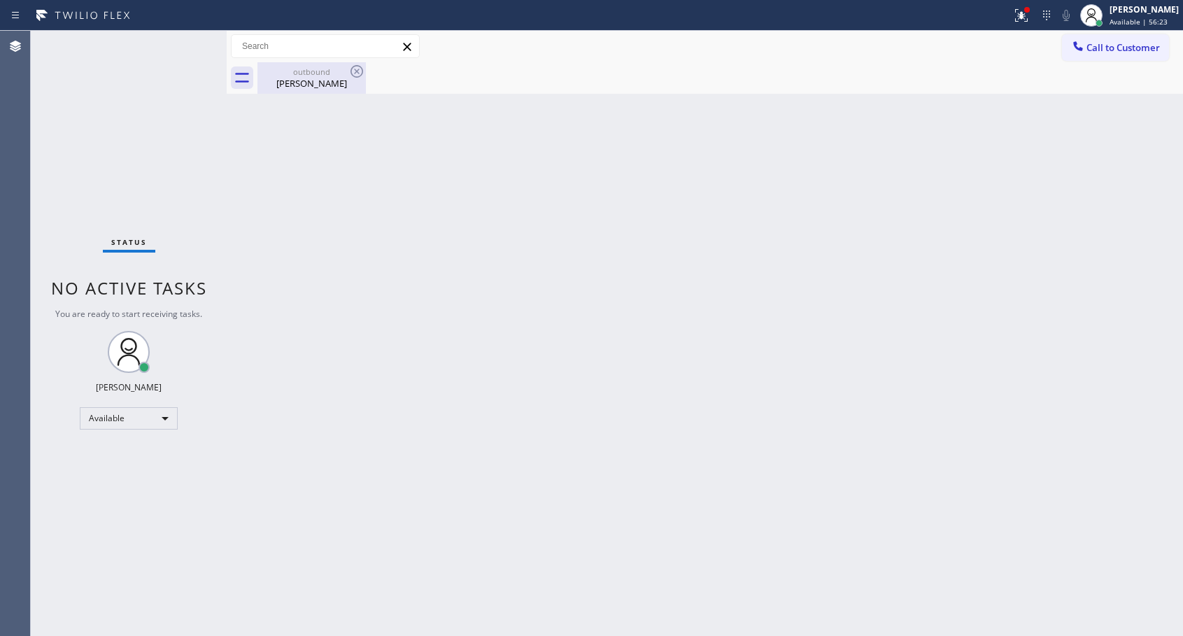
click at [322, 76] on div "outbound" at bounding box center [312, 71] width 106 height 10
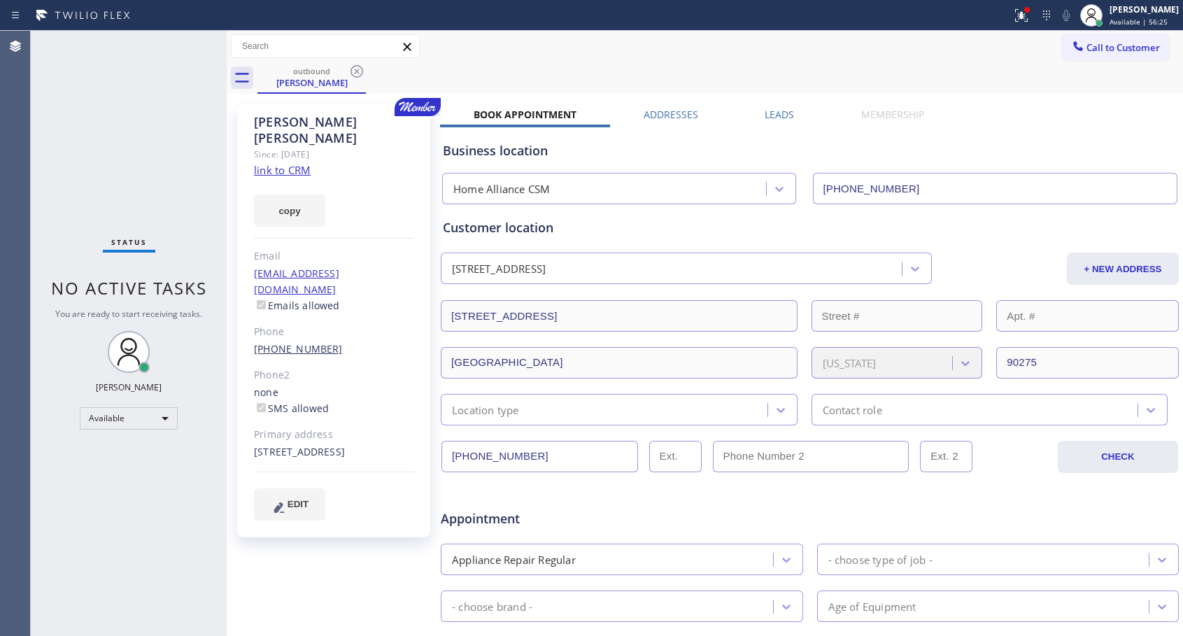
click at [304, 342] on link "[PHONE_NUMBER]" at bounding box center [298, 348] width 89 height 13
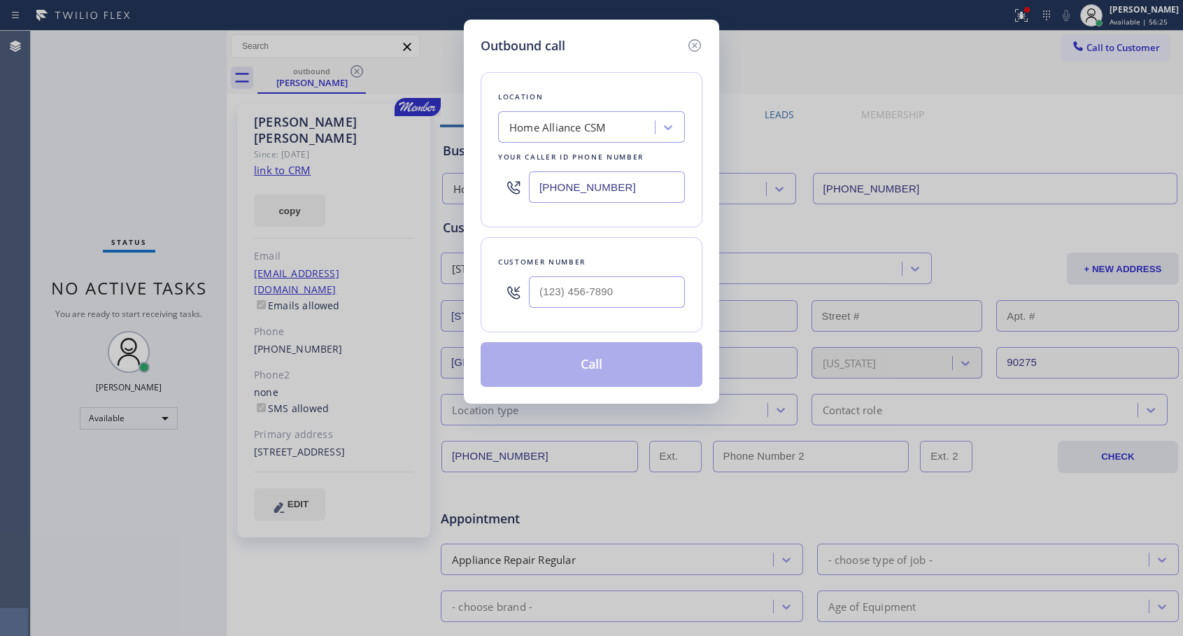
type input "[PHONE_NUMBER]"
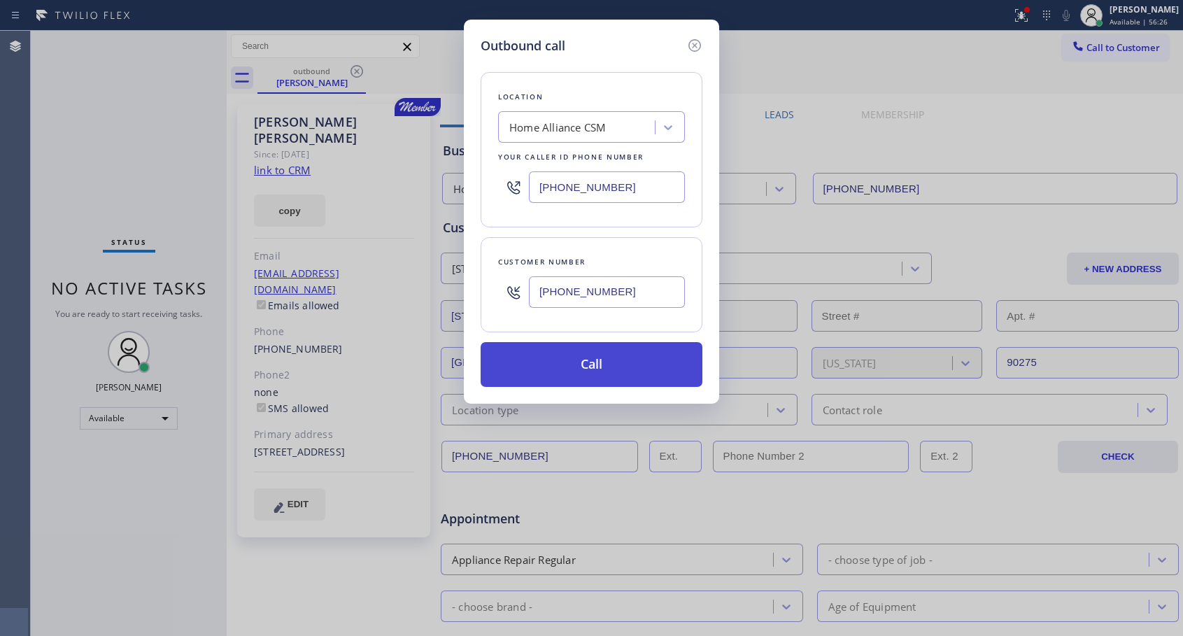
click at [595, 357] on button "Call" at bounding box center [592, 364] width 222 height 45
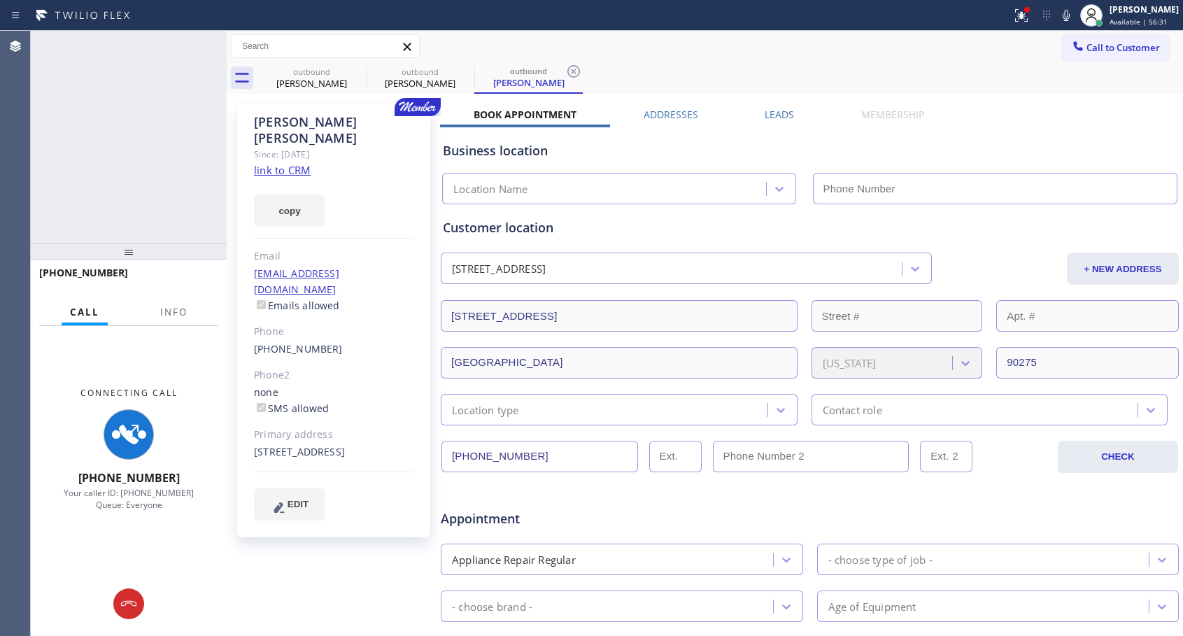
type input "[PHONE_NUMBER]"
click at [208, 49] on icon at bounding box center [208, 46] width 17 height 17
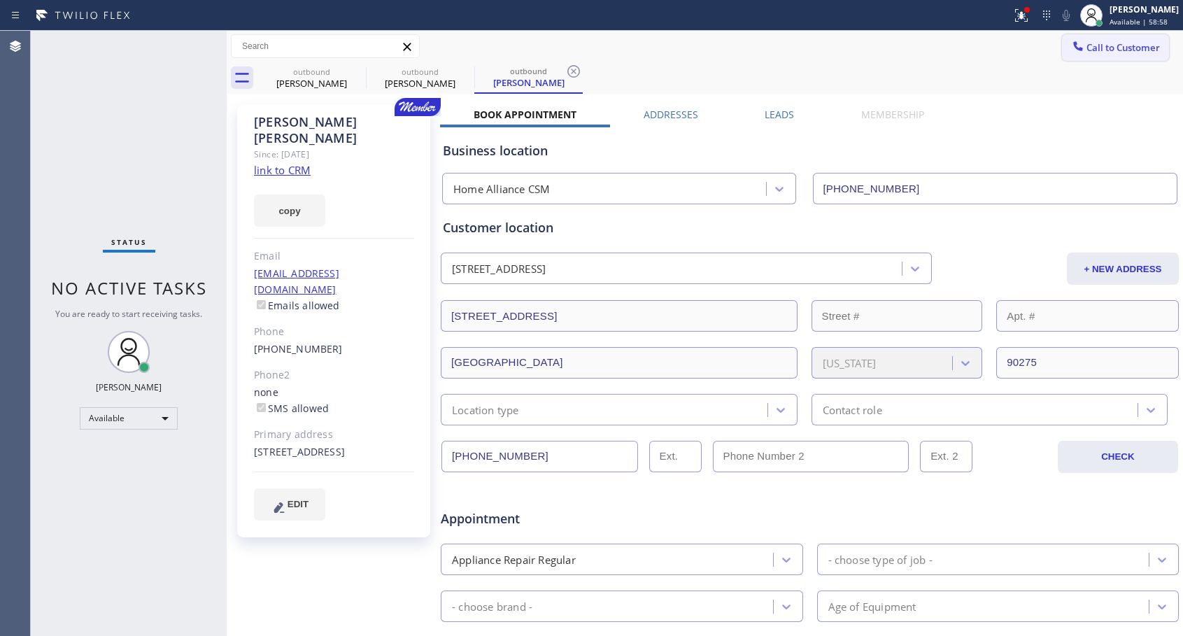
click at [1095, 50] on span "Call to Customer" at bounding box center [1122, 47] width 73 height 13
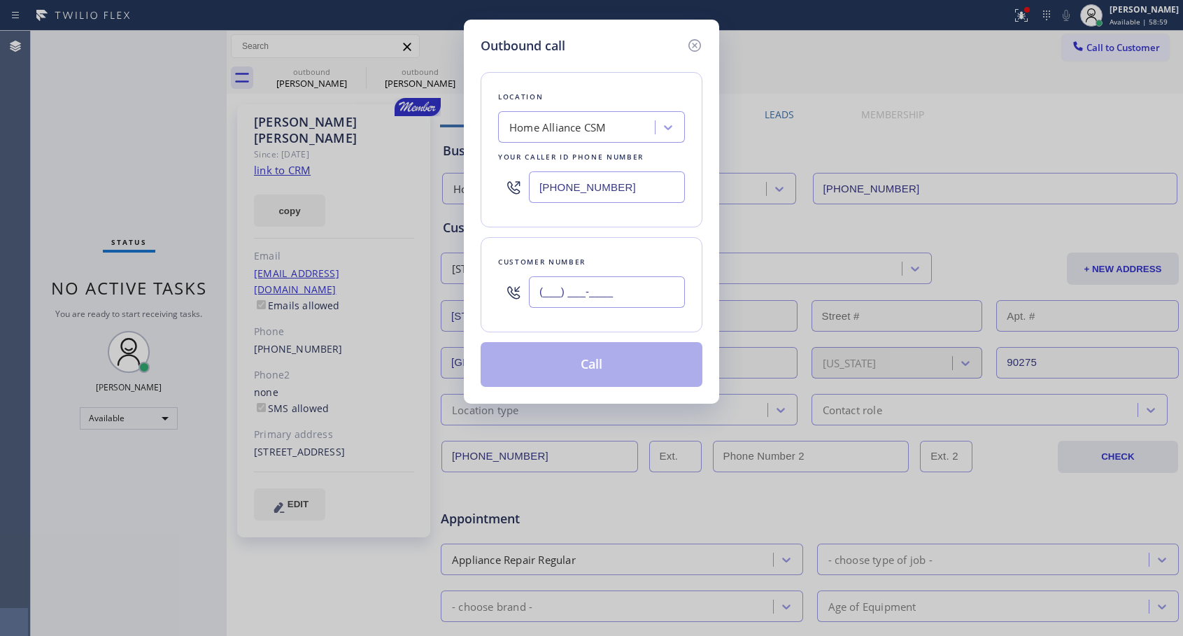
click at [670, 294] on input "(___) ___-____" at bounding box center [607, 291] width 156 height 31
paste input "626) 372-5691"
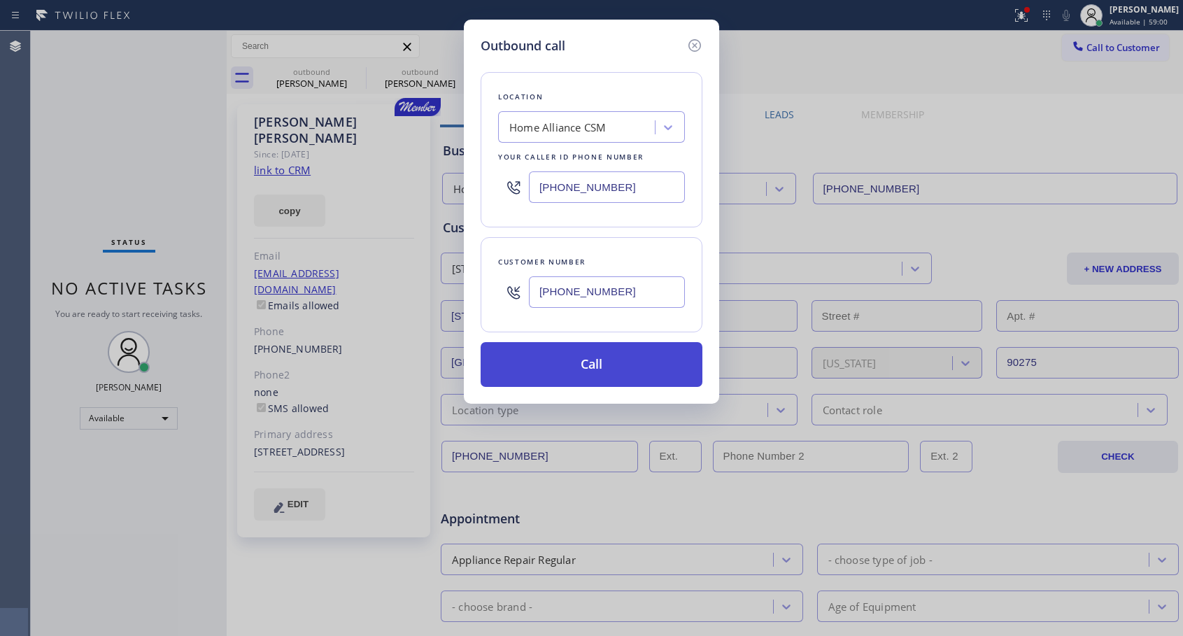
type input "[PHONE_NUMBER]"
click at [618, 360] on button "Call" at bounding box center [592, 364] width 222 height 45
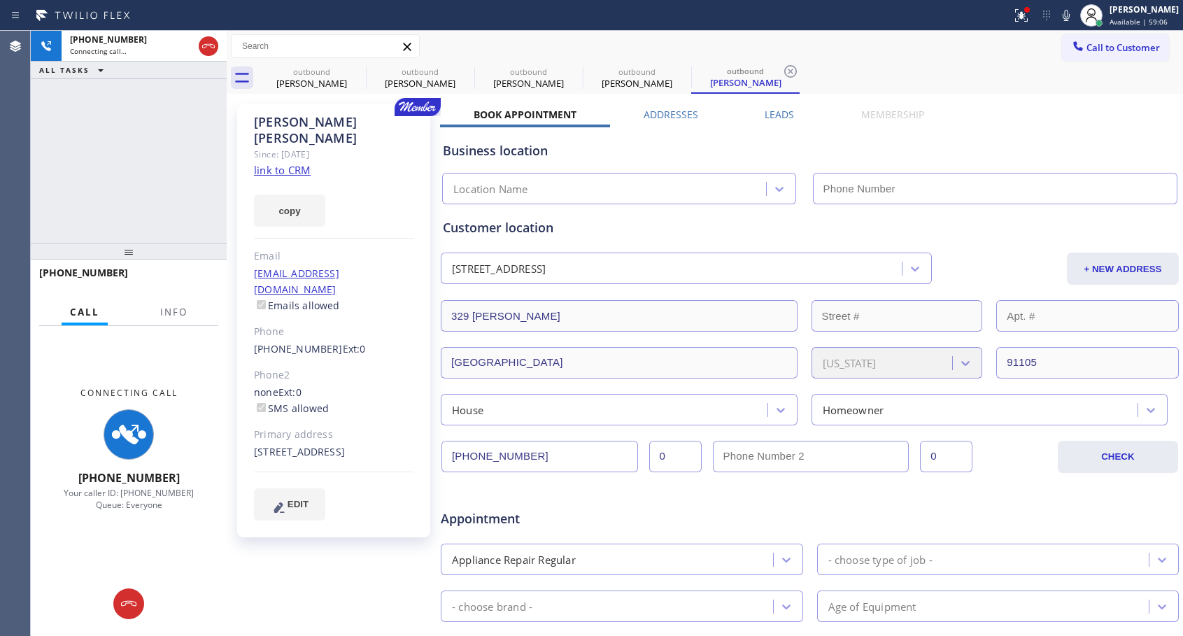
type input "[PHONE_NUMBER]"
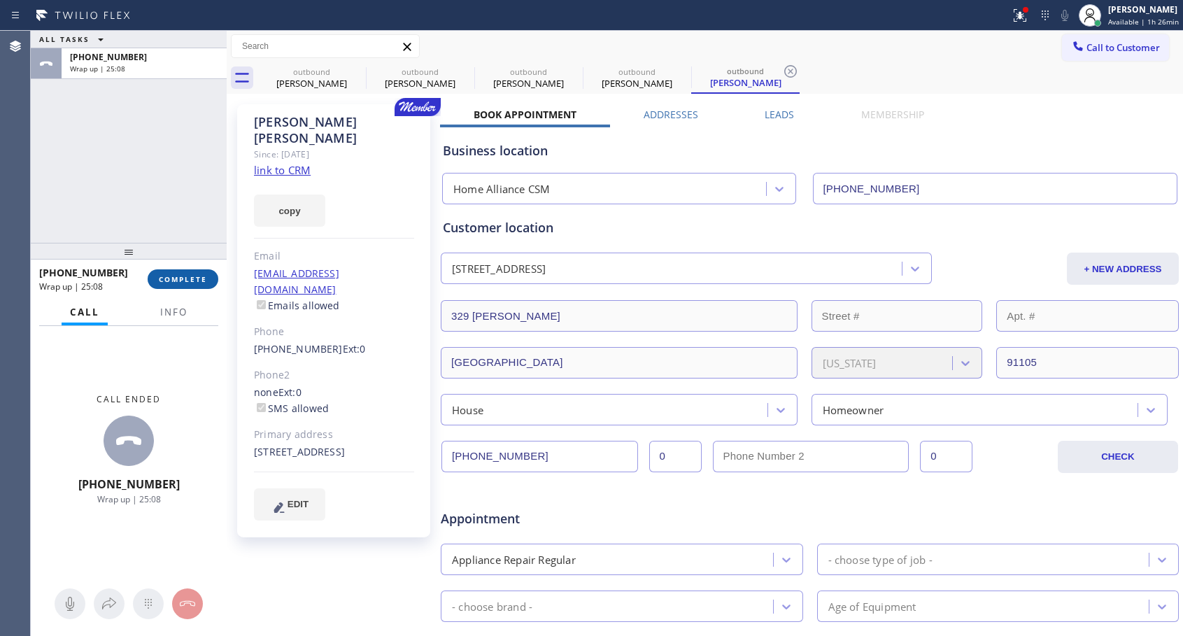
click at [176, 277] on span "COMPLETE" at bounding box center [183, 279] width 48 height 10
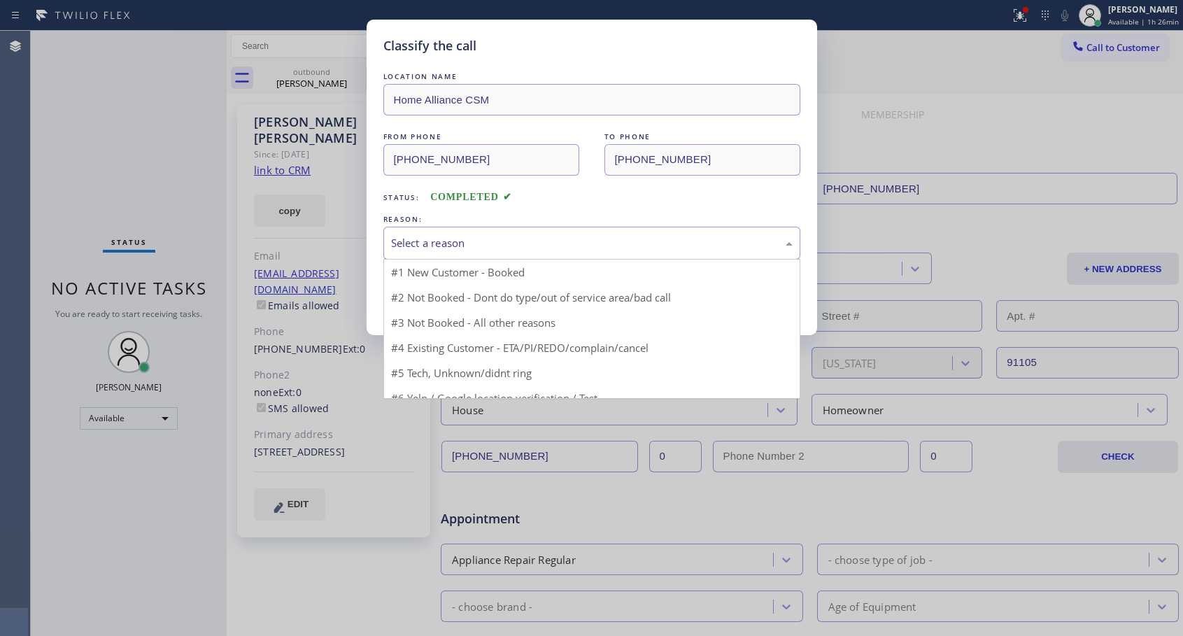
click at [455, 244] on div "Select a reason" at bounding box center [592, 243] width 402 height 16
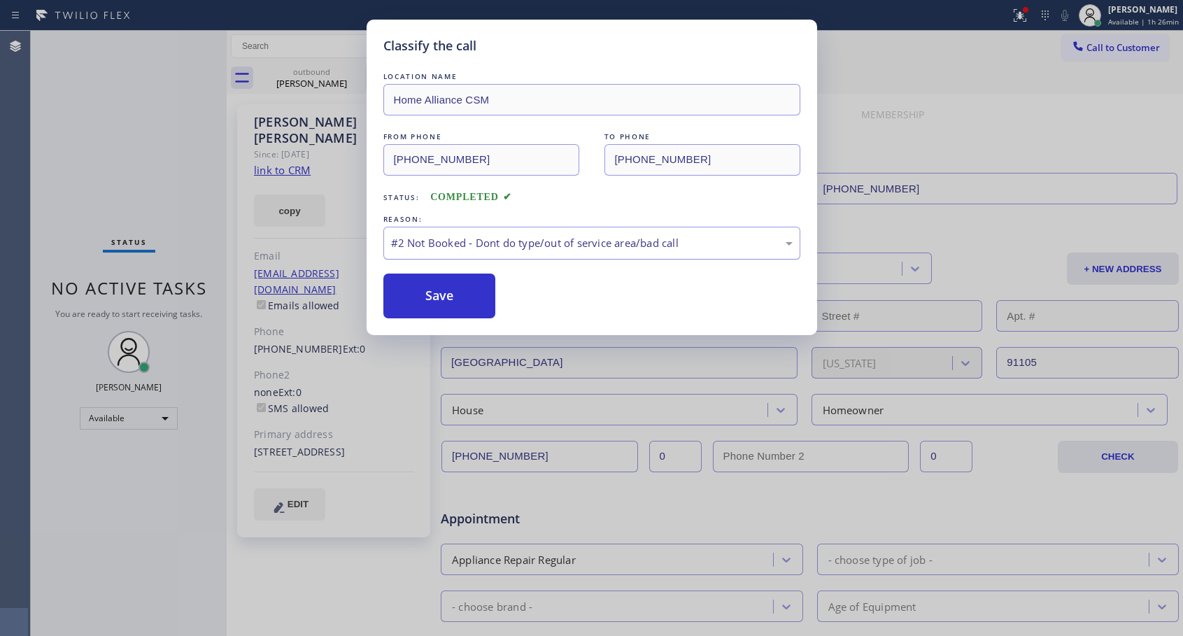
click at [503, 245] on div "#2 Not Booked - Dont do type/out of service area/bad call" at bounding box center [592, 243] width 402 height 16
click at [447, 310] on button "Save" at bounding box center [439, 296] width 113 height 45
click at [441, 291] on button "Save" at bounding box center [439, 296] width 113 height 45
click at [478, 300] on button "Save" at bounding box center [439, 296] width 113 height 45
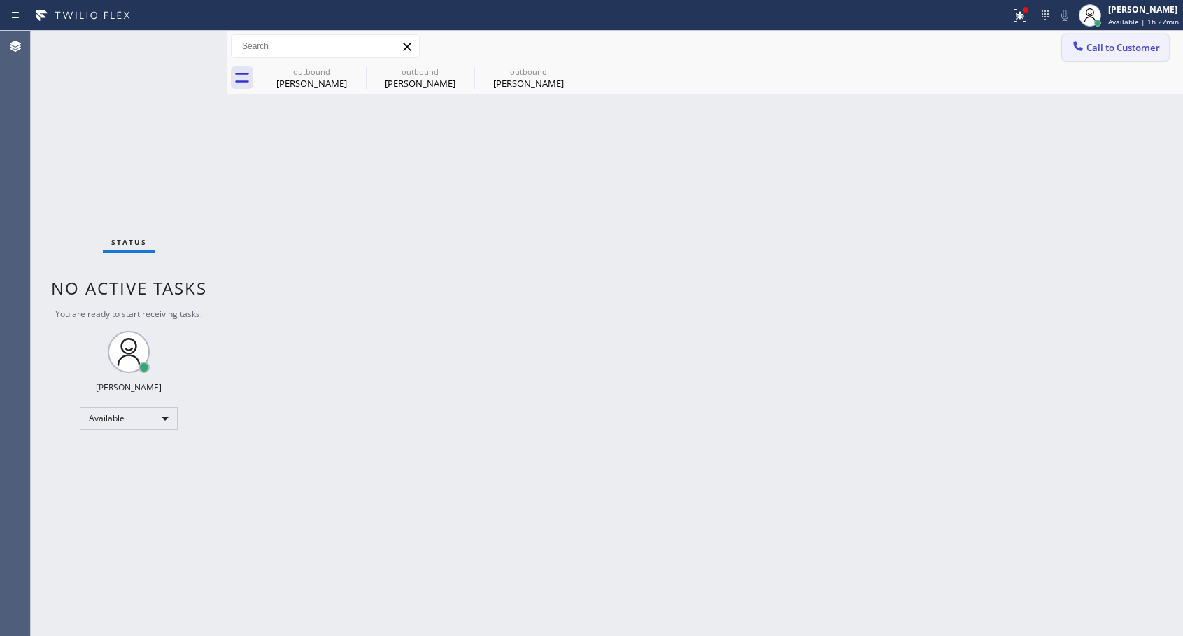
click at [1115, 54] on button "Call to Customer" at bounding box center [1115, 47] width 107 height 27
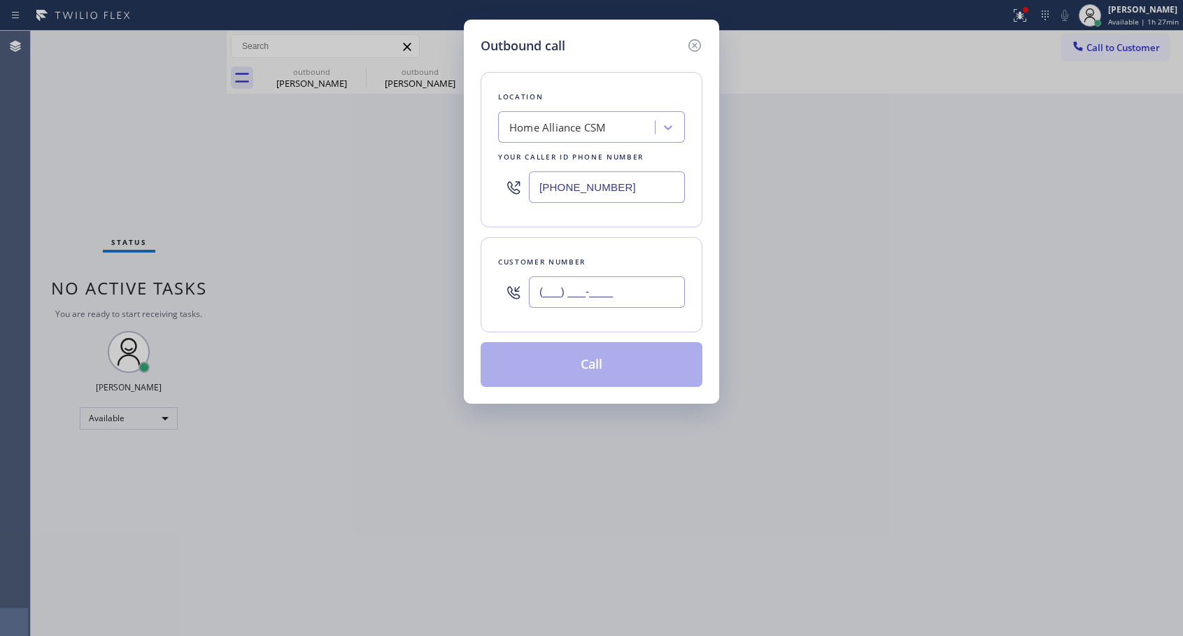
click at [557, 290] on input "(___) ___-____" at bounding box center [607, 291] width 156 height 31
paste input "786) 881-1137"
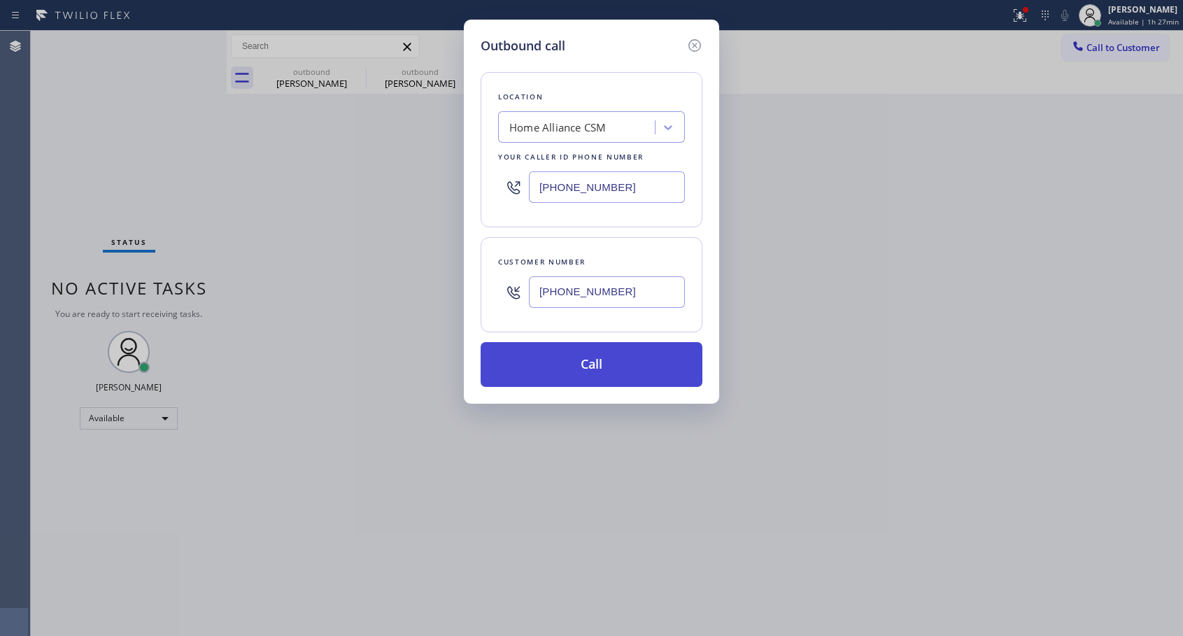
type input "[PHONE_NUMBER]"
click at [606, 360] on button "Call" at bounding box center [592, 364] width 222 height 45
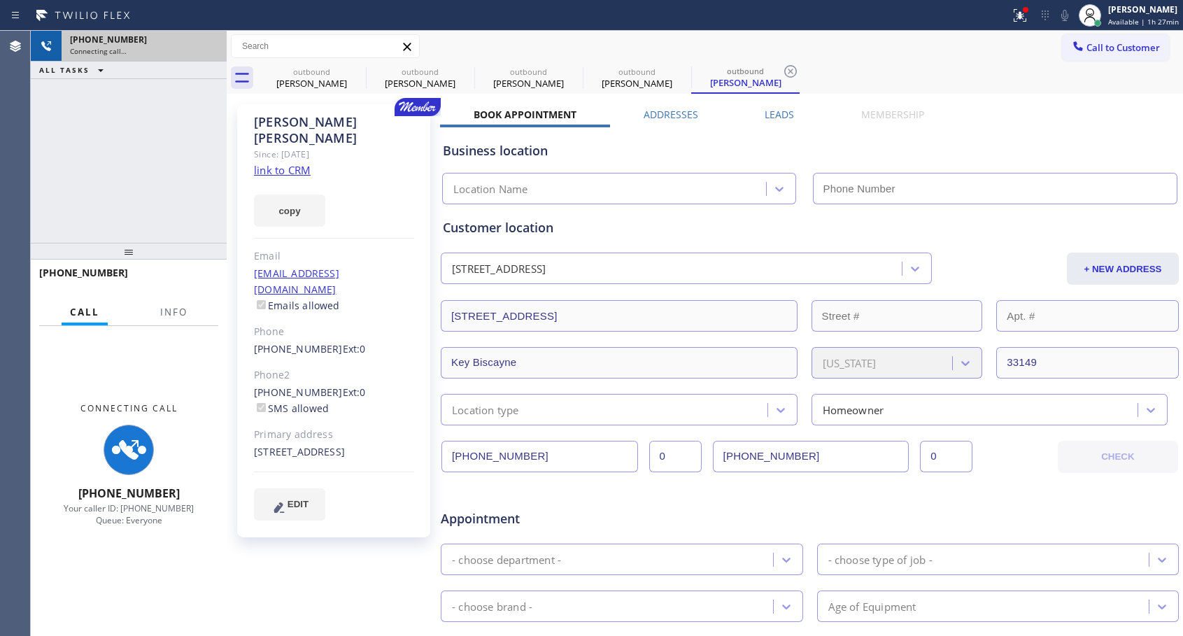
type input "[PHONE_NUMBER]"
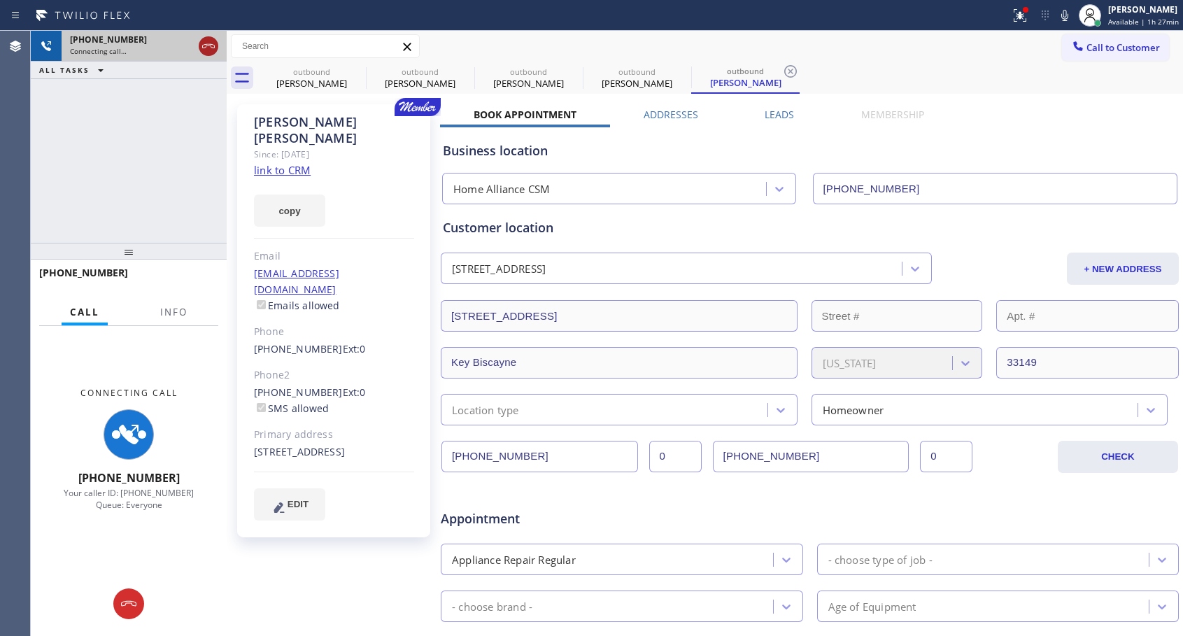
click at [206, 44] on icon at bounding box center [208, 46] width 13 height 4
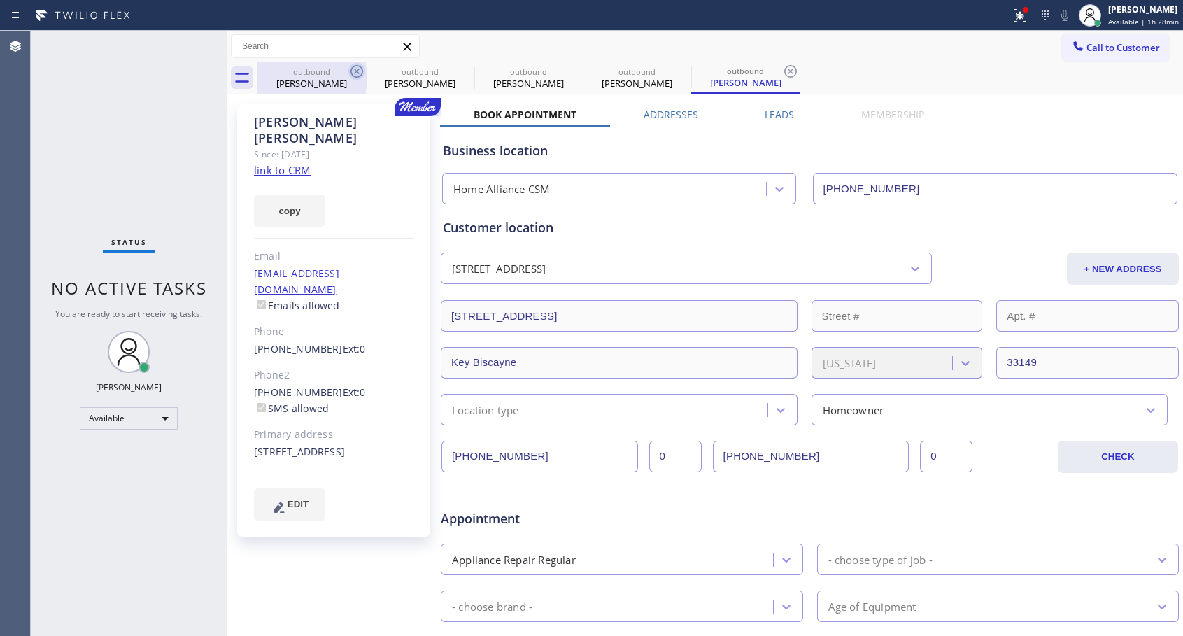
click at [354, 72] on icon at bounding box center [356, 71] width 17 height 17
click at [0, 0] on icon at bounding box center [0, 0] width 0 height 0
click at [782, 71] on icon at bounding box center [790, 71] width 17 height 17
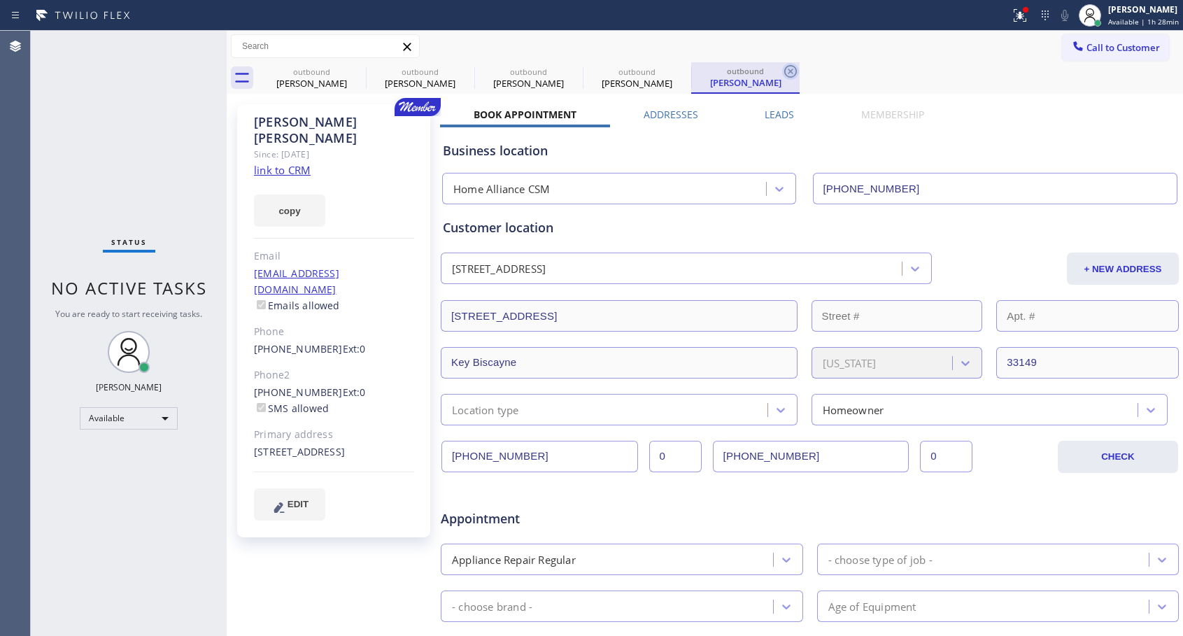
click at [355, 71] on div "outbound [PERSON_NAME] outbound [PERSON_NAME] outbound [PERSON_NAME] outbound […" at bounding box center [719, 77] width 925 height 31
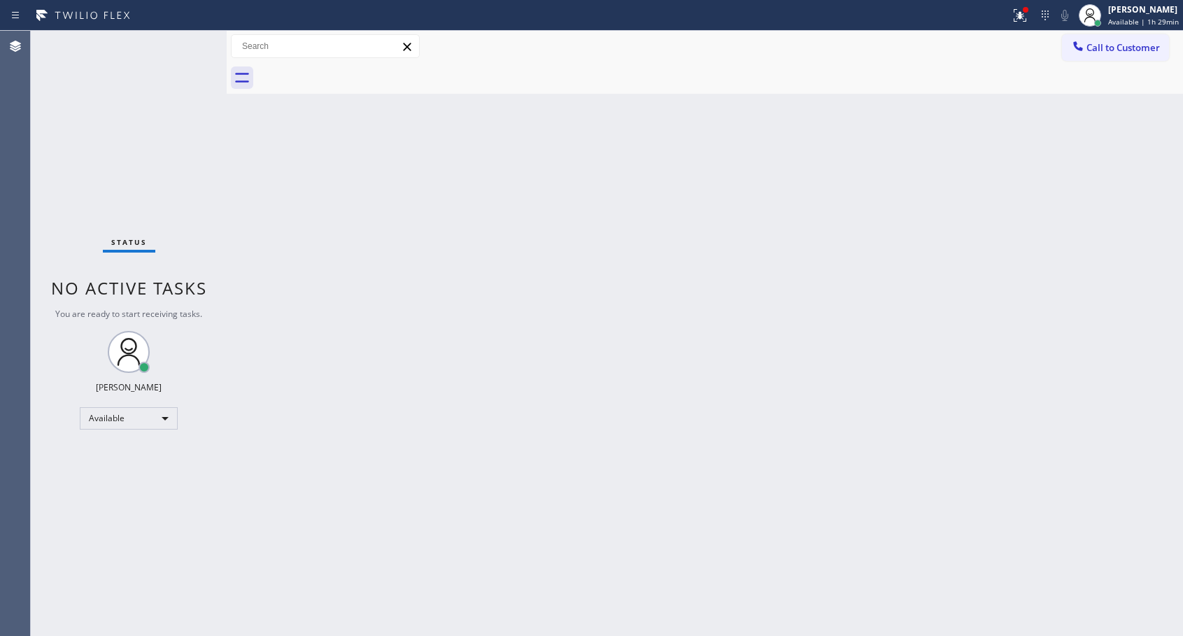
click at [1123, 50] on span "Call to Customer" at bounding box center [1122, 47] width 73 height 13
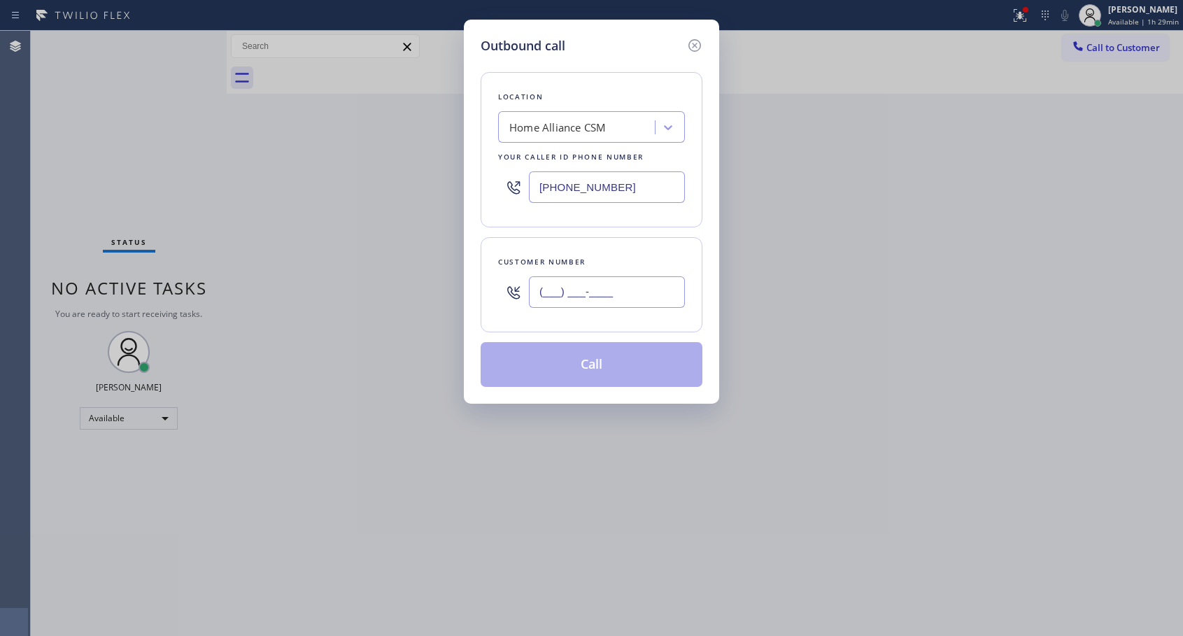
click at [648, 306] on input "(___) ___-____" at bounding box center [607, 291] width 156 height 31
paste input "954) 218-3357"
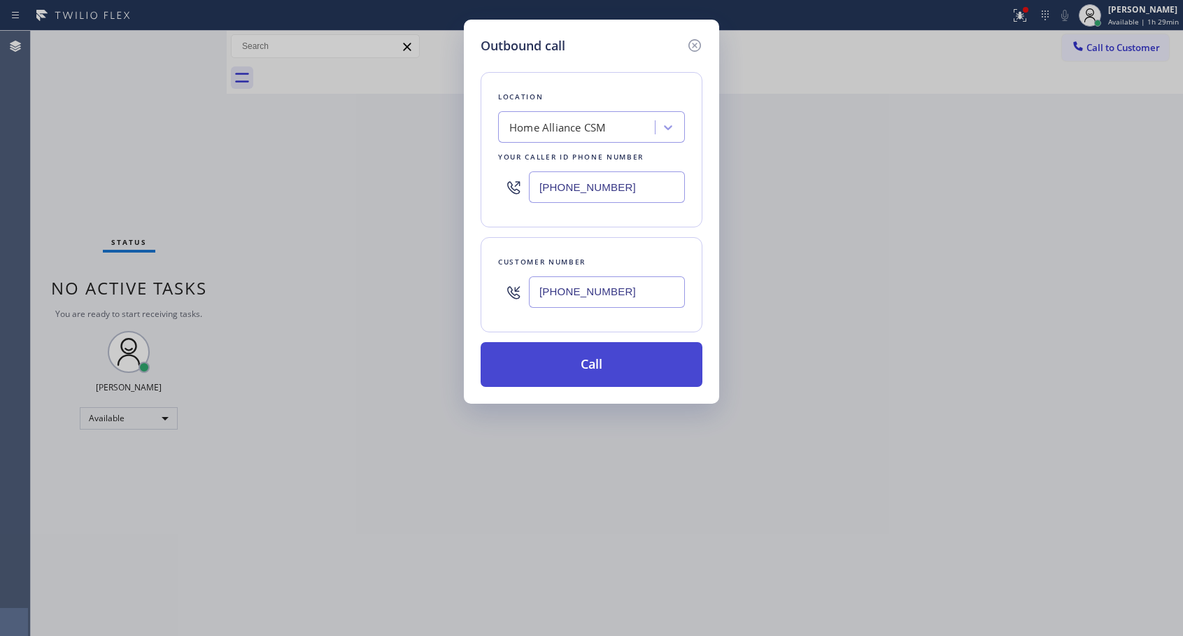
type input "[PHONE_NUMBER]"
click at [648, 365] on button "Call" at bounding box center [592, 364] width 222 height 45
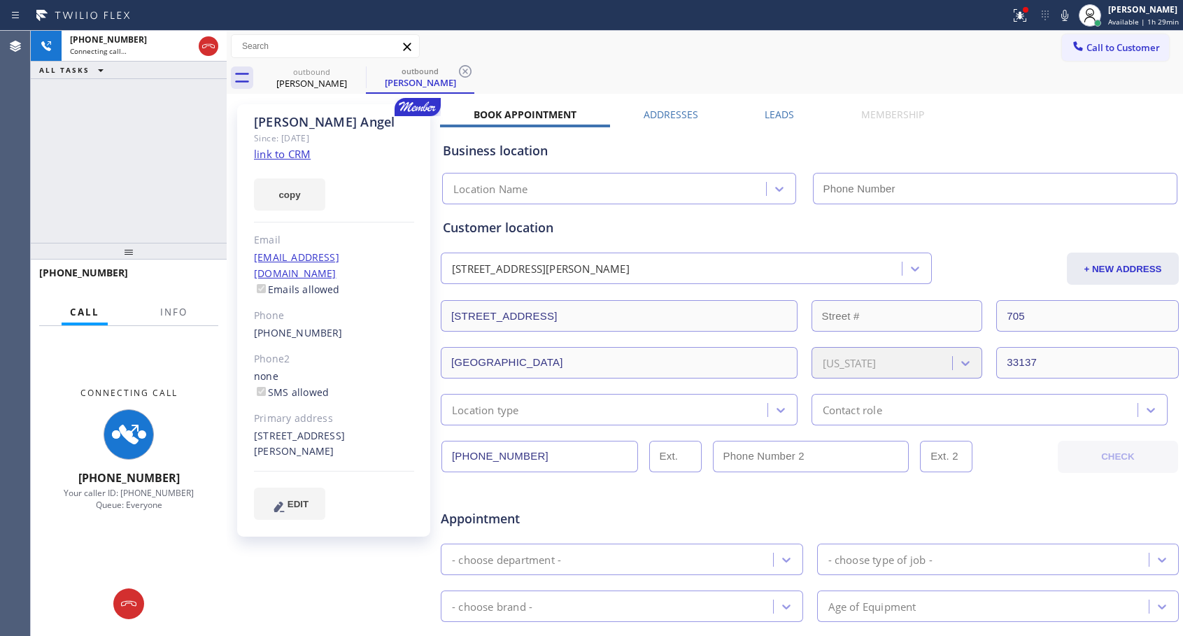
type input "[PHONE_NUMBER]"
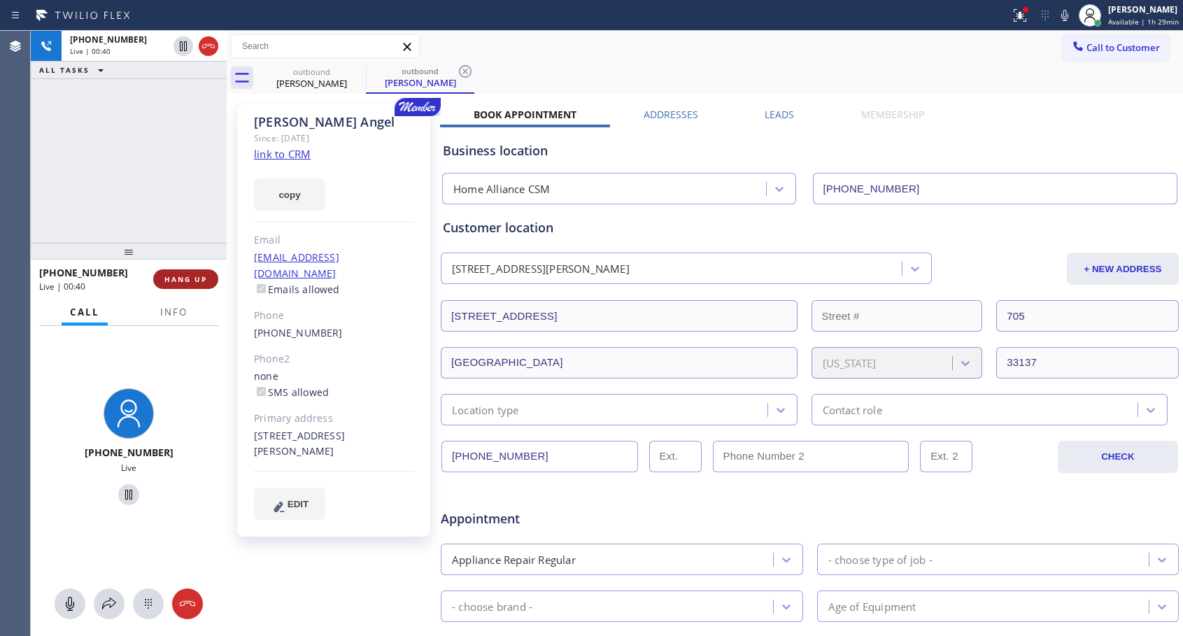
click at [198, 274] on span "HANG UP" at bounding box center [185, 279] width 43 height 10
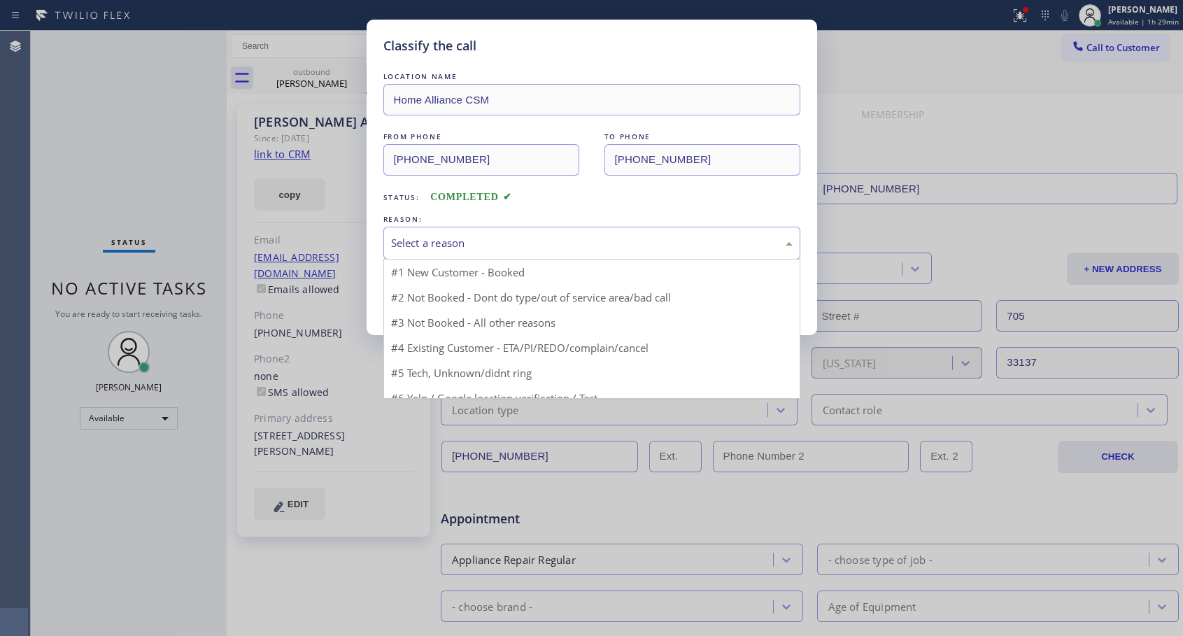
click at [585, 237] on div "Select a reason" at bounding box center [592, 243] width 402 height 16
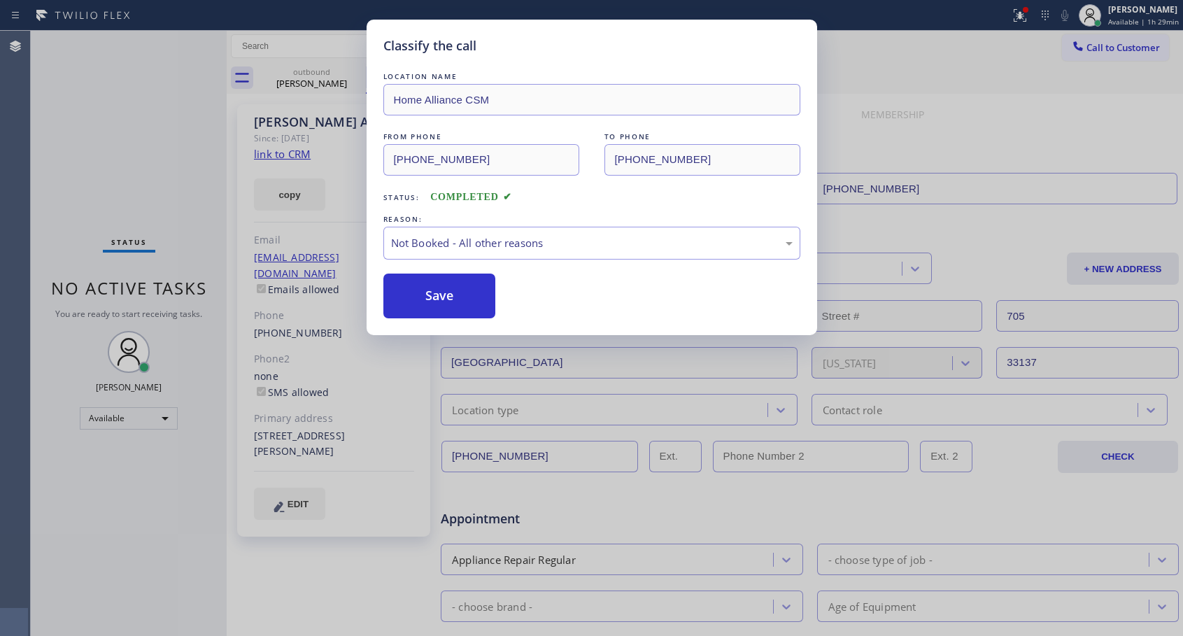
click at [457, 303] on button "Save" at bounding box center [439, 296] width 113 height 45
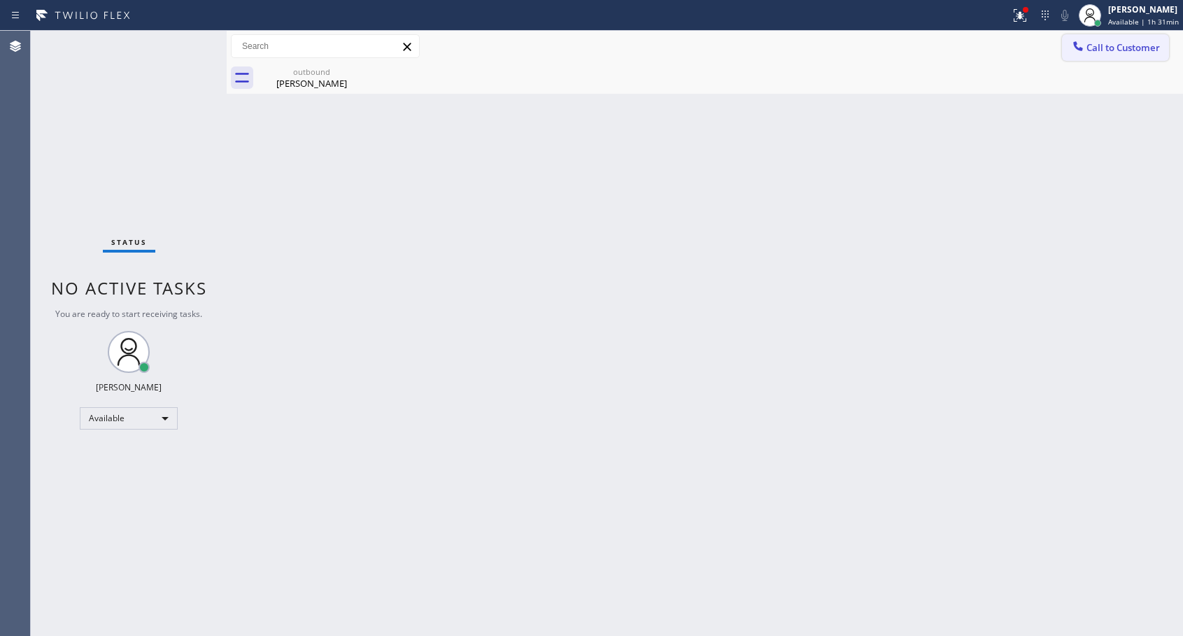
drag, startPoint x: 1117, startPoint y: 49, endPoint x: 864, endPoint y: 152, distance: 273.6
click at [1115, 49] on span "Call to Customer" at bounding box center [1122, 47] width 73 height 13
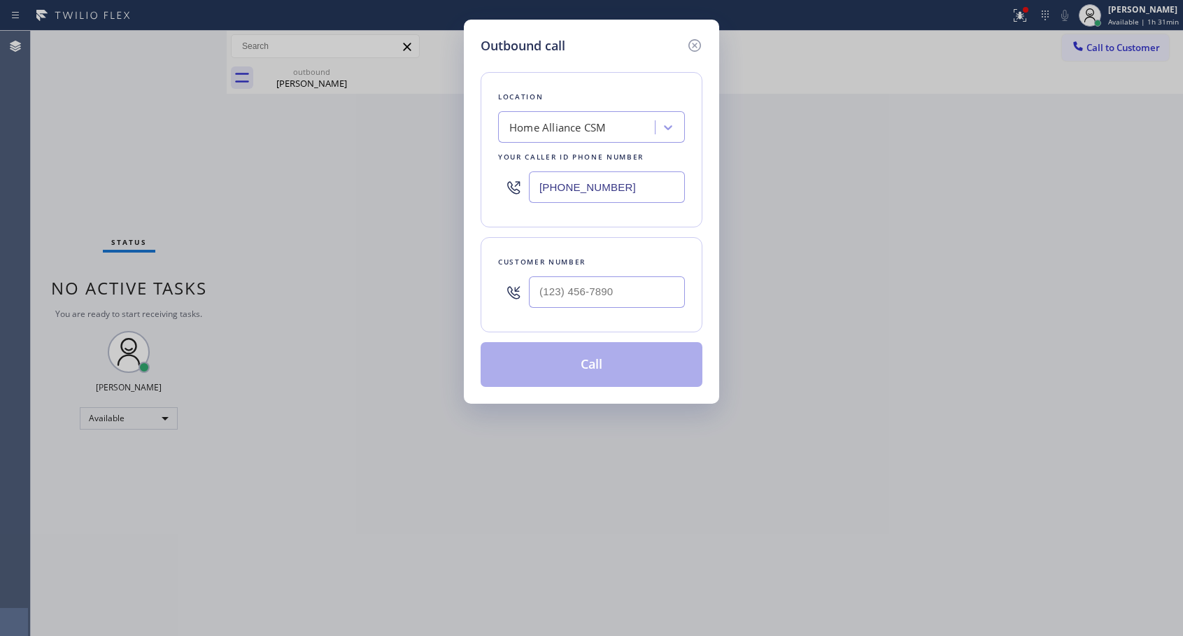
click at [686, 297] on div "Customer number" at bounding box center [592, 284] width 222 height 95
click at [662, 290] on input "(___) ___-____" at bounding box center [607, 291] width 156 height 31
paste input "176) 471-0730"
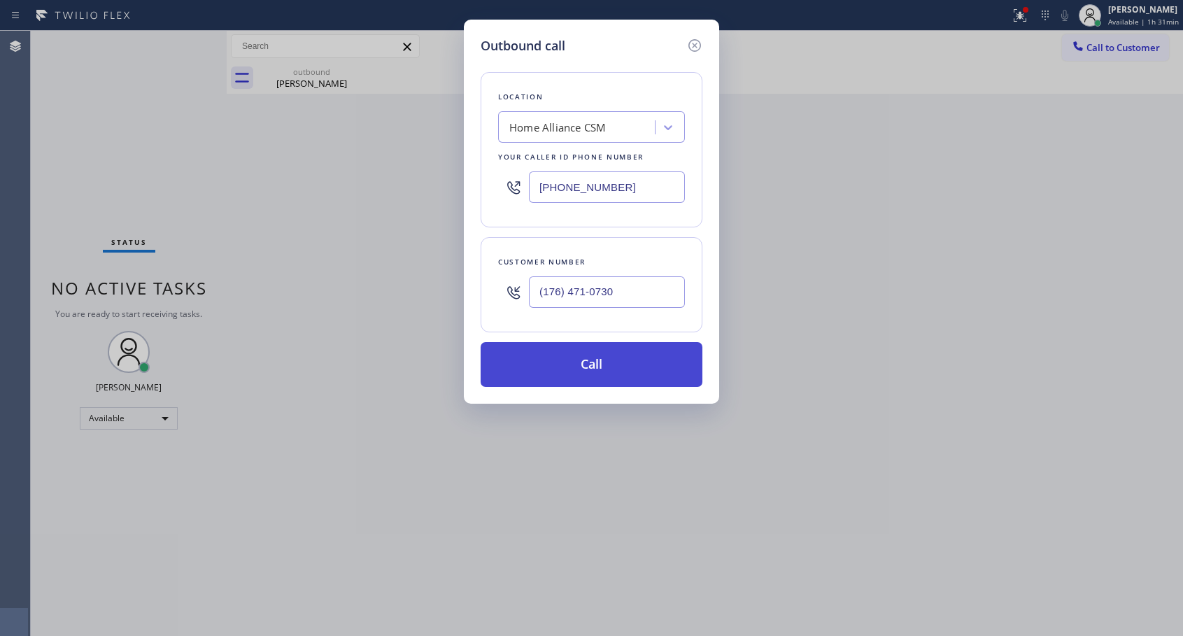
type input "(176) 471-0730"
click at [640, 356] on button "Call" at bounding box center [592, 364] width 222 height 45
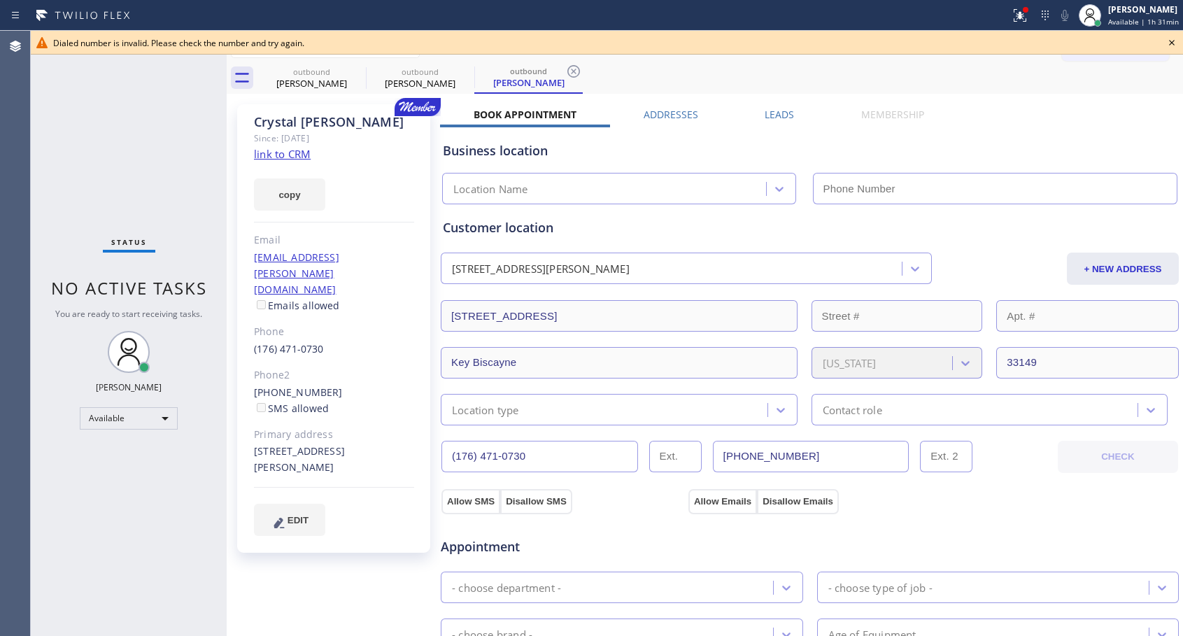
type input "[PHONE_NUMBER]"
click at [291, 342] on link "(176) 471-0730" at bounding box center [289, 348] width 70 height 13
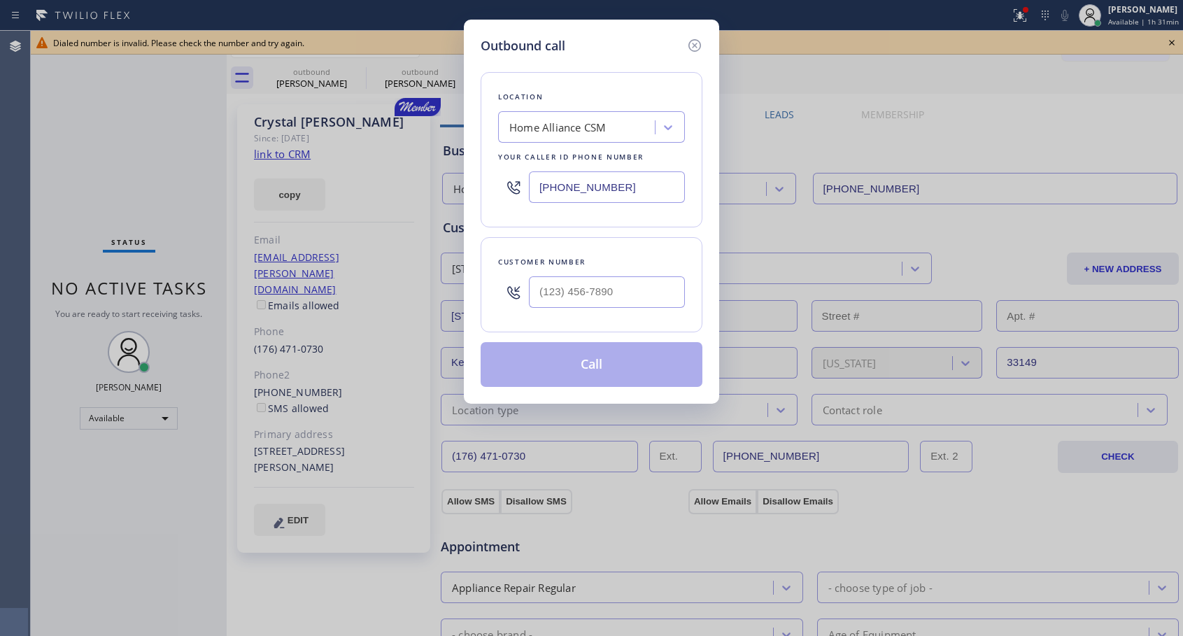
type input "(176) 471-0730"
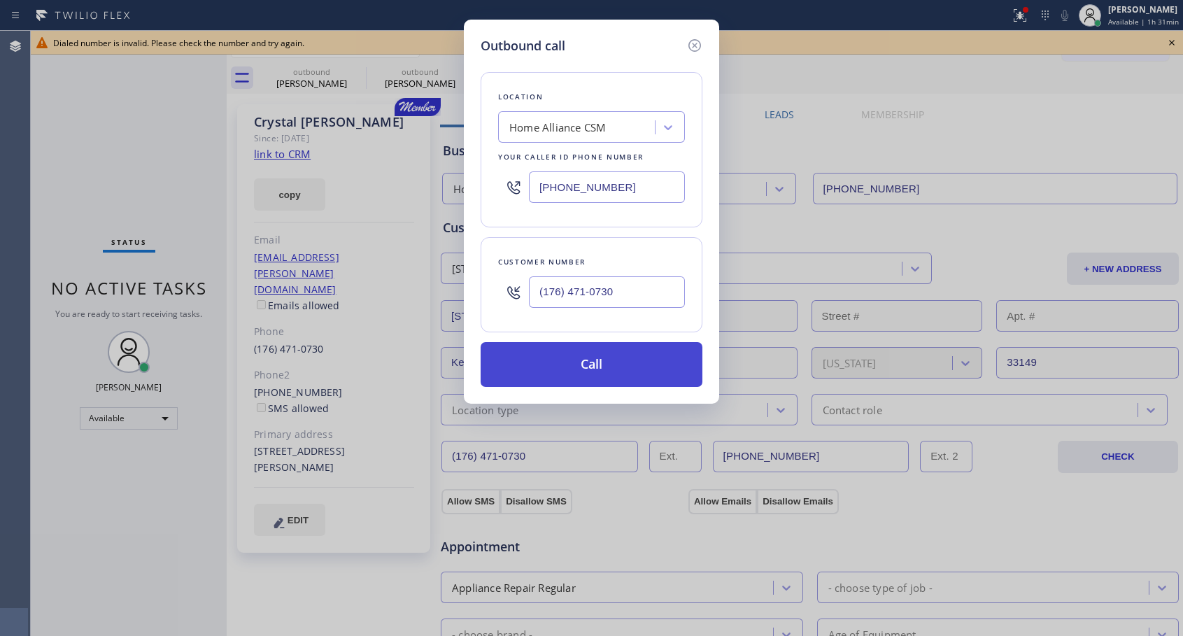
click at [620, 360] on button "Call" at bounding box center [592, 364] width 222 height 45
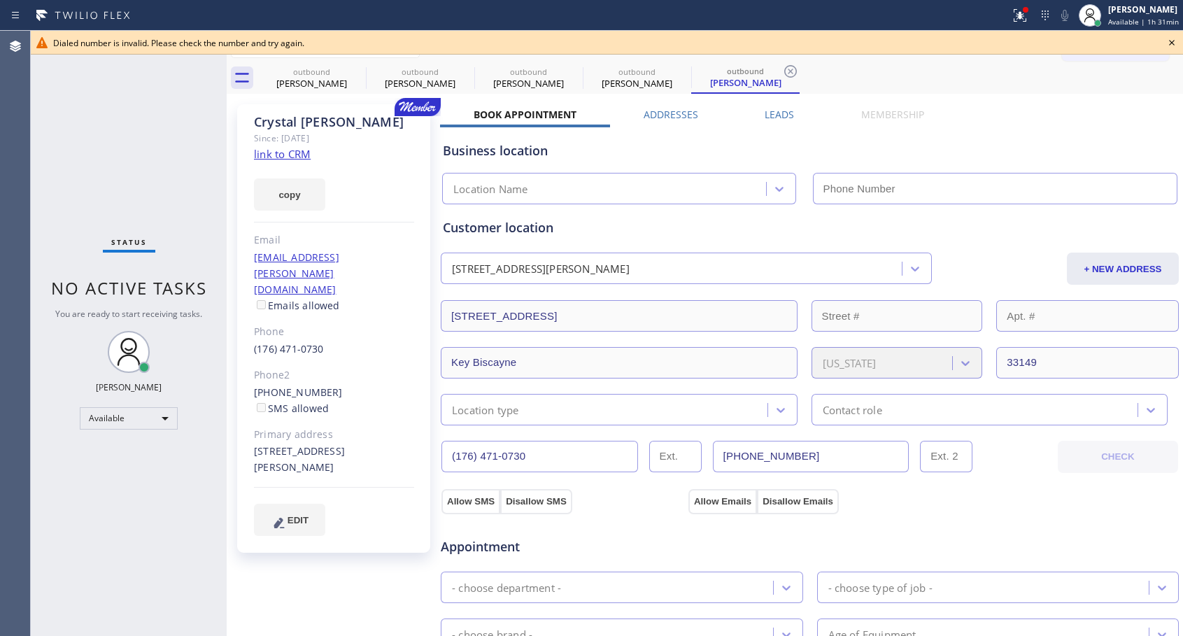
type input "[PHONE_NUMBER]"
click at [1172, 43] on icon at bounding box center [1171, 42] width 17 height 17
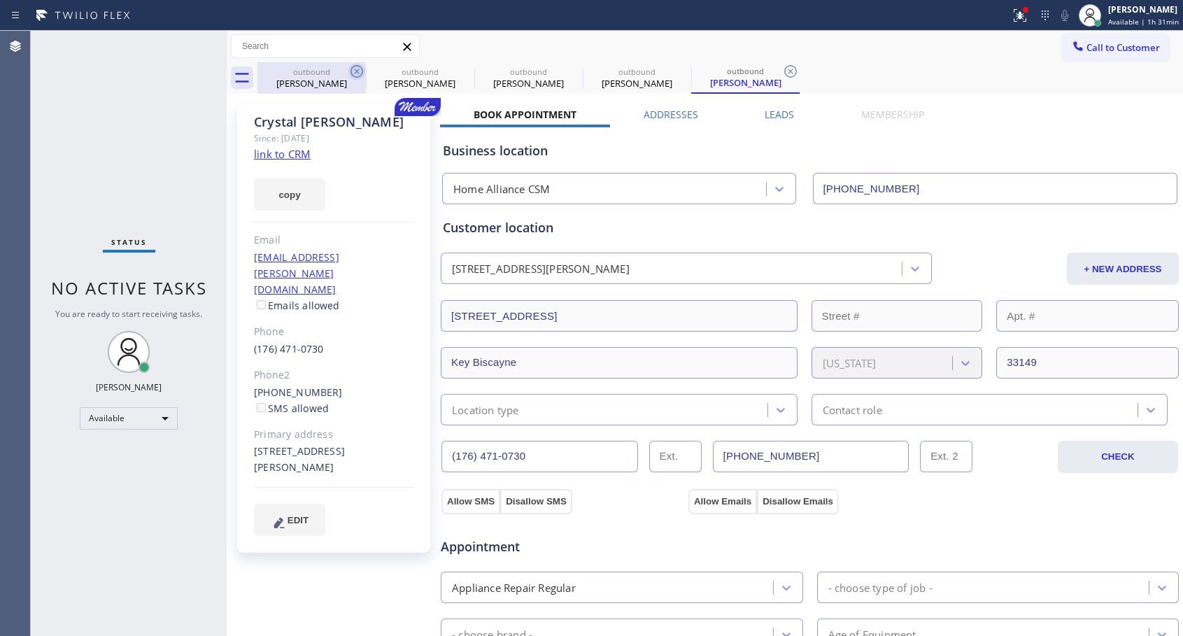
click at [355, 72] on icon at bounding box center [356, 71] width 13 height 13
click at [0, 0] on icon at bounding box center [0, 0] width 0 height 0
click at [357, 70] on icon at bounding box center [356, 71] width 17 height 17
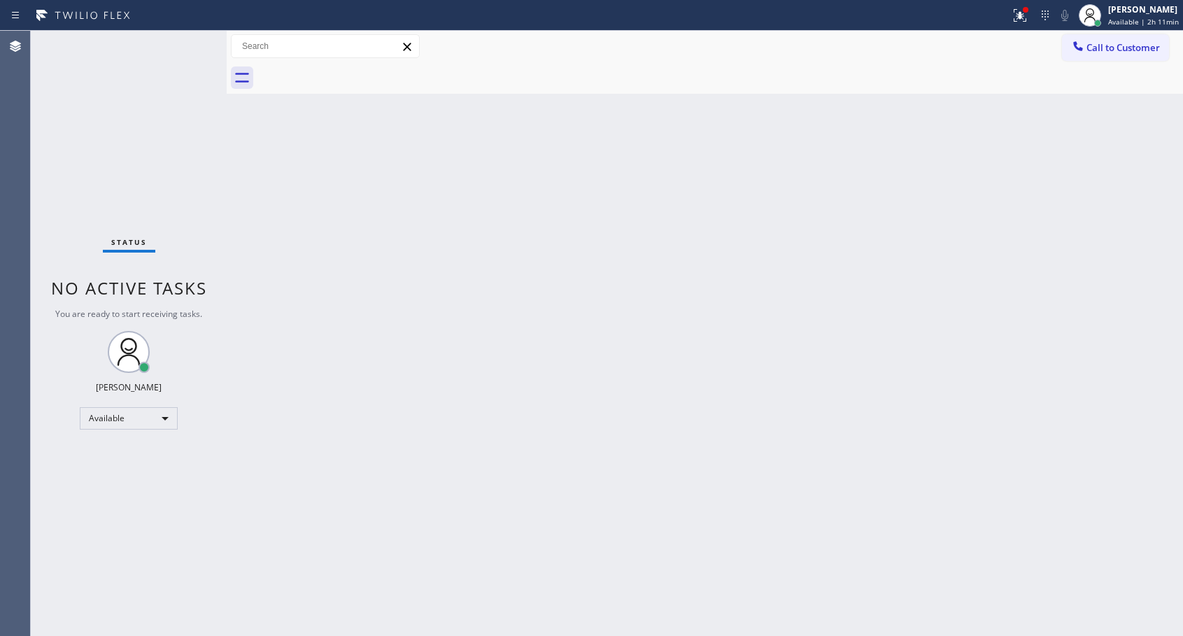
drag, startPoint x: 1093, startPoint y: 44, endPoint x: 633, endPoint y: 287, distance: 520.7
click at [1092, 44] on span "Call to Customer" at bounding box center [1122, 47] width 73 height 13
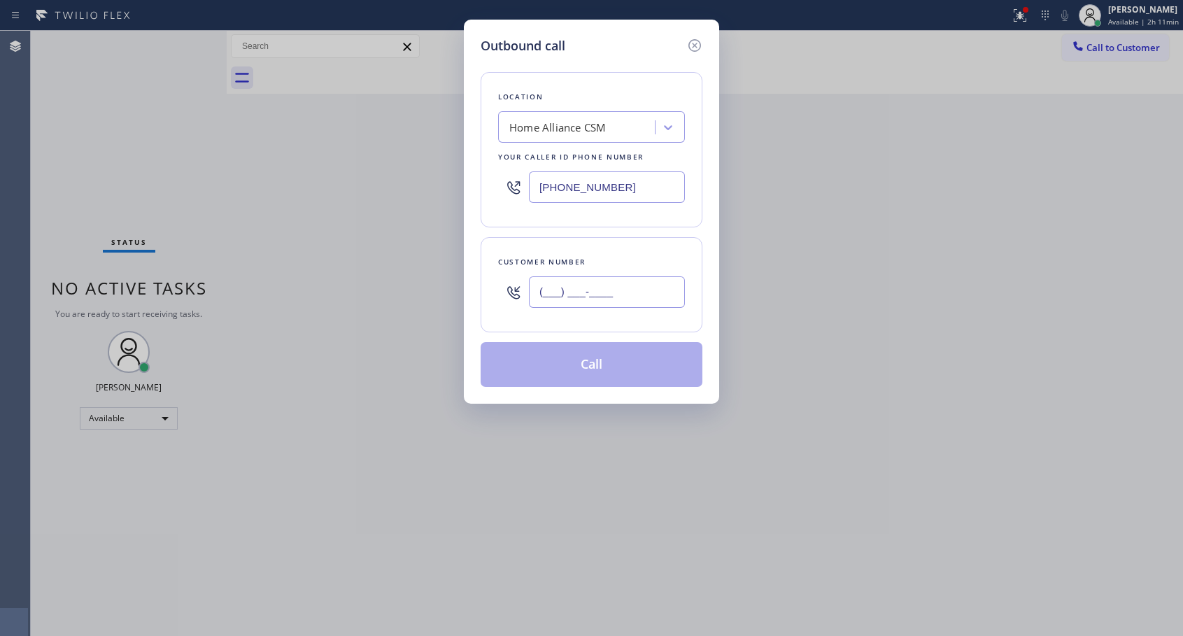
click at [598, 298] on input "(___) ___-____" at bounding box center [607, 291] width 156 height 31
paste input "559) 917-1626"
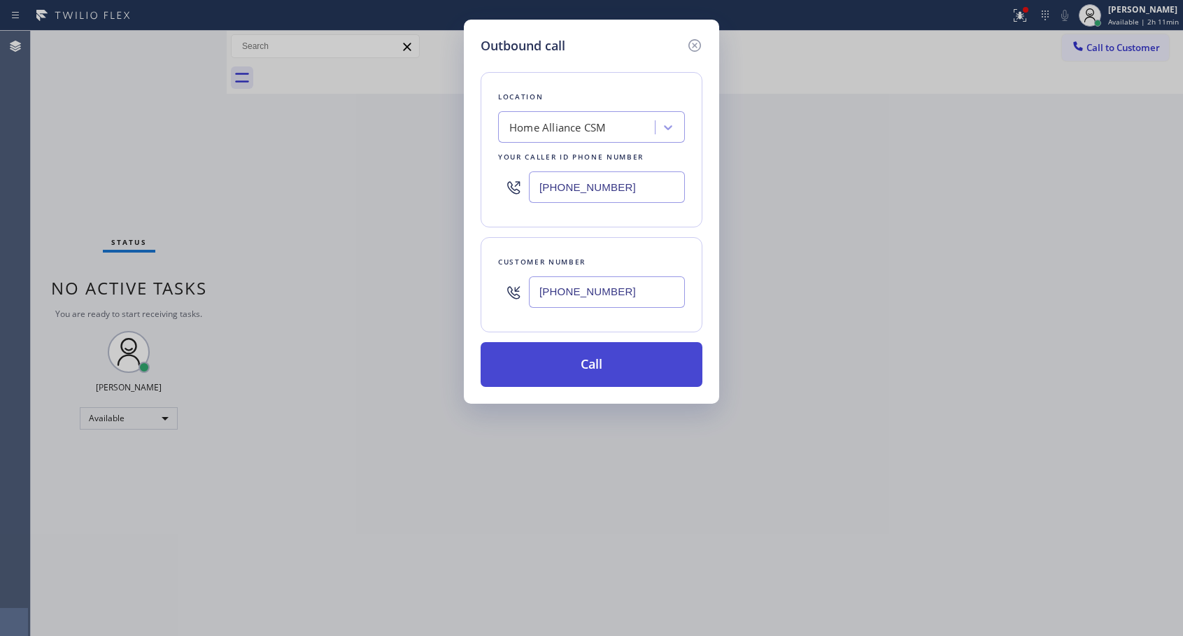
type input "[PHONE_NUMBER]"
click at [590, 367] on button "Call" at bounding box center [592, 364] width 222 height 45
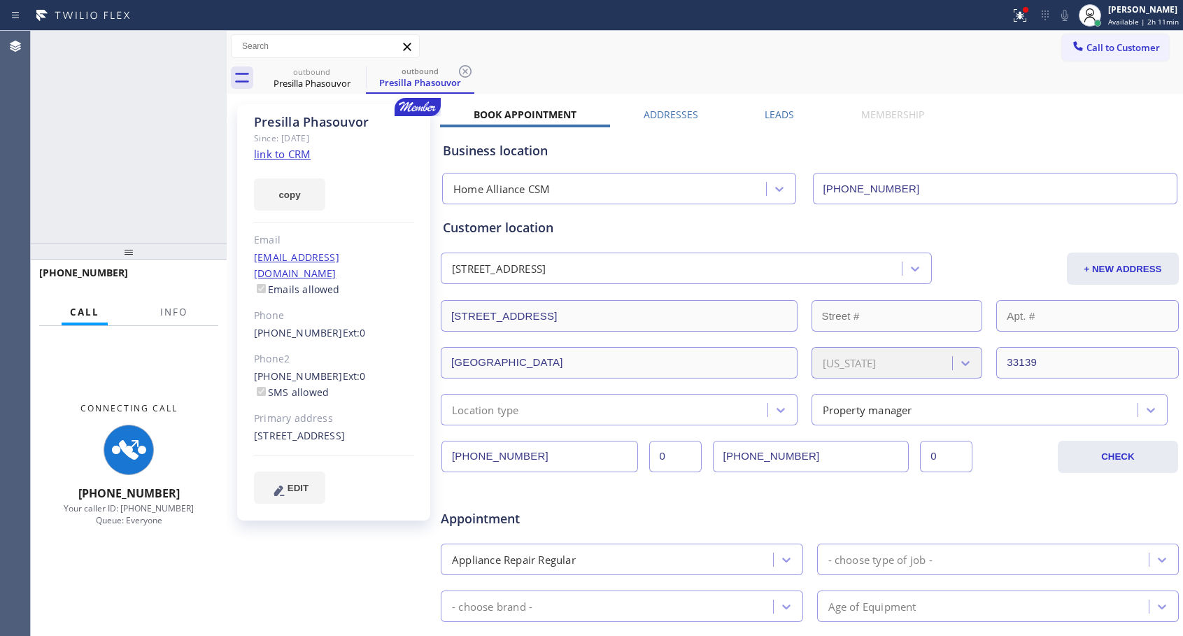
type input "[PHONE_NUMBER]"
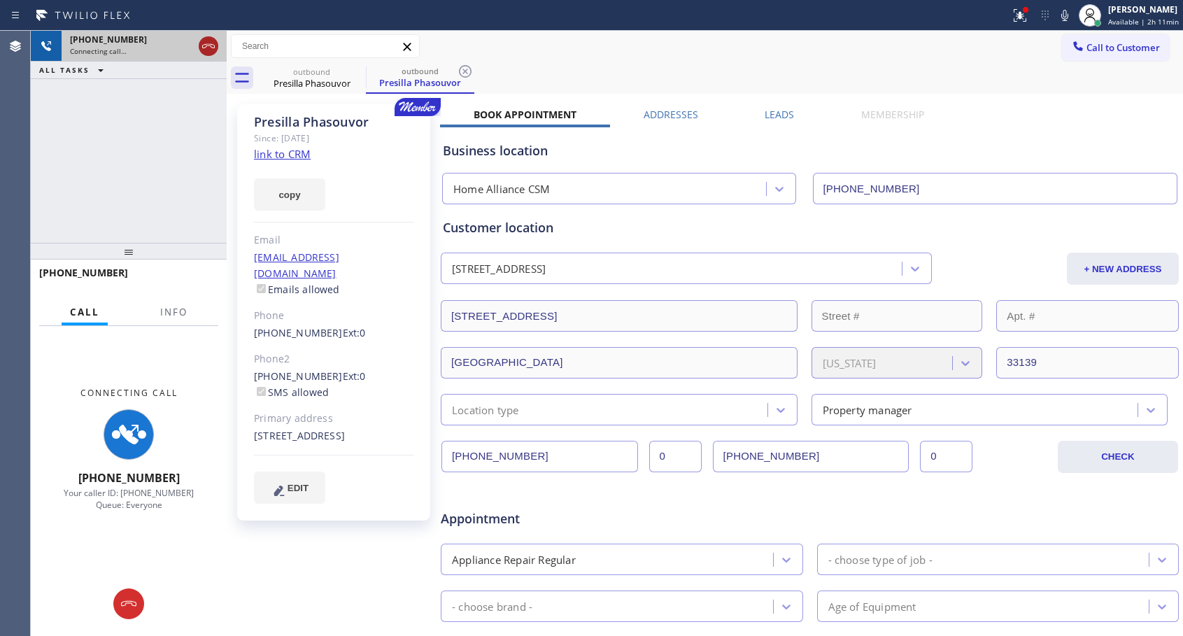
click at [205, 45] on icon at bounding box center [208, 46] width 17 height 17
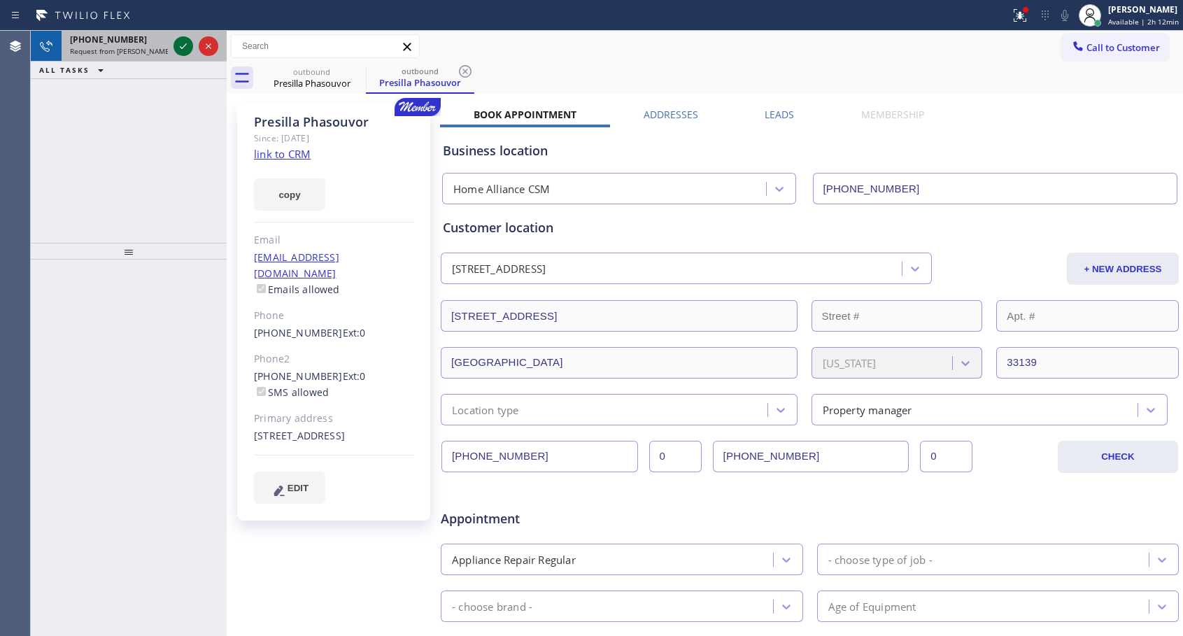
click at [180, 40] on icon at bounding box center [183, 46] width 17 height 17
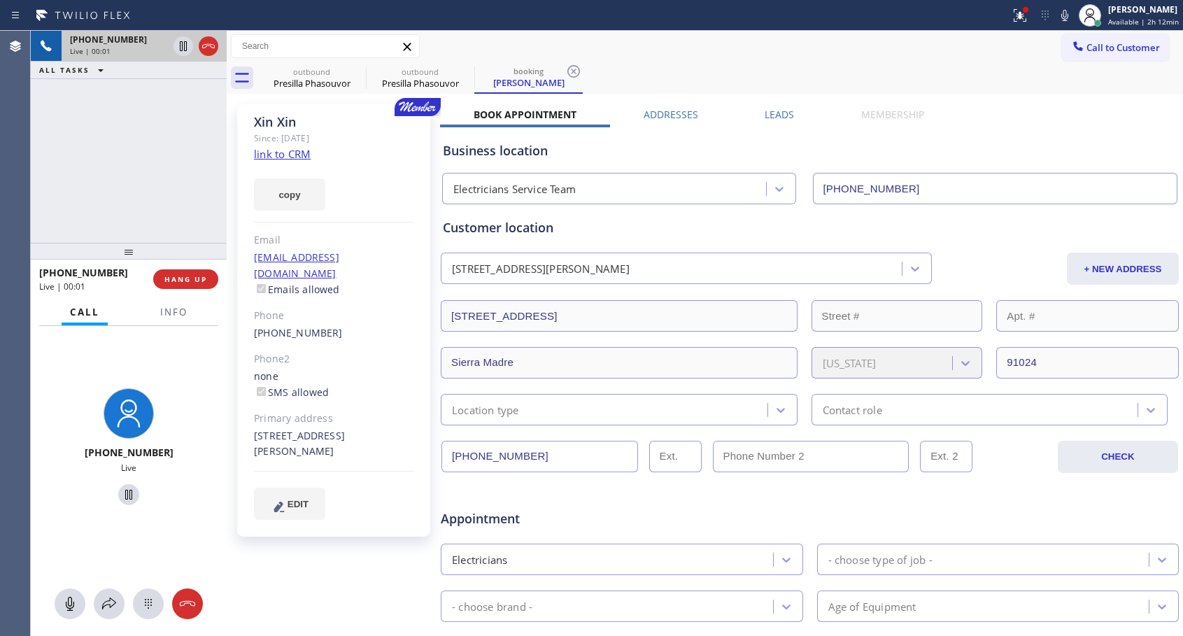
type input "[PHONE_NUMBER]"
click at [301, 150] on link "link to CRM" at bounding box center [282, 154] width 57 height 14
click at [720, 45] on div "Call to Customer Outbound call Location Home Alliance CSM Your caller id phone …" at bounding box center [705, 46] width 956 height 24
click at [206, 278] on span "HANG UP" at bounding box center [185, 279] width 43 height 10
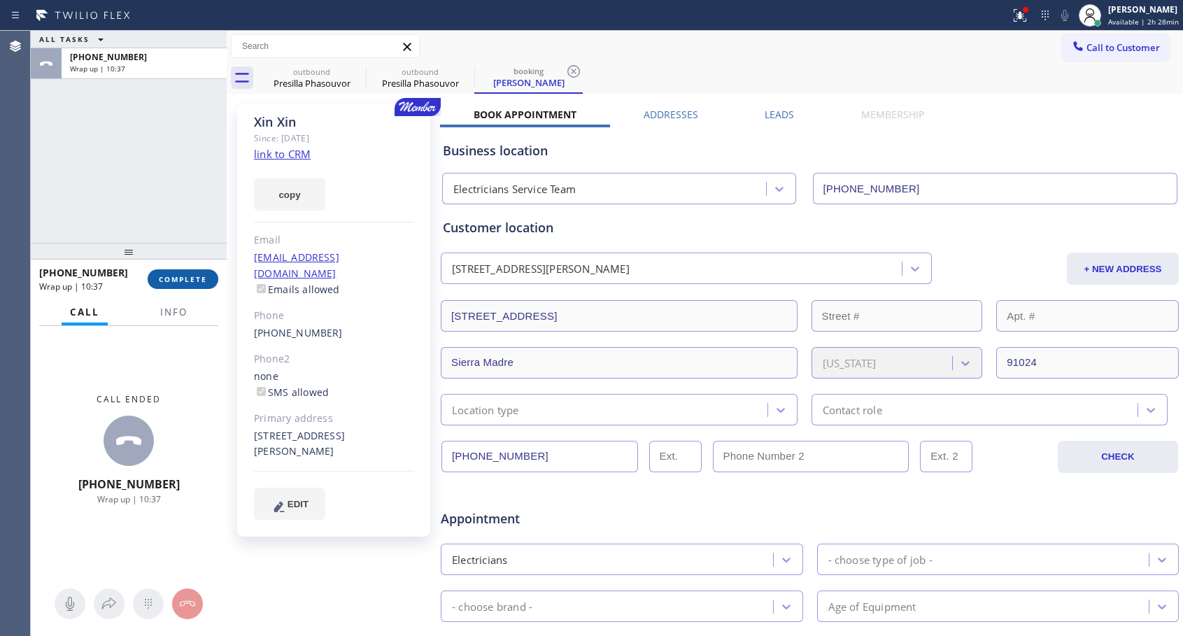
click at [169, 276] on span "COMPLETE" at bounding box center [183, 279] width 48 height 10
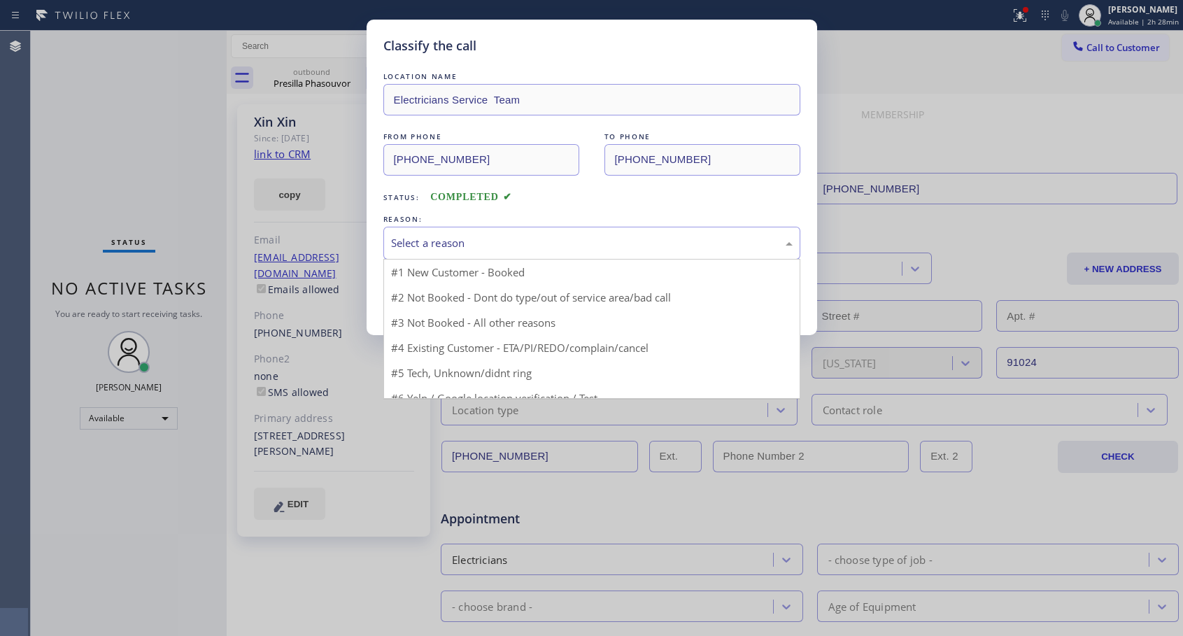
click at [460, 236] on div "Select a reason" at bounding box center [592, 243] width 402 height 16
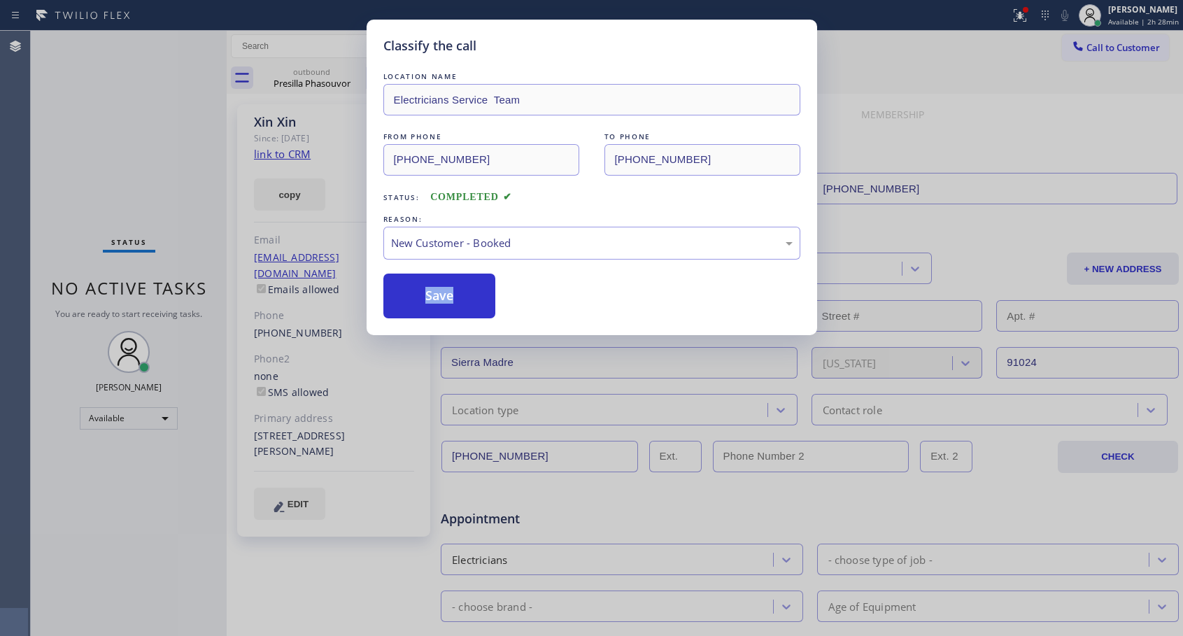
click at [422, 270] on div "LOCATION NAME Electricians Service Team FROM PHONE [PHONE_NUMBER] TO PHONE [PHO…" at bounding box center [591, 193] width 417 height 249
click at [432, 301] on button "Save" at bounding box center [439, 296] width 113 height 45
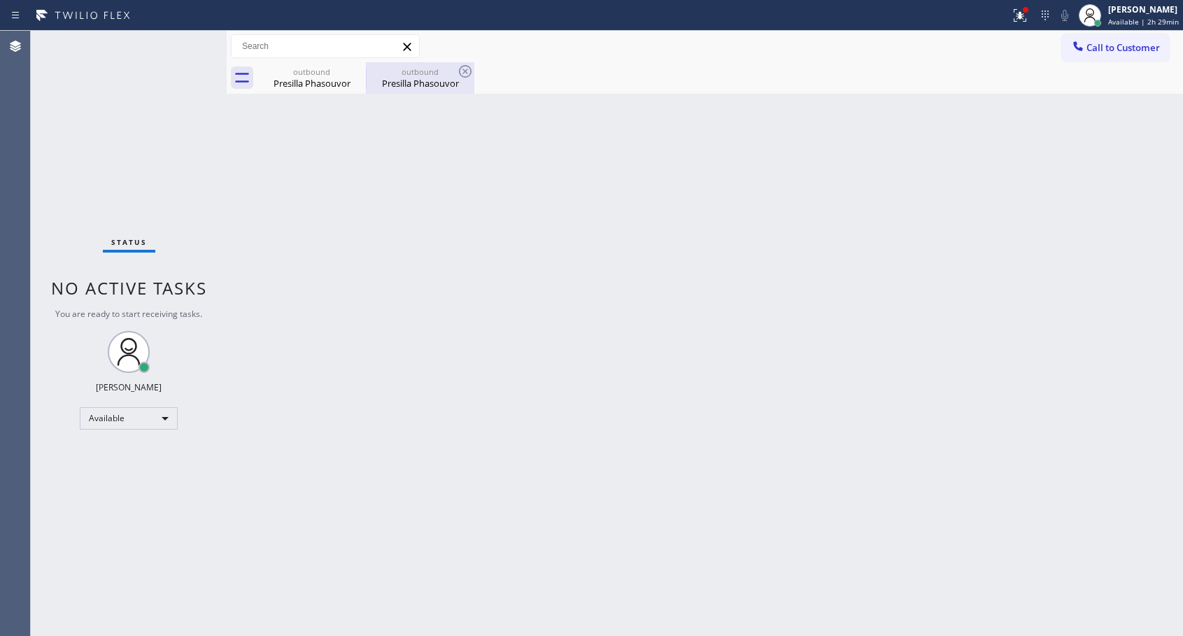
click at [418, 85] on div "Presilla Phasouvor" at bounding box center [420, 83] width 106 height 13
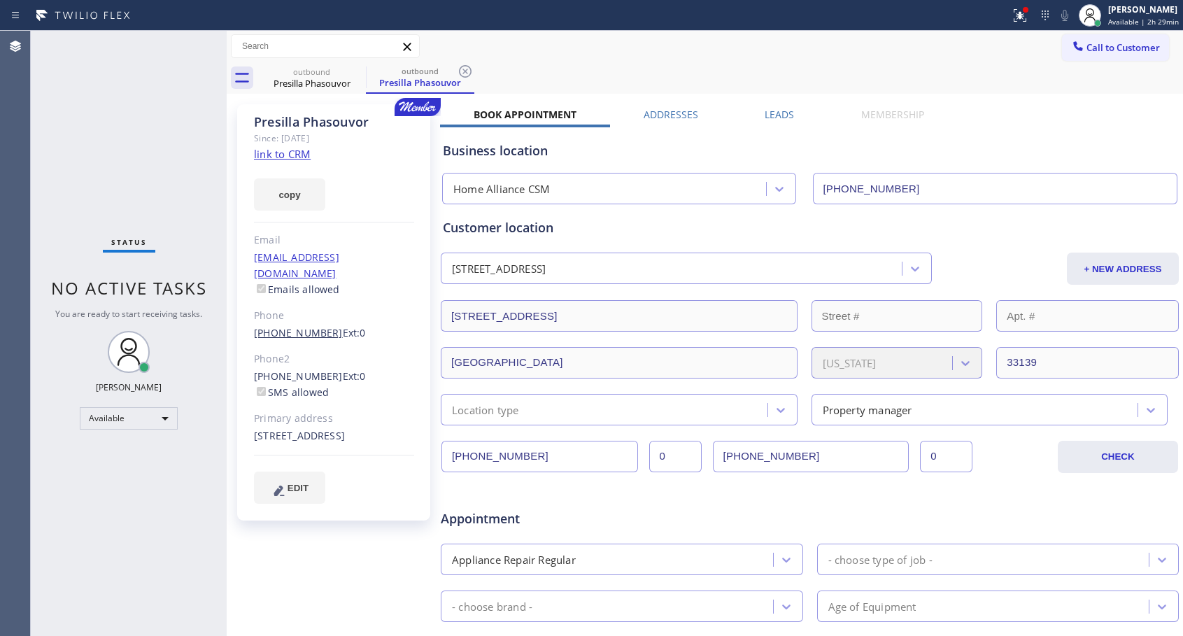
click at [280, 326] on link "[PHONE_NUMBER]" at bounding box center [298, 332] width 89 height 13
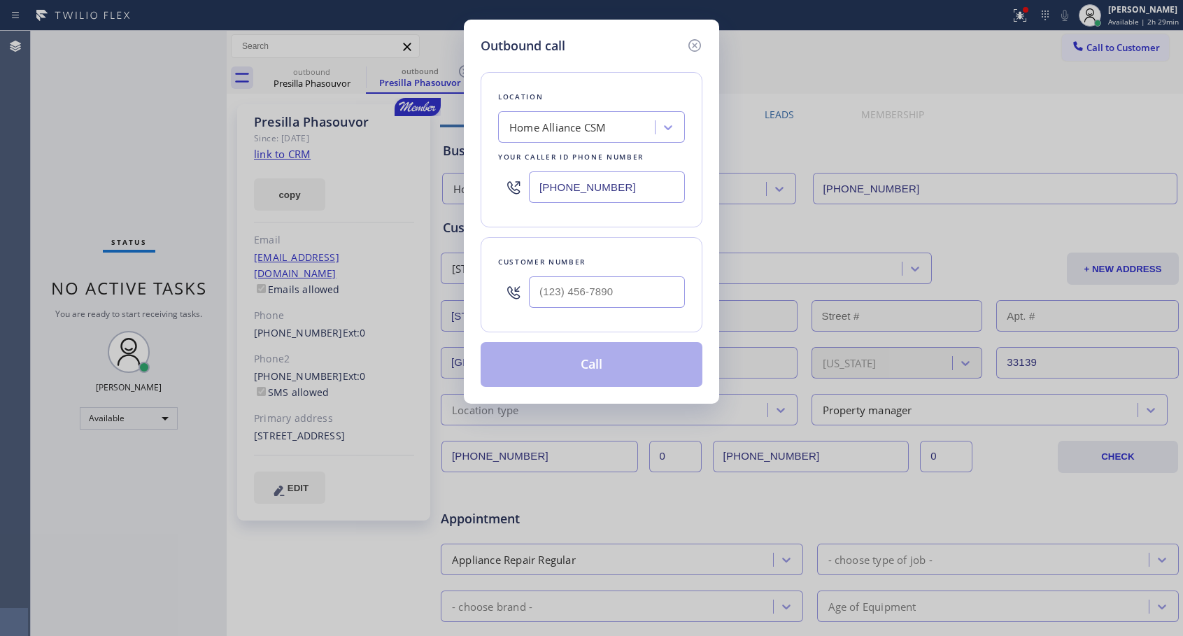
type input "[PHONE_NUMBER]"
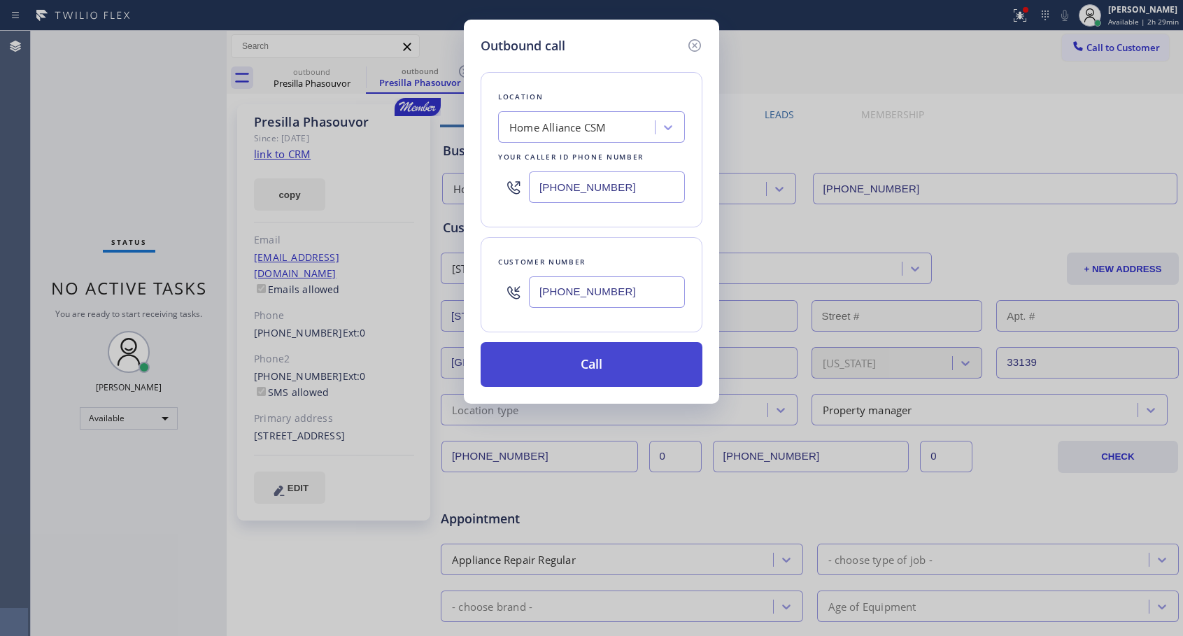
click at [555, 362] on button "Call" at bounding box center [592, 364] width 222 height 45
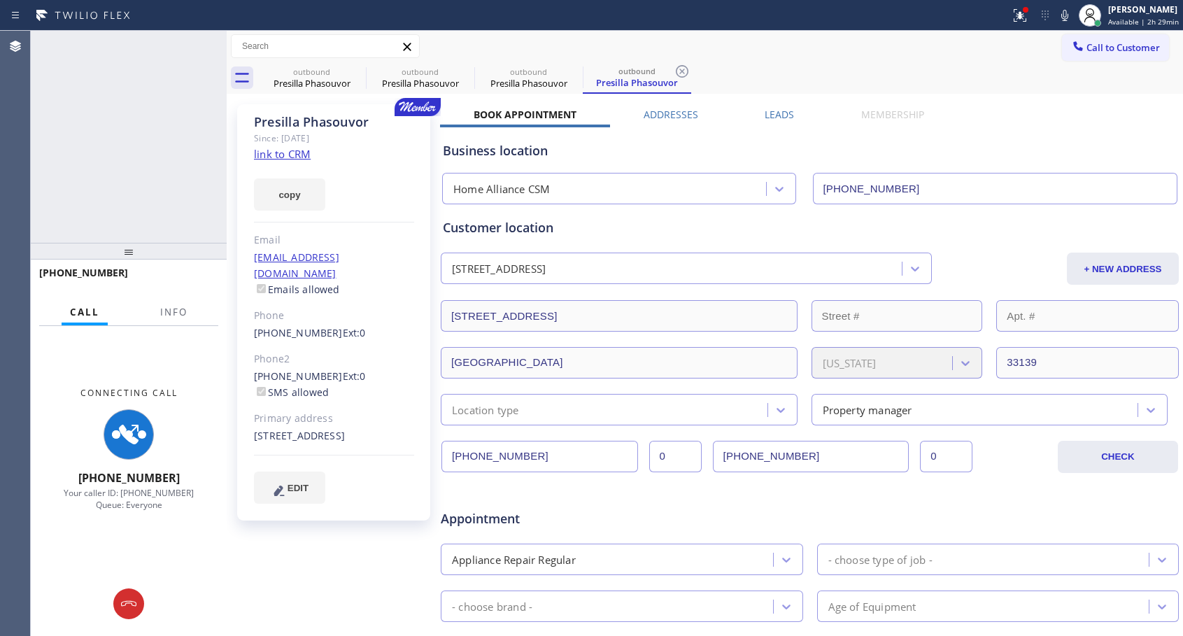
type input "[PHONE_NUMBER]"
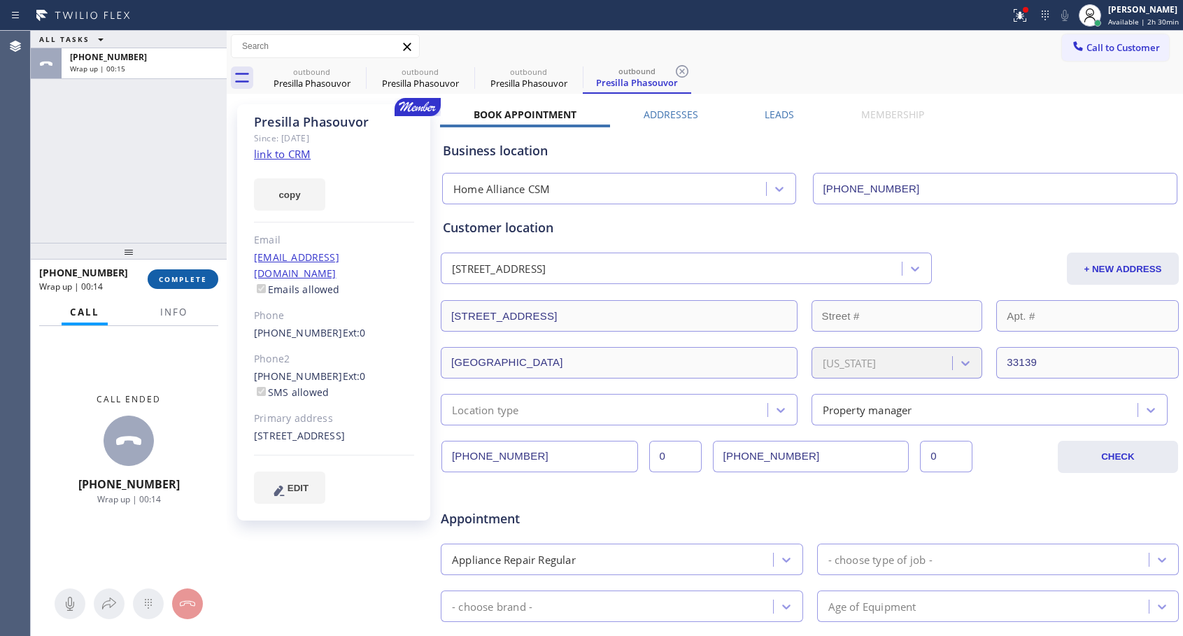
click at [184, 279] on span "COMPLETE" at bounding box center [183, 279] width 48 height 10
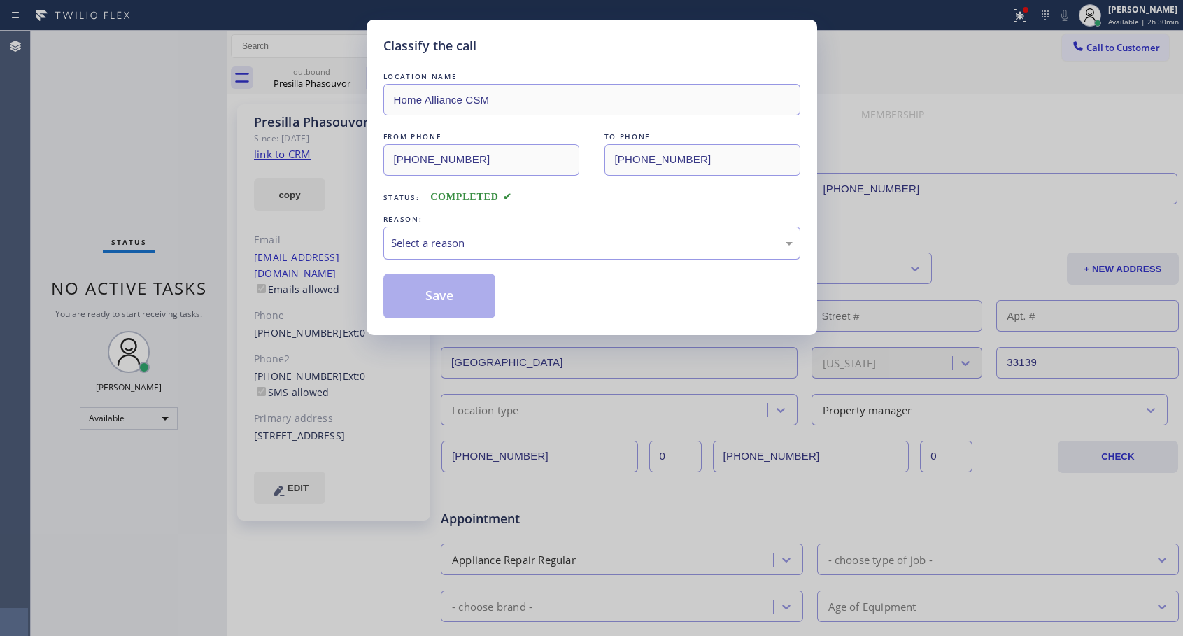
click at [594, 238] on div "Select a reason" at bounding box center [592, 243] width 402 height 16
click at [463, 288] on button "Save" at bounding box center [439, 296] width 113 height 45
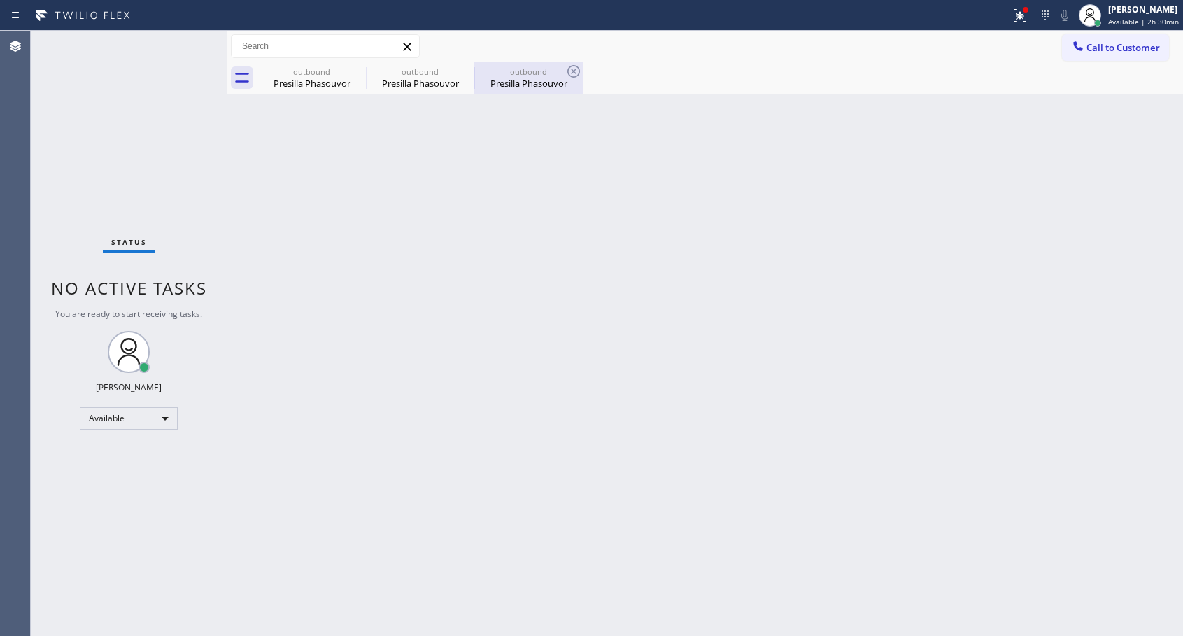
click at [520, 76] on div "outbound" at bounding box center [529, 71] width 106 height 10
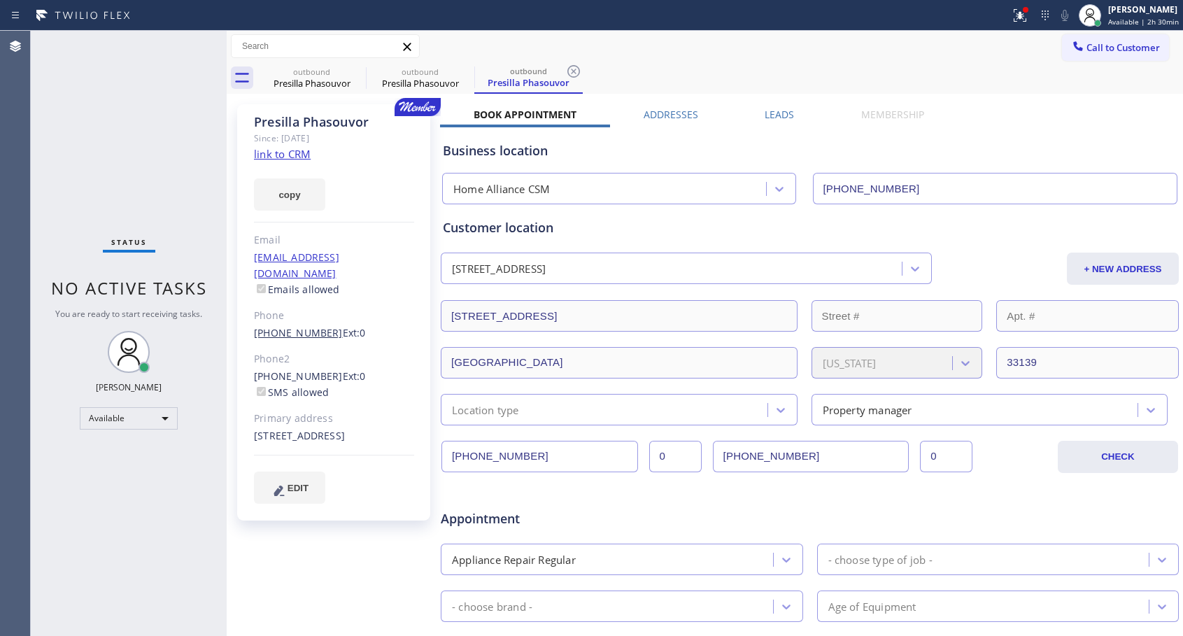
click at [294, 326] on link "[PHONE_NUMBER]" at bounding box center [298, 332] width 89 height 13
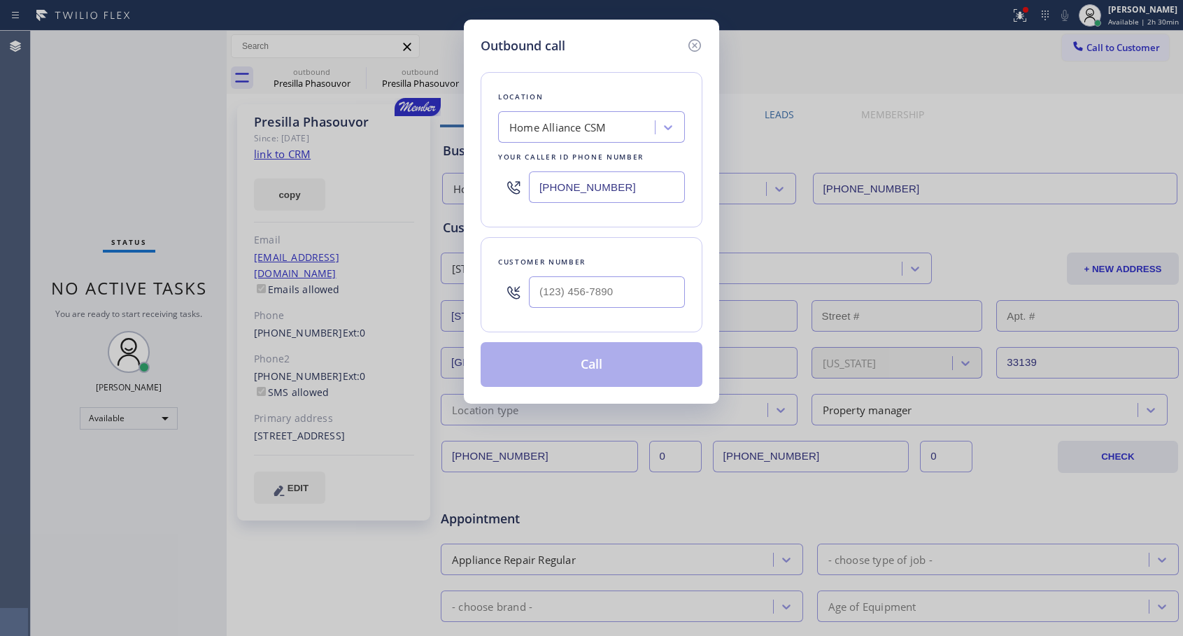
type input "[PHONE_NUMBER]"
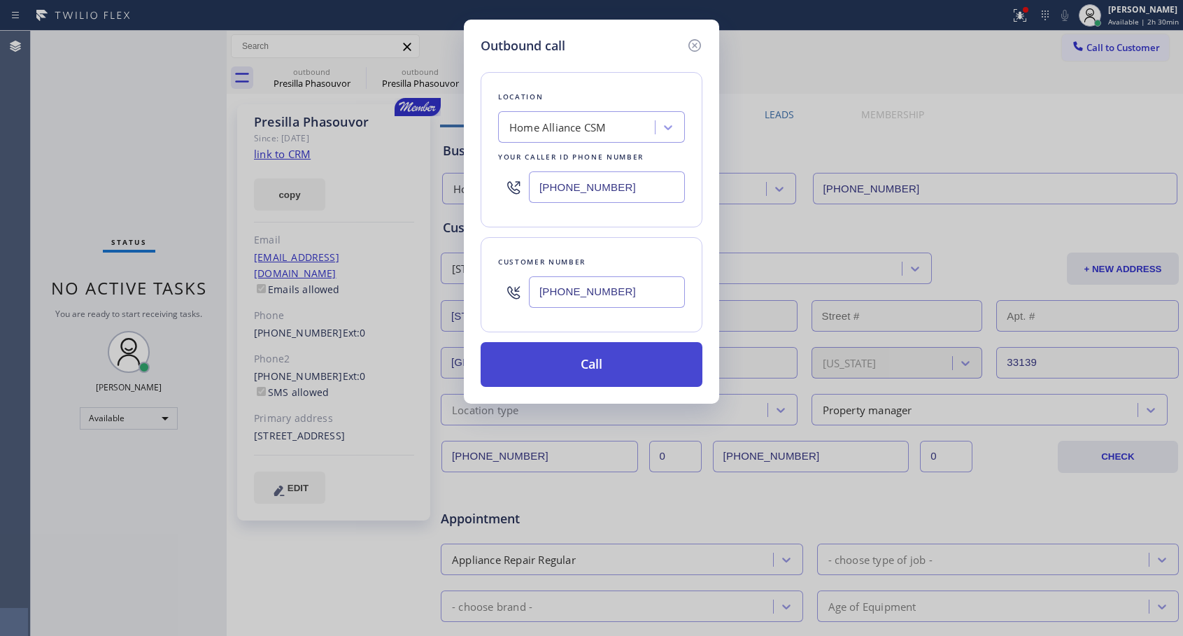
click at [593, 367] on button "Call" at bounding box center [592, 364] width 222 height 45
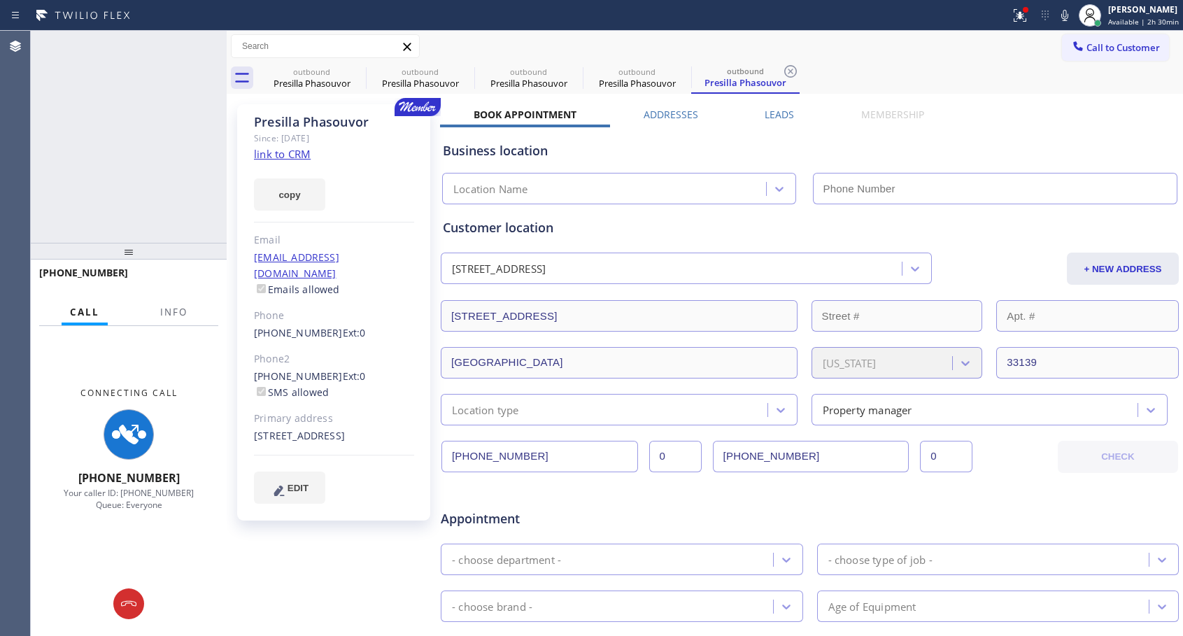
type input "[PHONE_NUMBER]"
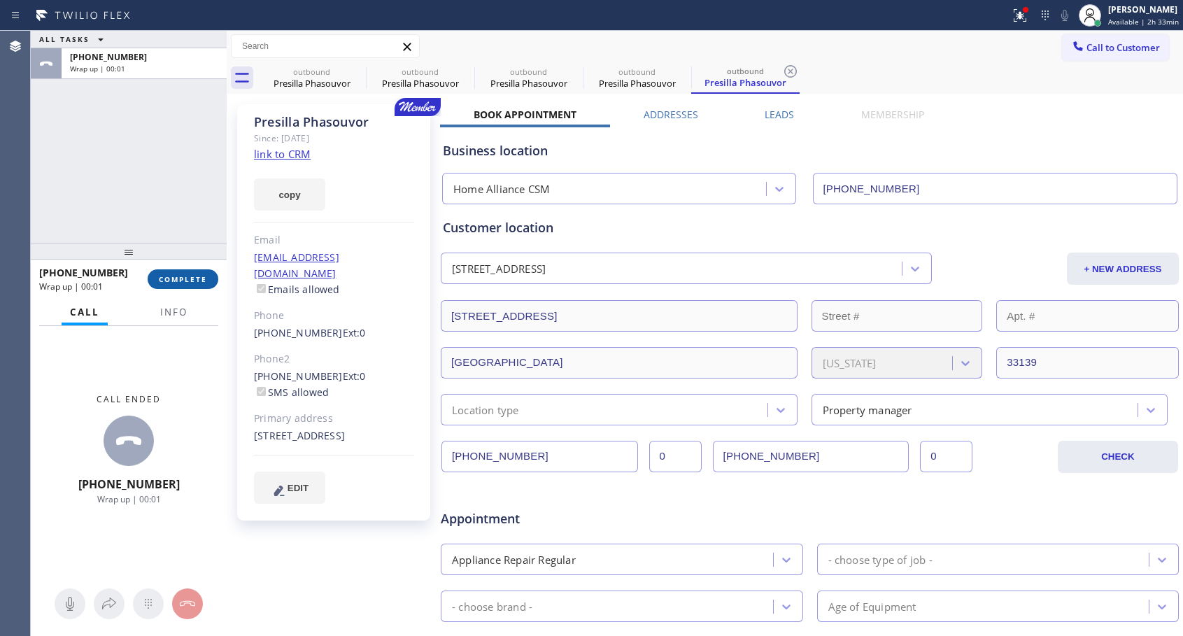
click at [198, 282] on span "COMPLETE" at bounding box center [183, 279] width 48 height 10
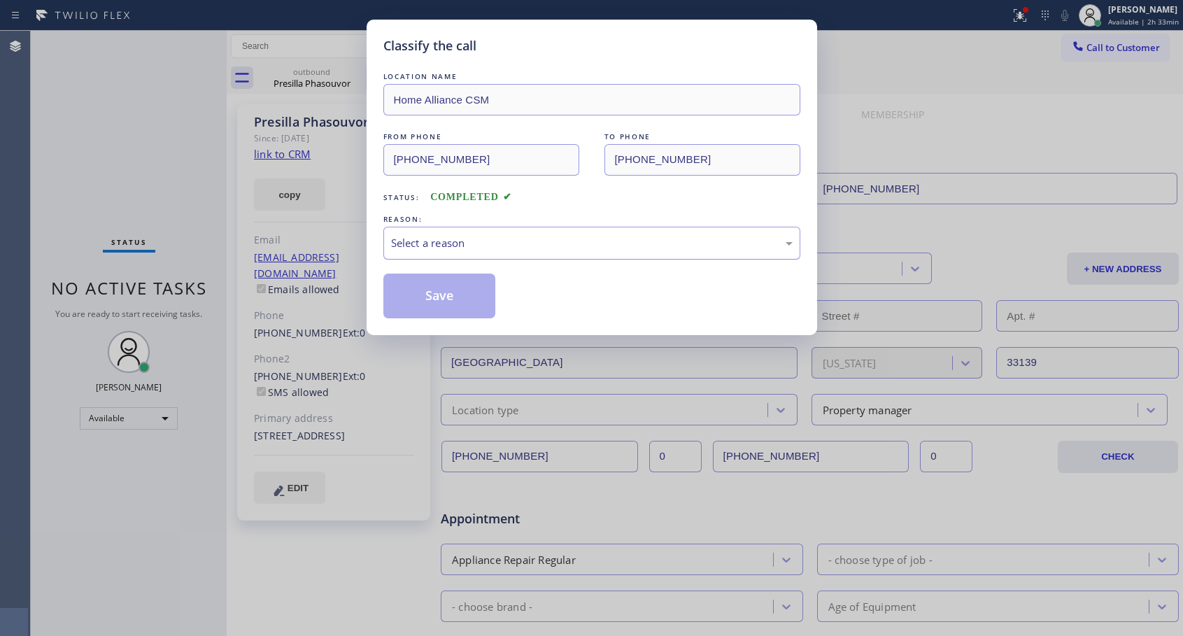
click at [446, 241] on div "Select a reason" at bounding box center [592, 243] width 402 height 16
click at [435, 297] on button "Save" at bounding box center [439, 296] width 113 height 45
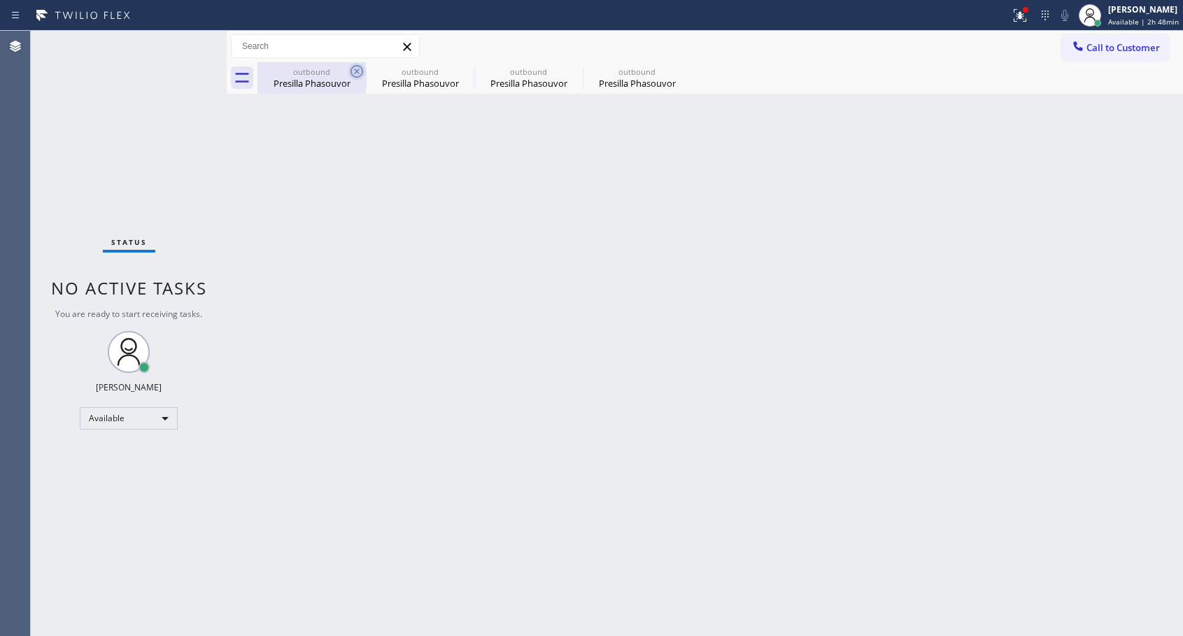
click at [359, 71] on icon at bounding box center [356, 71] width 17 height 17
click at [0, 0] on icon at bounding box center [0, 0] width 0 height 0
click at [359, 71] on div "outbound Presilla Phasouvor outbound Presilla Phasouvor outbound Presilla Phaso…" at bounding box center [719, 77] width 925 height 31
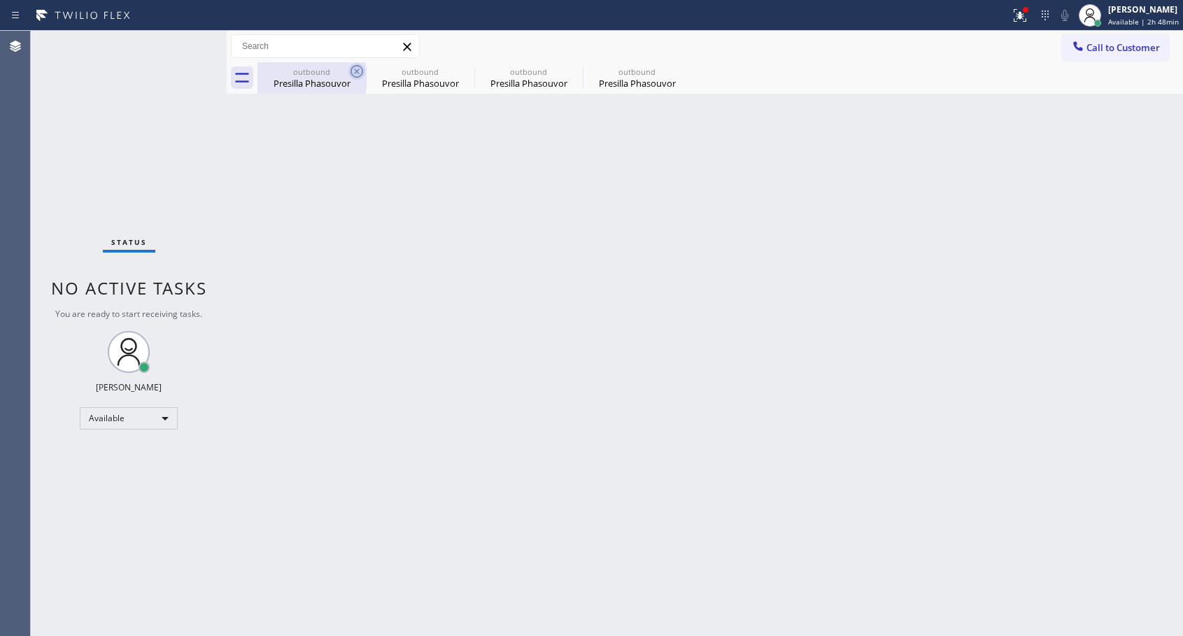
click at [359, 71] on div "outbound Presilla Phasouvor outbound Presilla Phasouvor outbound Presilla Phaso…" at bounding box center [719, 77] width 925 height 31
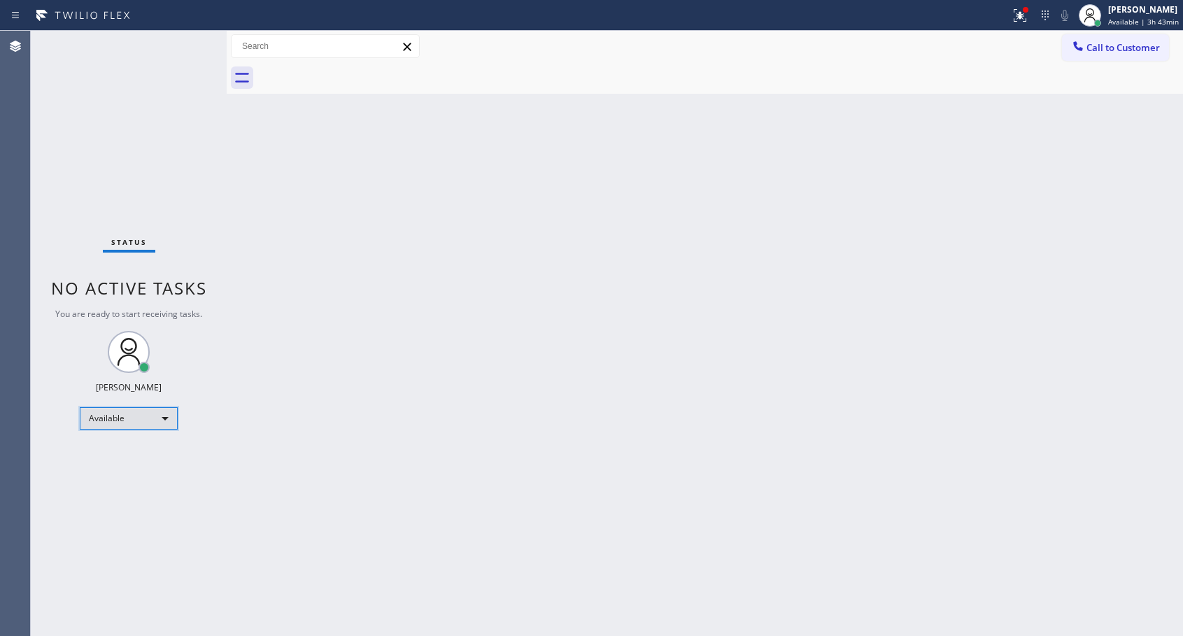
click at [111, 421] on div "Available" at bounding box center [129, 418] width 98 height 22
click at [130, 436] on li "Offline" at bounding box center [127, 437] width 95 height 17
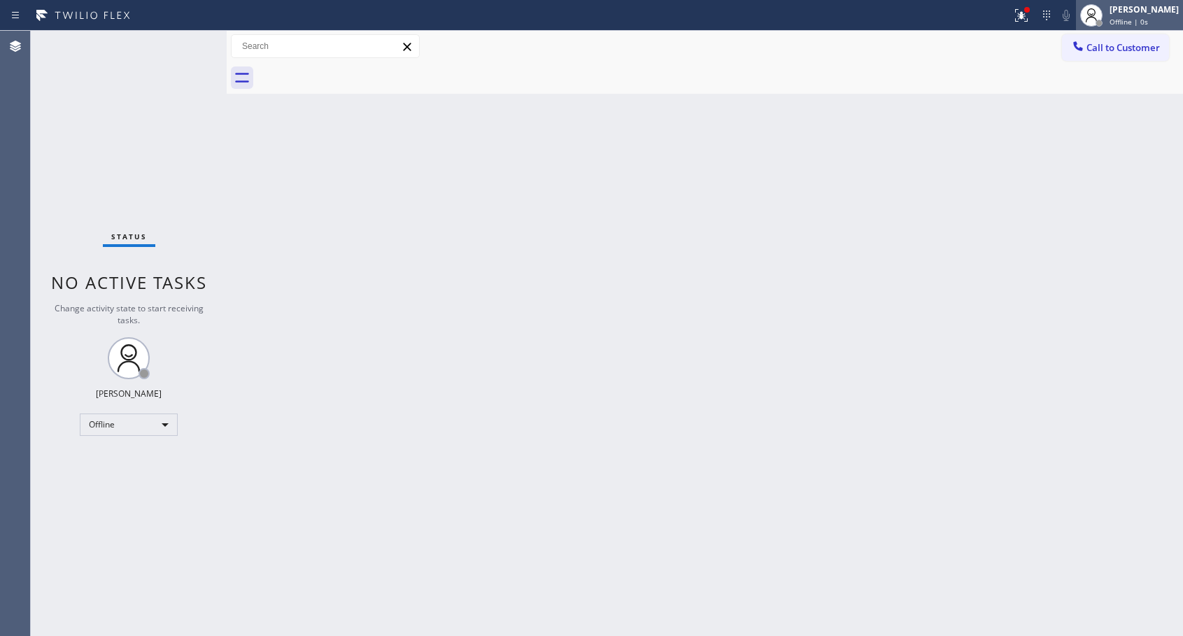
click at [1139, 20] on span "Offline | 0s" at bounding box center [1128, 22] width 38 height 10
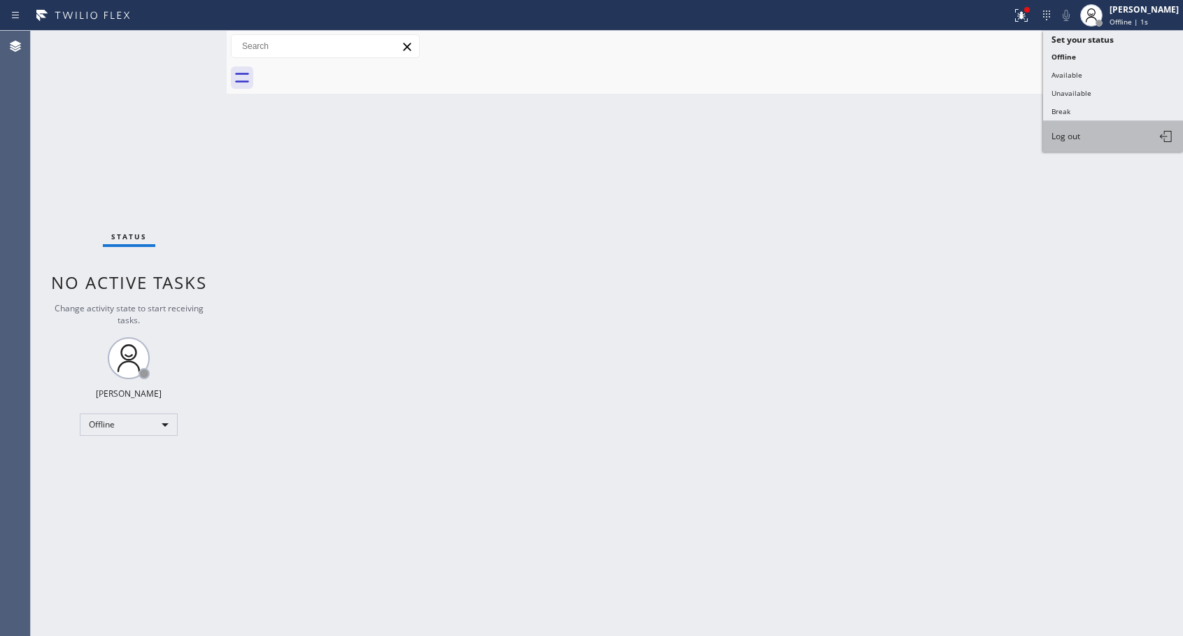
click at [1071, 131] on span "Log out" at bounding box center [1065, 136] width 29 height 12
